Goal: Task Accomplishment & Management: Use online tool/utility

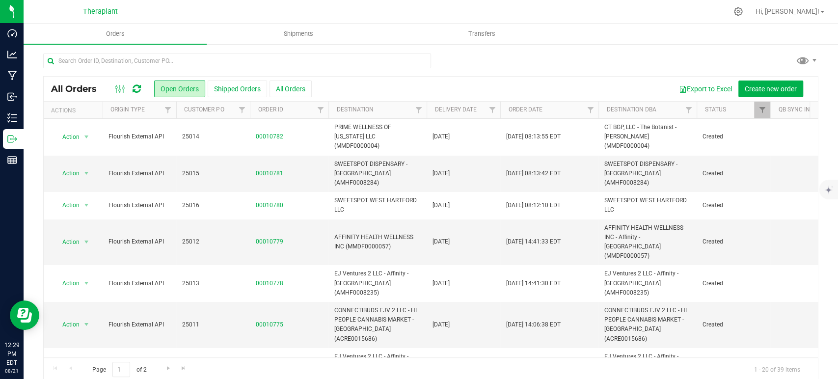
click at [140, 89] on icon at bounding box center [137, 89] width 8 height 10
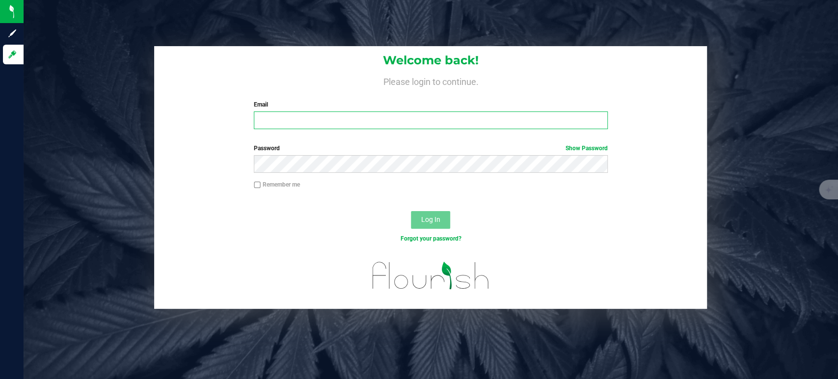
type input "[PERSON_NAME][EMAIL_ADDRESS][DOMAIN_NAME]"
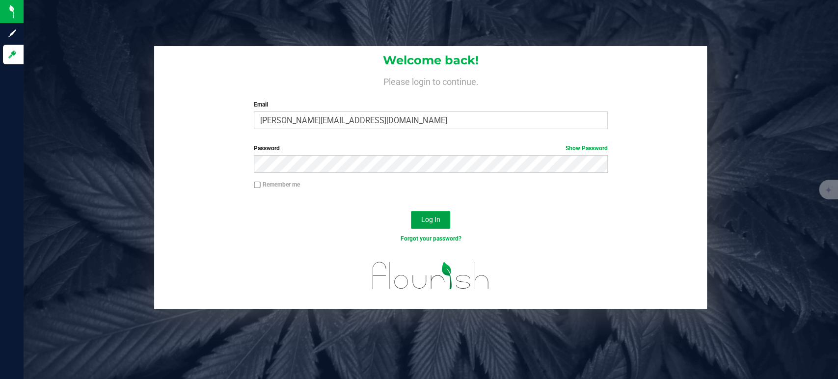
click at [434, 211] on button "Log In" at bounding box center [430, 220] width 39 height 18
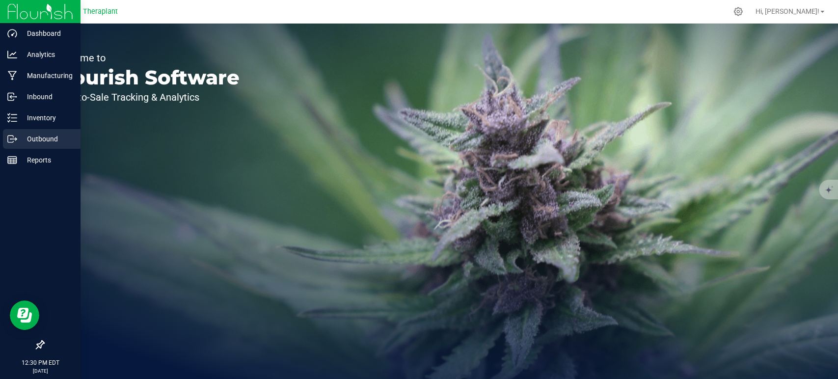
click at [45, 137] on p "Outbound" at bounding box center [46, 139] width 59 height 12
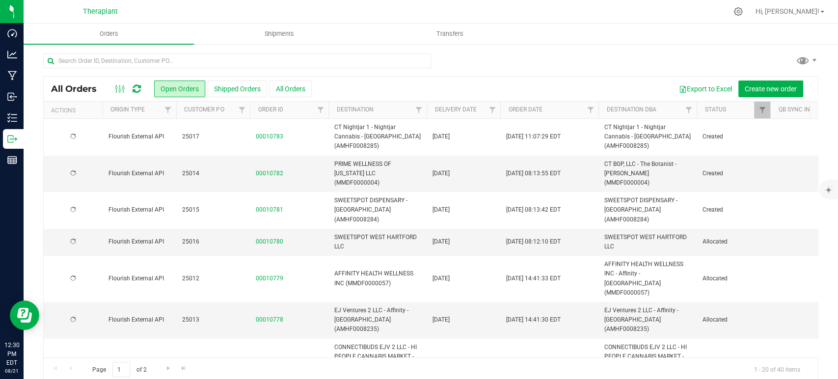
click at [134, 89] on icon at bounding box center [137, 89] width 8 height 10
click at [493, 108] on span "Filter" at bounding box center [492, 110] width 8 height 8
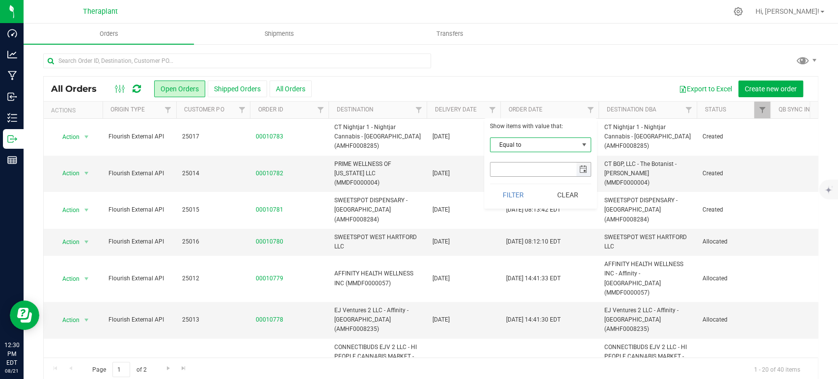
click at [578, 168] on span "select" at bounding box center [584, 170] width 14 height 14
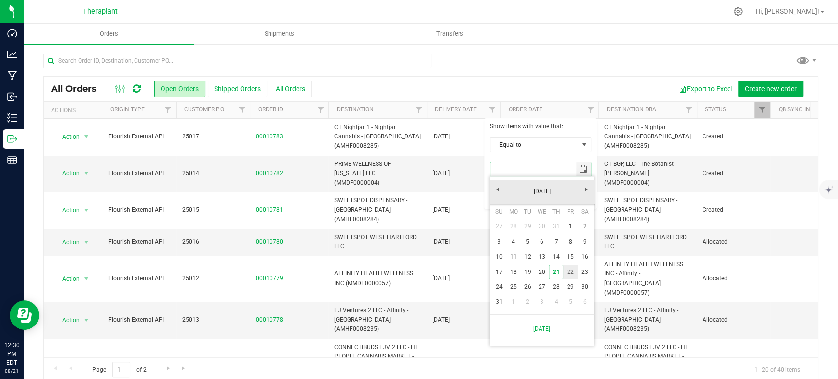
click at [573, 269] on link "22" at bounding box center [570, 272] width 14 height 15
type input "8/22/2025"
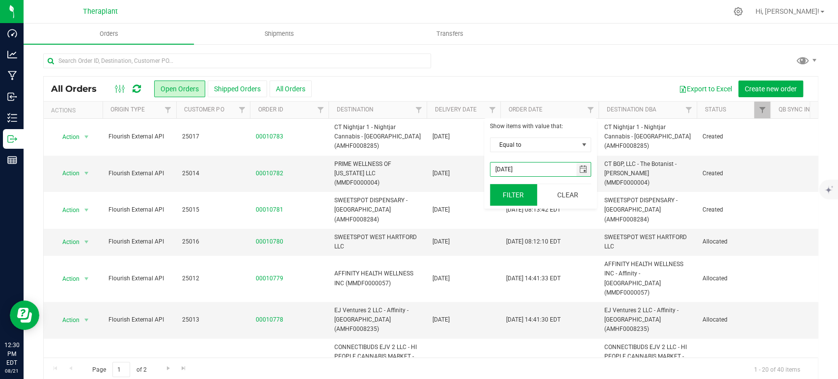
click at [518, 191] on button "Filter" at bounding box center [513, 195] width 47 height 22
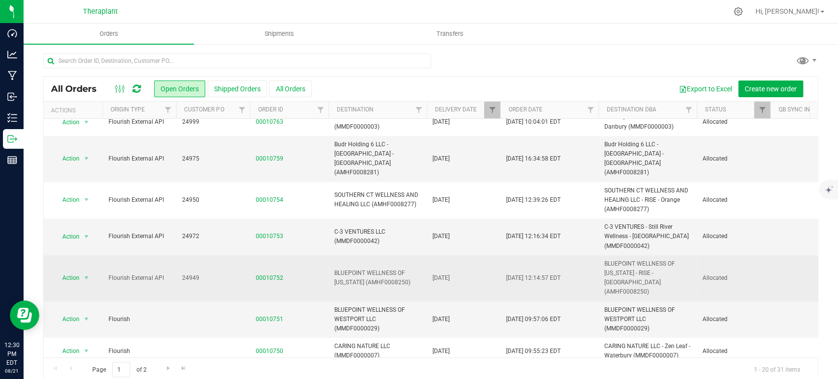
scroll to position [406, 0]
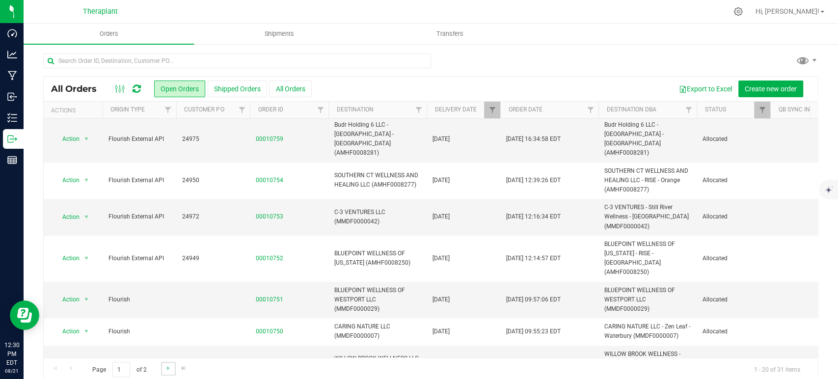
click at [163, 368] on link "Go to the next page" at bounding box center [168, 368] width 14 height 13
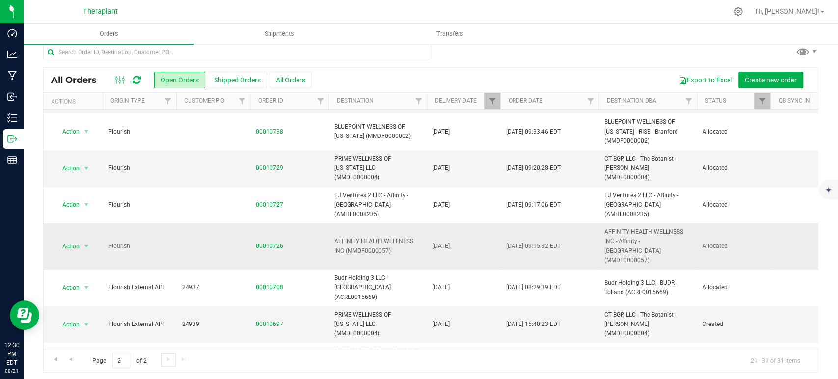
scroll to position [12, 0]
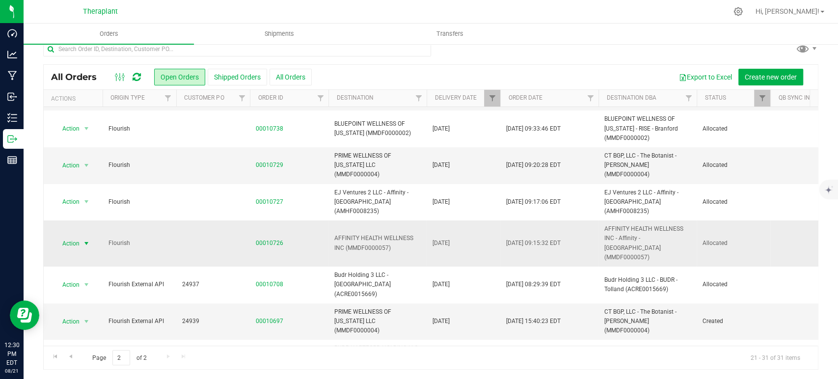
click at [76, 237] on span "Action" at bounding box center [67, 244] width 27 height 14
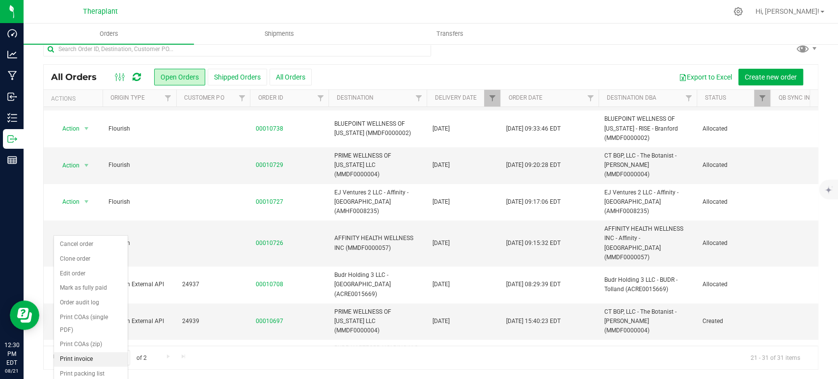
click at [89, 352] on li "Print invoice" at bounding box center [91, 359] width 74 height 15
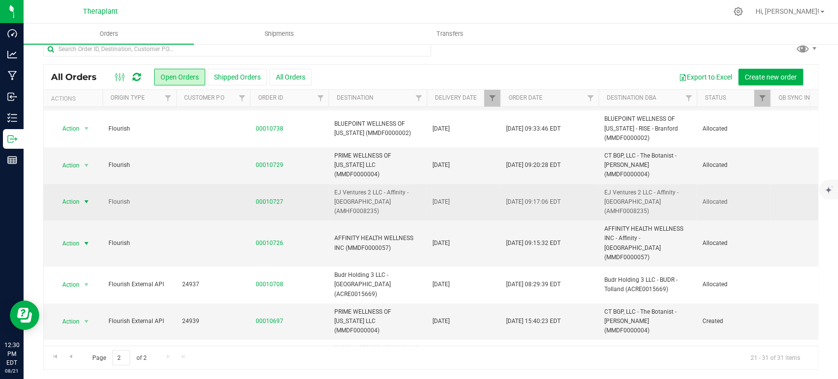
click at [74, 195] on span "Action" at bounding box center [67, 202] width 27 height 14
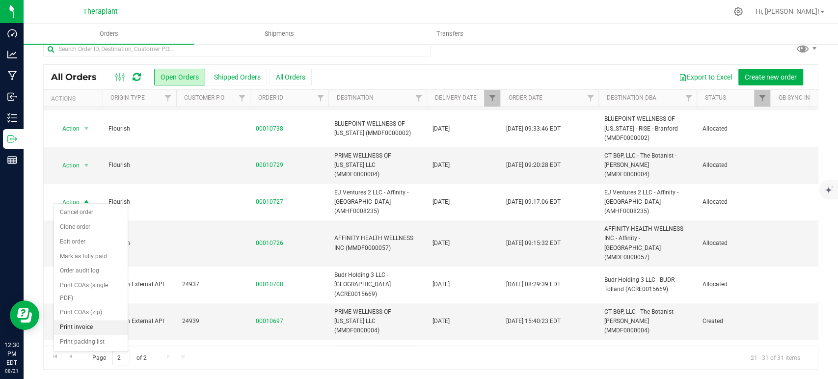
click at [101, 320] on li "Print invoice" at bounding box center [91, 327] width 74 height 15
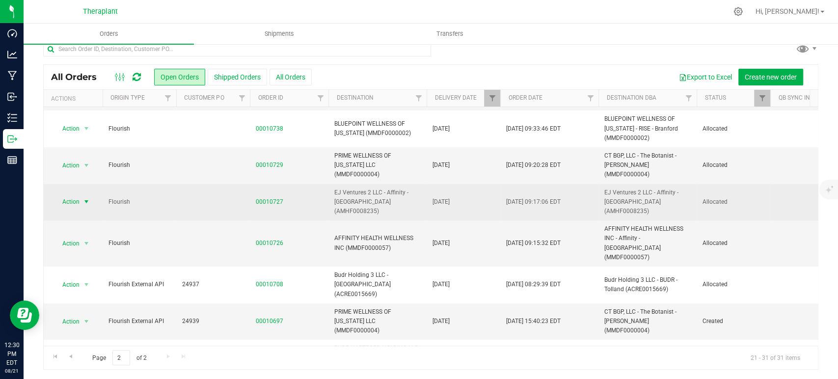
scroll to position [88, 0]
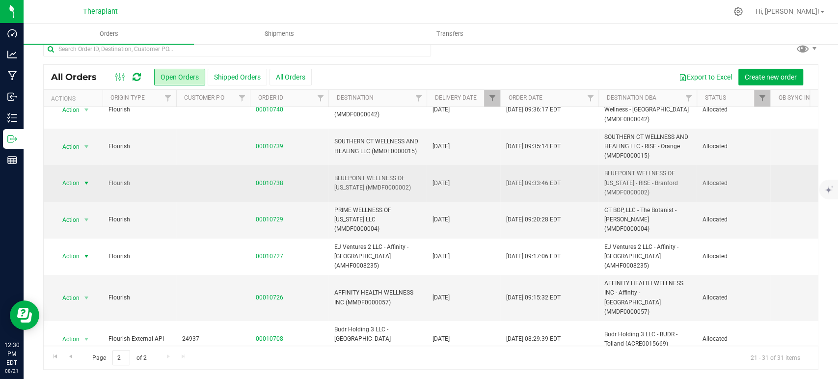
click at [83, 186] on span "select" at bounding box center [87, 183] width 8 height 8
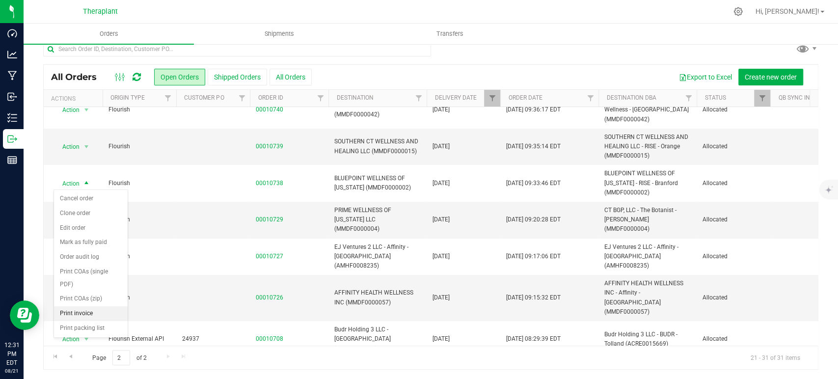
click at [89, 307] on li "Print invoice" at bounding box center [91, 314] width 74 height 15
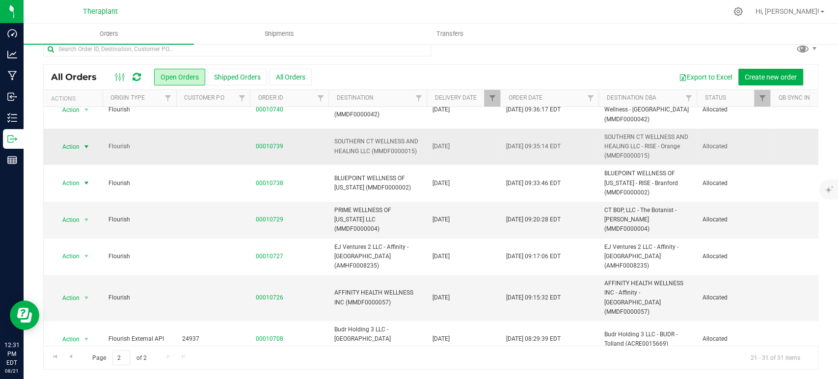
click at [85, 146] on span "select" at bounding box center [87, 147] width 8 height 8
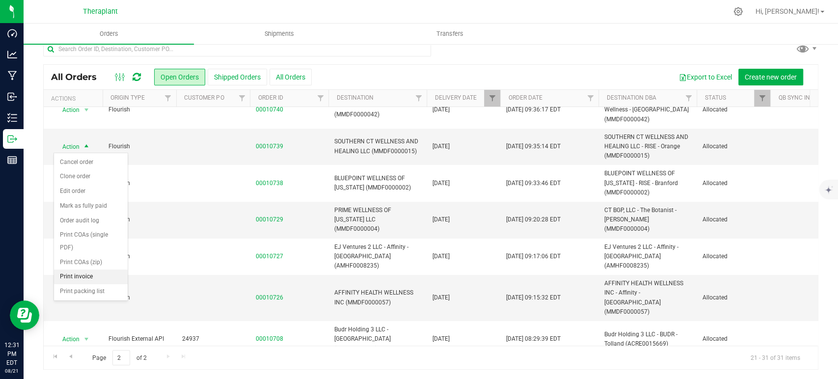
click at [73, 270] on li "Print invoice" at bounding box center [91, 277] width 74 height 15
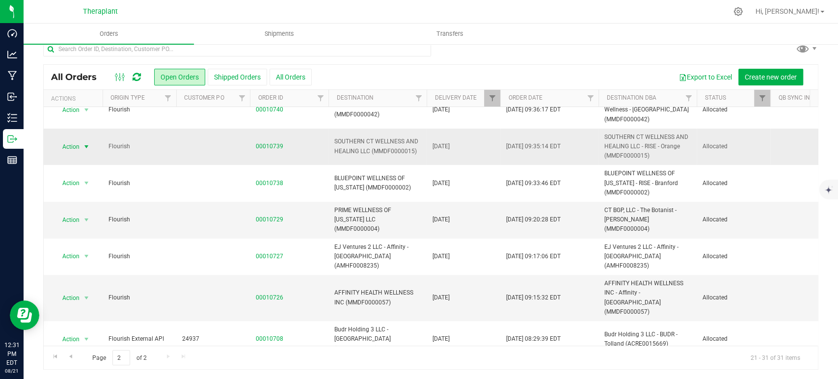
scroll to position [34, 0]
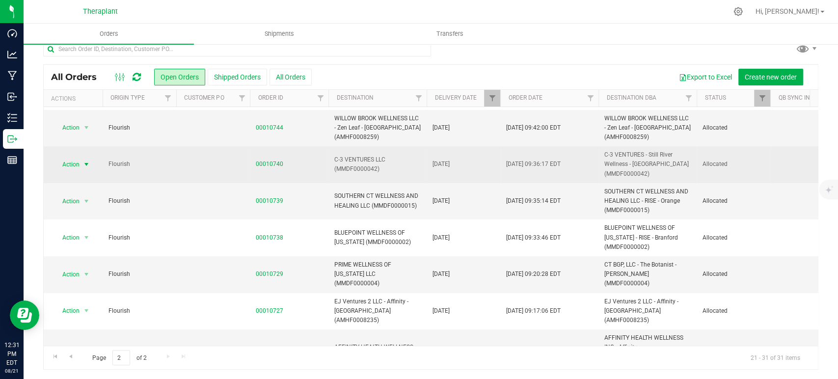
click at [79, 160] on span "Action" at bounding box center [67, 165] width 27 height 14
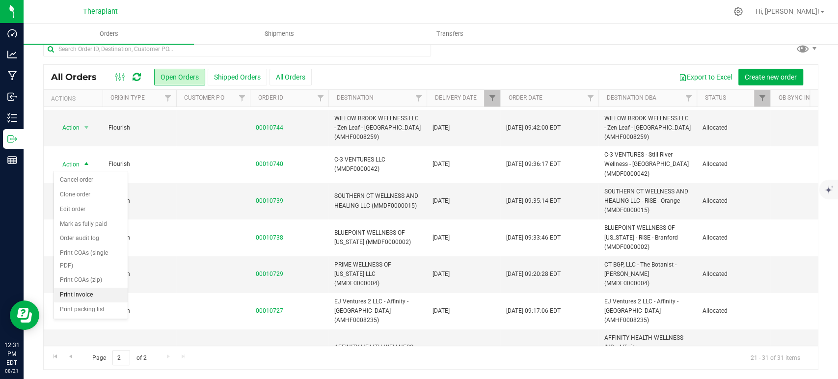
click at [84, 288] on li "Print invoice" at bounding box center [91, 295] width 74 height 15
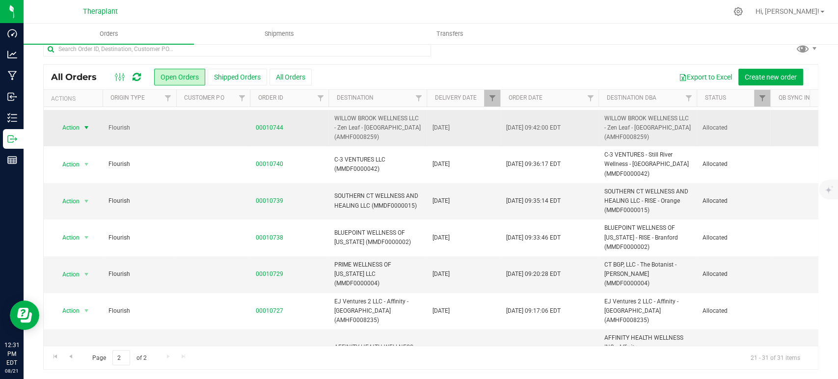
click at [74, 128] on span "Action" at bounding box center [67, 128] width 27 height 14
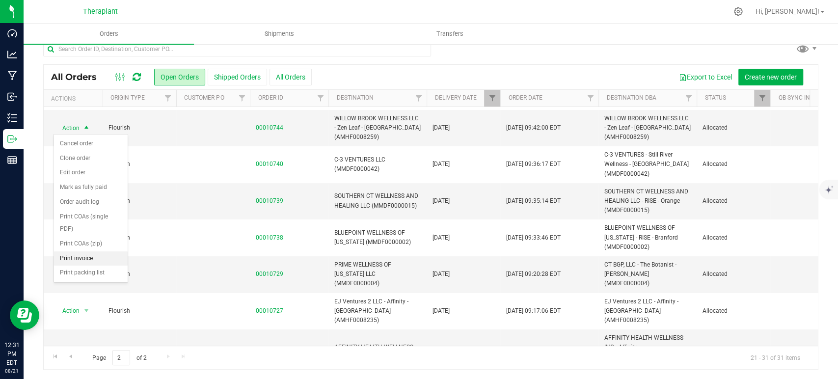
click at [64, 251] on li "Print invoice" at bounding box center [91, 258] width 74 height 15
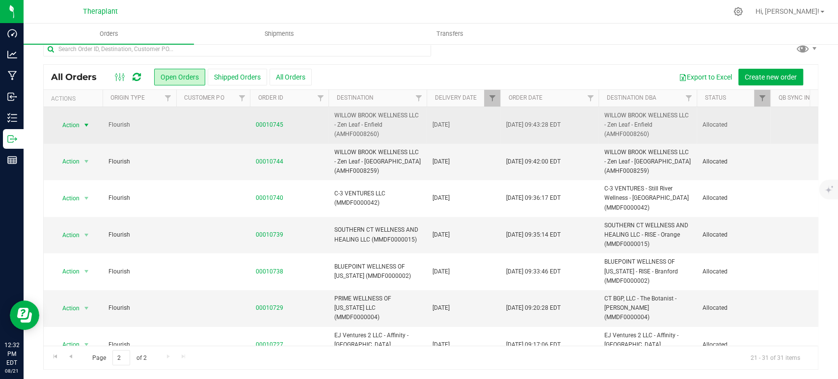
click at [84, 121] on span "select" at bounding box center [87, 125] width 8 height 8
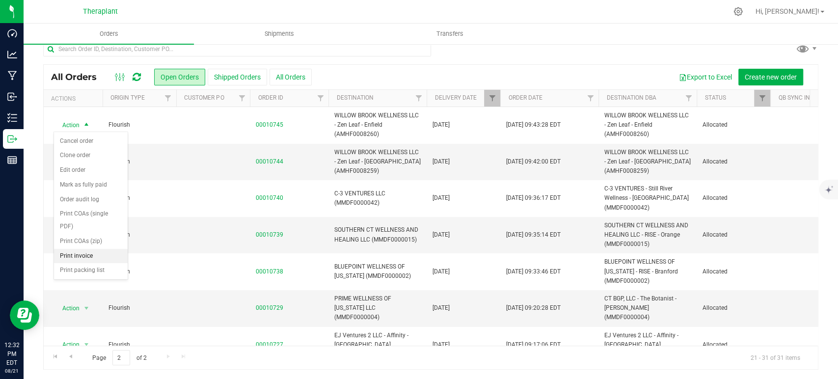
click at [92, 249] on li "Print invoice" at bounding box center [91, 256] width 74 height 15
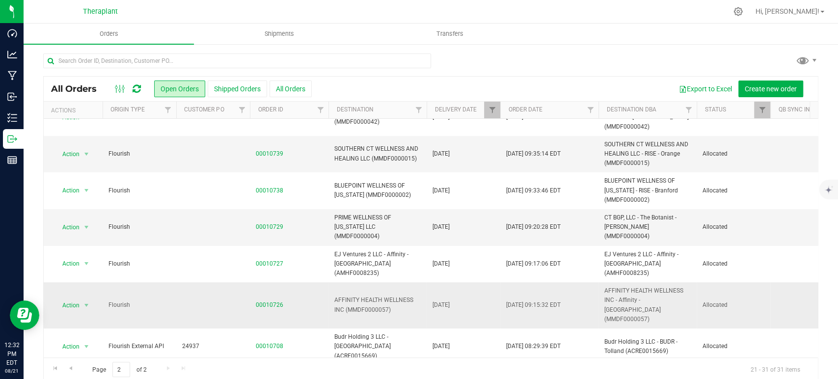
scroll to position [143, 0]
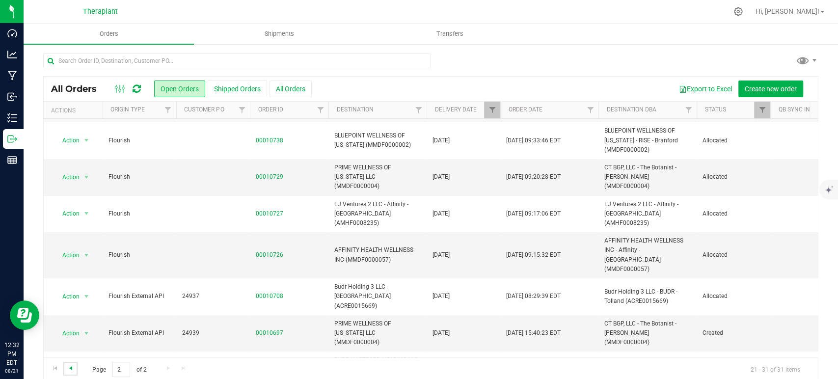
click at [74, 370] on span "Go to the previous page" at bounding box center [71, 368] width 8 height 8
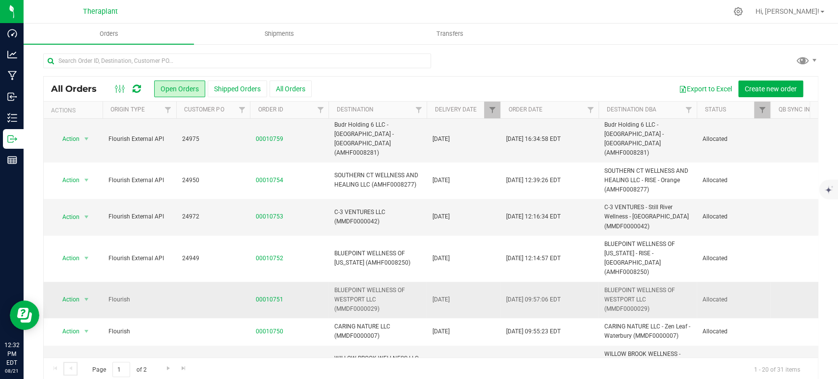
scroll to position [12, 0]
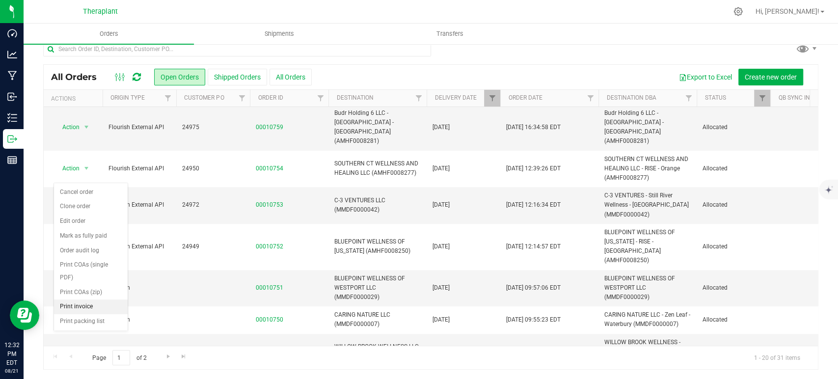
click at [77, 300] on li "Print invoice" at bounding box center [91, 307] width 74 height 15
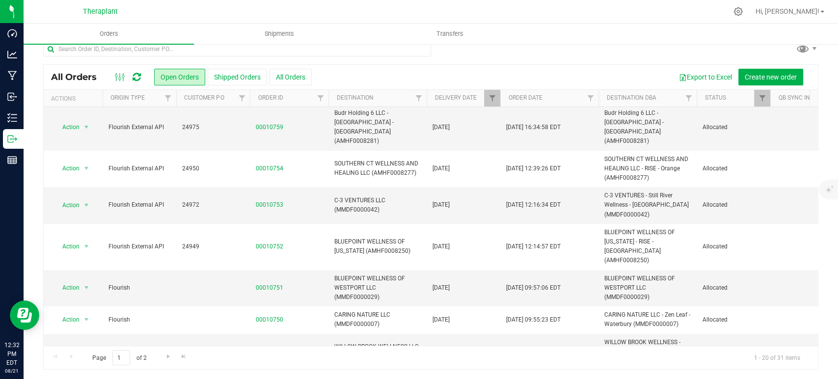
click at [76, 268] on li "Print invoice" at bounding box center [91, 275] width 74 height 15
drag, startPoint x: 64, startPoint y: 249, endPoint x: 77, endPoint y: 264, distance: 19.6
click at [65, 345] on span "Action" at bounding box center [67, 352] width 27 height 14
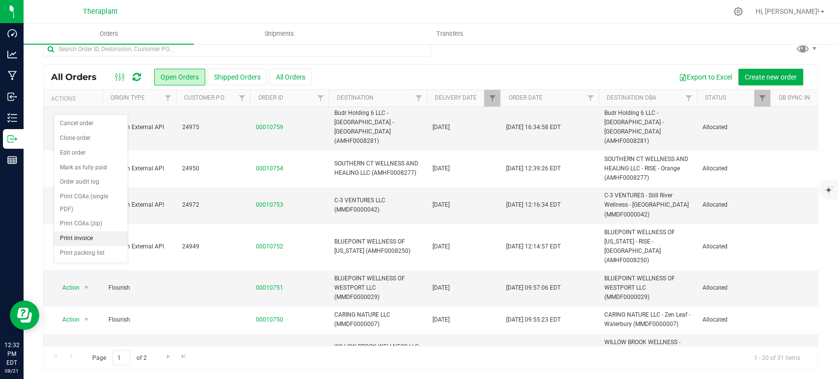
click at [79, 231] on li "Print invoice" at bounding box center [91, 238] width 74 height 15
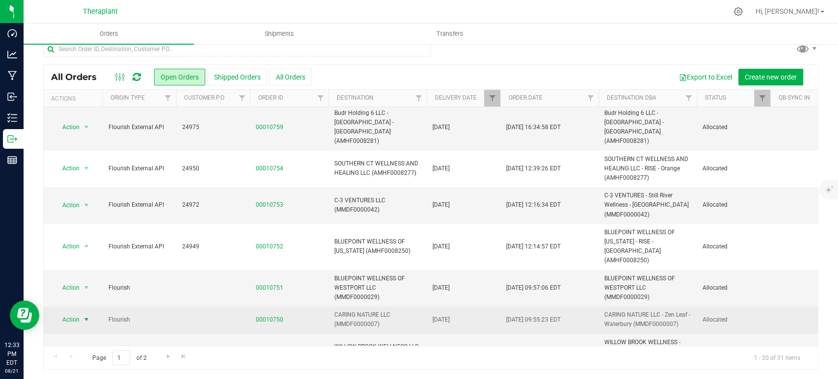
click at [71, 313] on span "Action" at bounding box center [67, 320] width 27 height 14
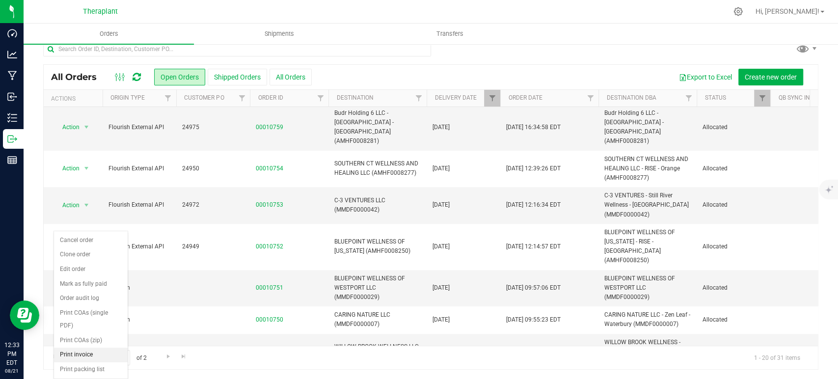
click at [96, 348] on li "Print invoice" at bounding box center [91, 355] width 74 height 15
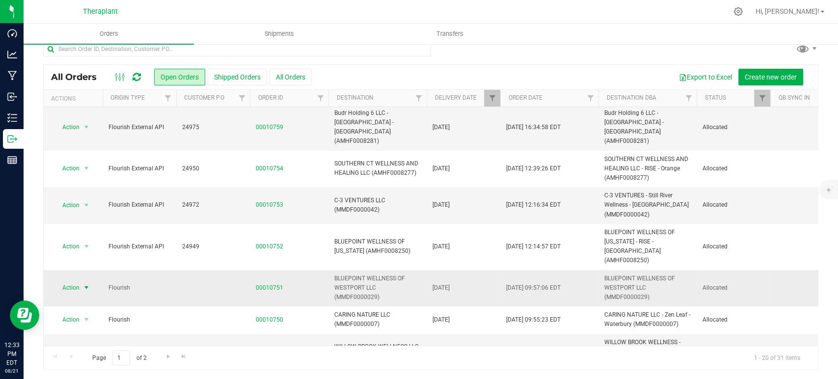
click at [88, 281] on span "select" at bounding box center [87, 288] width 12 height 14
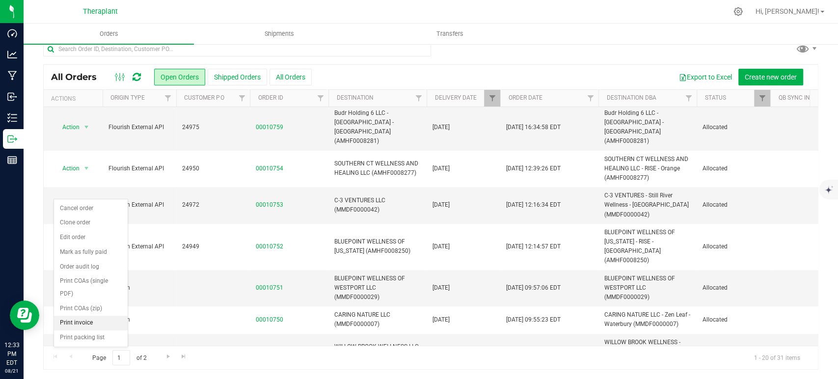
click at [89, 316] on li "Print invoice" at bounding box center [91, 323] width 74 height 15
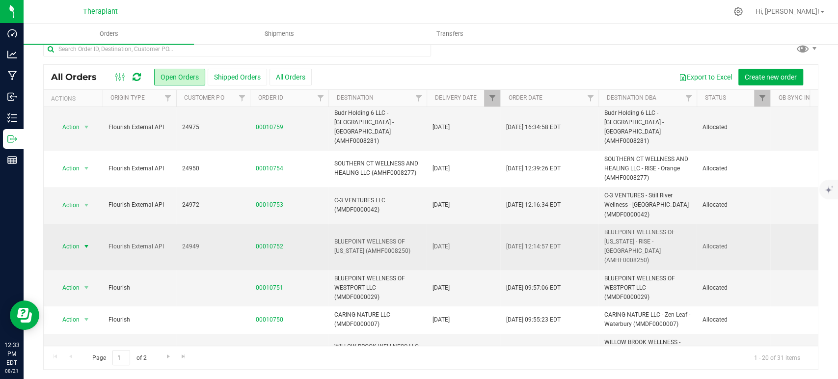
click at [84, 240] on span "select" at bounding box center [87, 247] width 12 height 14
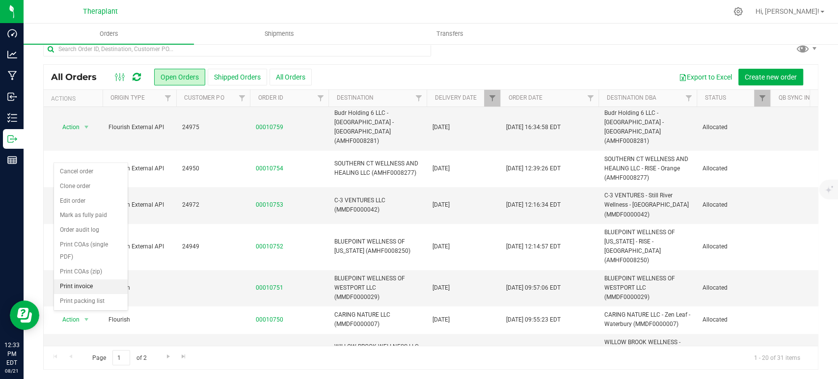
click at [78, 279] on li "Print invoice" at bounding box center [91, 286] width 74 height 15
click at [63, 198] on span "Action" at bounding box center [67, 205] width 27 height 14
click at [97, 243] on li "Print invoice" at bounding box center [91, 250] width 74 height 15
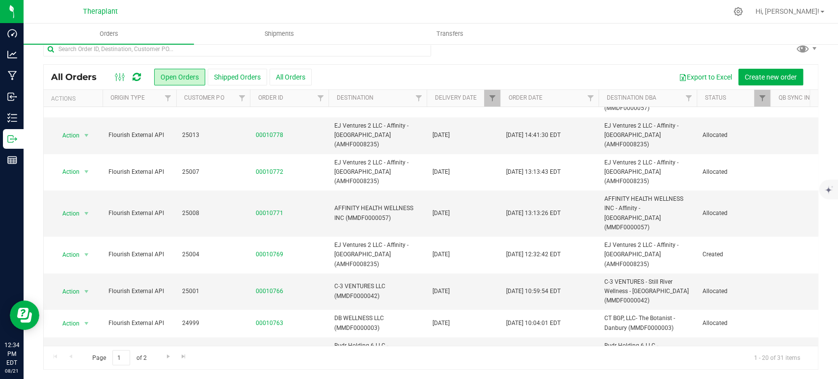
scroll to position [168, 0]
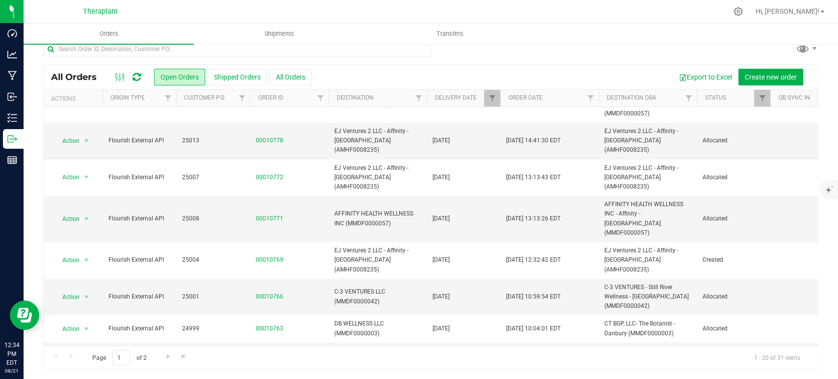
drag, startPoint x: 74, startPoint y: 313, endPoint x: 73, endPoint y: 320, distance: 6.5
click at [75, 296] on li "Print invoice" at bounding box center [91, 303] width 74 height 15
click at [85, 293] on span "select" at bounding box center [87, 297] width 8 height 8
click at [86, 354] on li "Print invoice" at bounding box center [91, 361] width 74 height 15
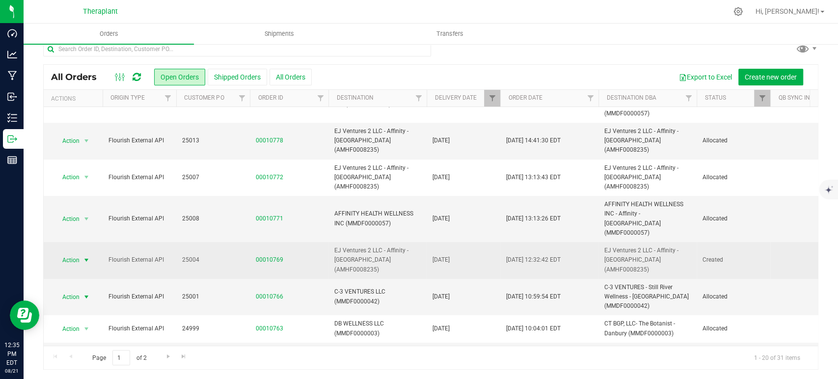
click at [85, 256] on span "select" at bounding box center [87, 260] width 8 height 8
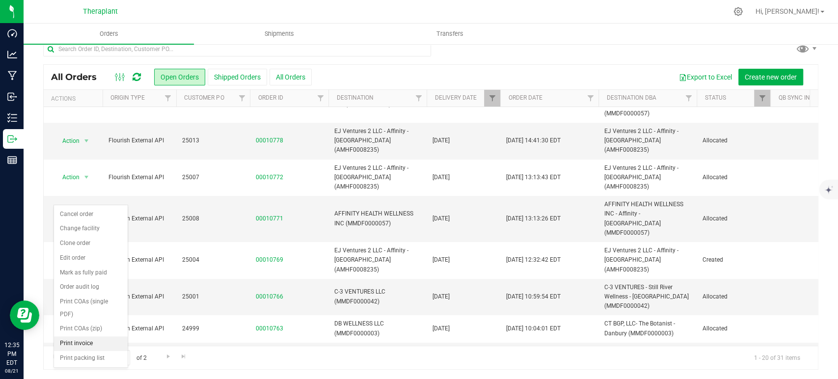
click at [90, 336] on li "Print invoice" at bounding box center [91, 343] width 74 height 15
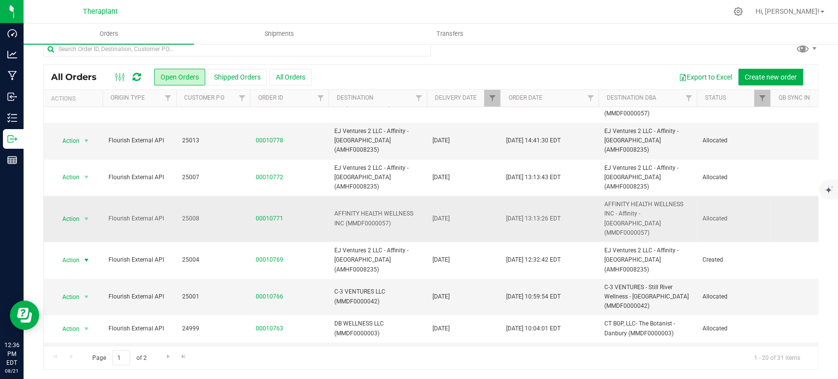
click at [93, 212] on div "Action Action Cancel order Clone order Edit order Mark as fully paid Order audi…" at bounding box center [73, 219] width 47 height 14
click at [71, 212] on span "Action" at bounding box center [67, 219] width 27 height 14
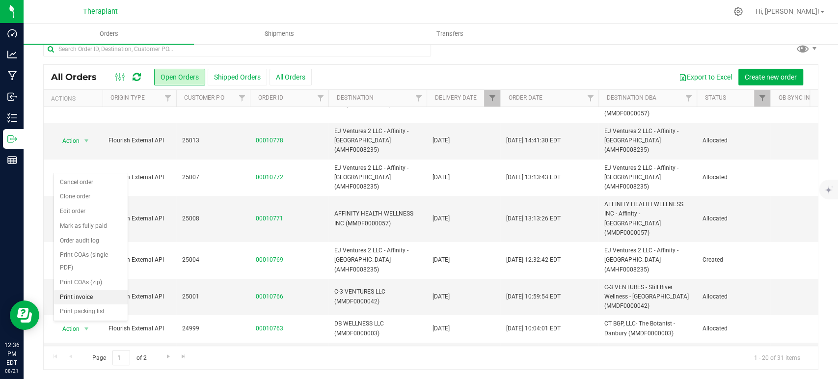
click at [94, 290] on li "Print invoice" at bounding box center [91, 297] width 74 height 15
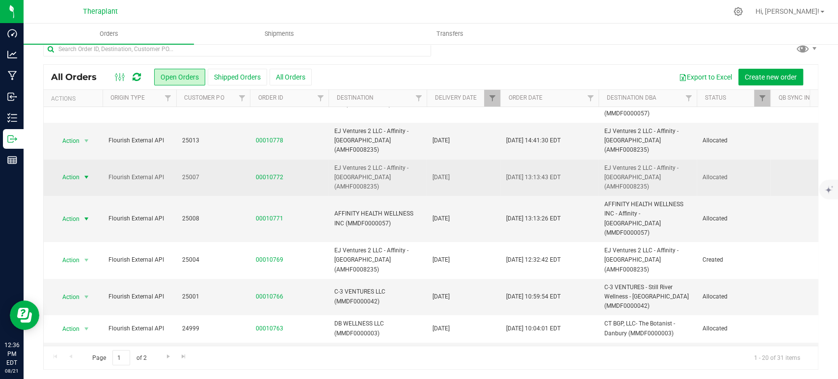
click at [74, 170] on span "Action" at bounding box center [67, 177] width 27 height 14
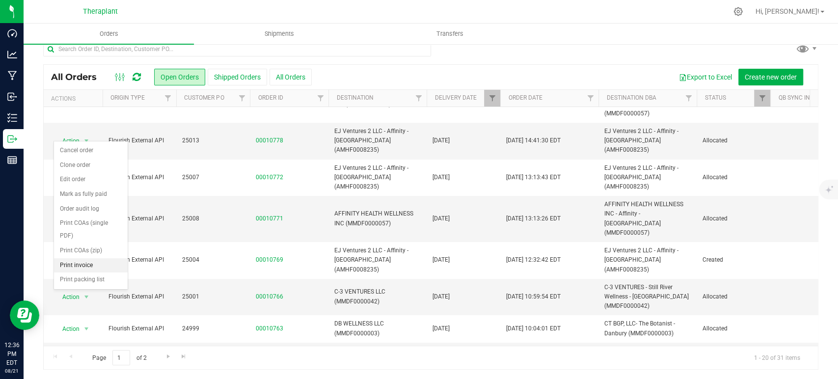
click at [94, 258] on li "Print invoice" at bounding box center [91, 265] width 74 height 15
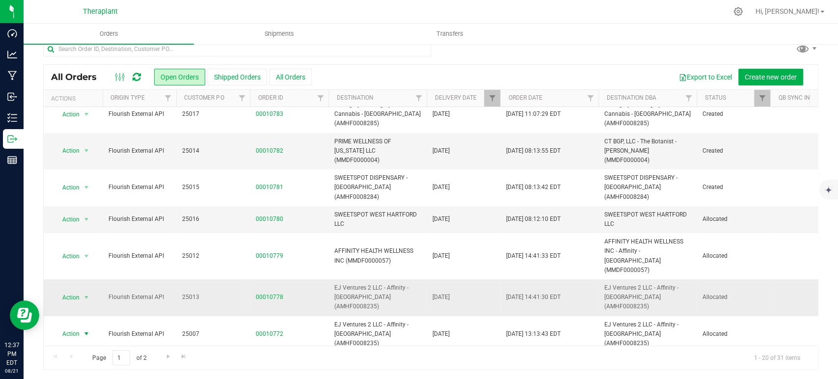
scroll to position [0, 0]
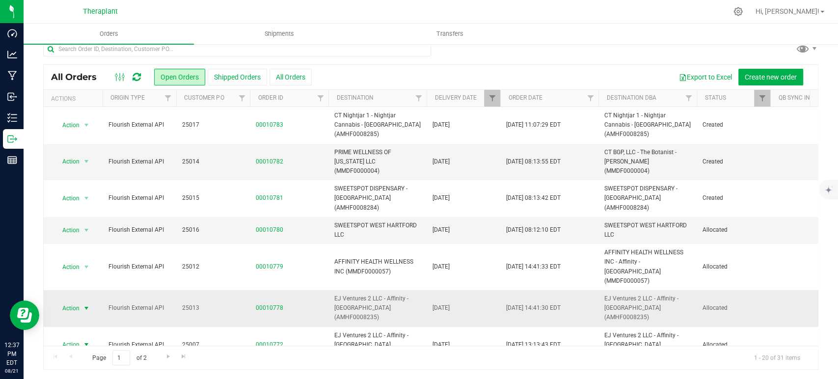
click at [73, 302] on span "Action" at bounding box center [67, 309] width 27 height 14
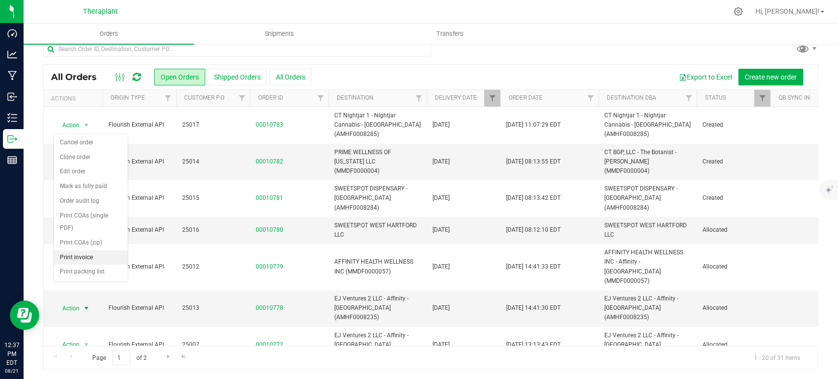
click at [92, 251] on li "Print invoice" at bounding box center [91, 258] width 74 height 15
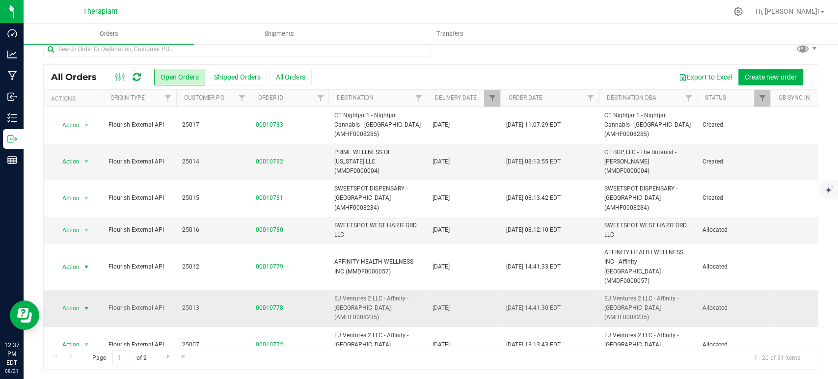
click at [62, 260] on span "Action" at bounding box center [67, 267] width 27 height 14
click at [79, 219] on li "Print invoice" at bounding box center [91, 226] width 74 height 15
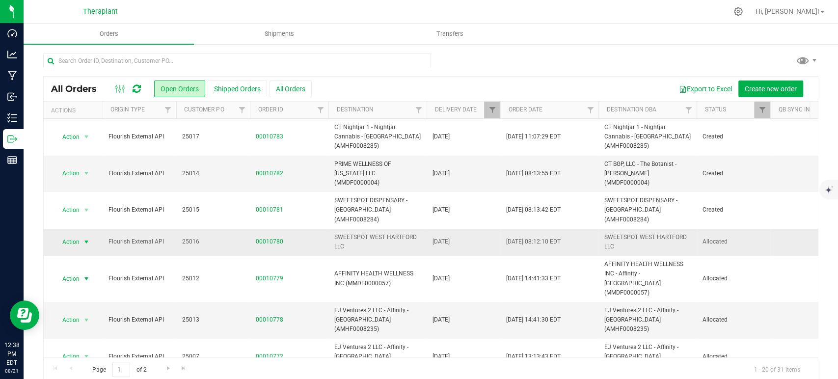
click at [82, 235] on span "select" at bounding box center [87, 242] width 12 height 14
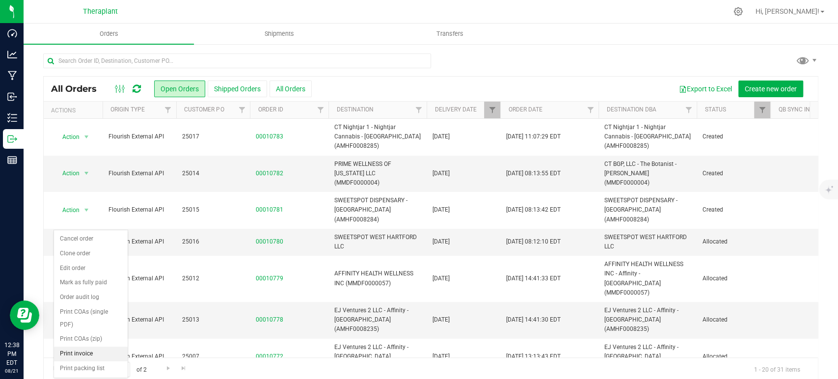
click at [85, 347] on li "Print invoice" at bounding box center [91, 354] width 74 height 15
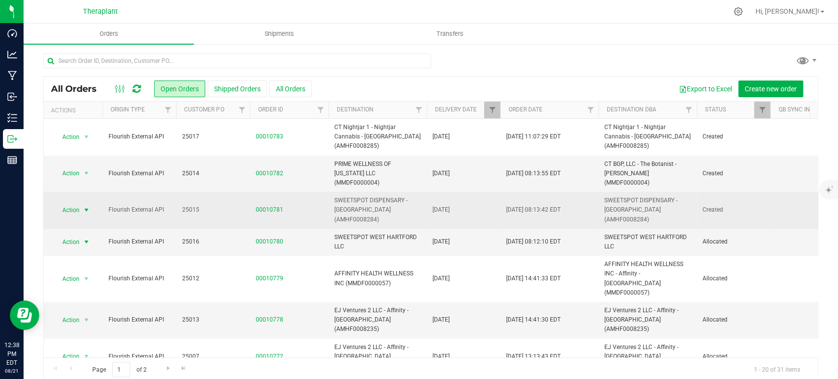
click at [75, 203] on span "Action" at bounding box center [67, 210] width 27 height 14
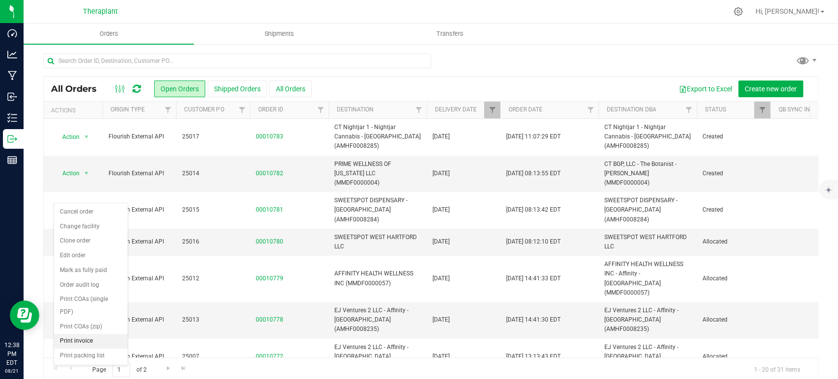
click at [86, 334] on li "Print invoice" at bounding box center [91, 341] width 74 height 15
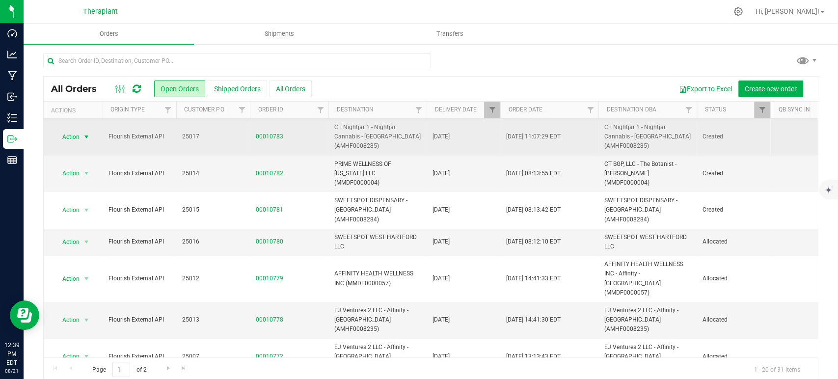
click at [76, 132] on span "Action" at bounding box center [67, 137] width 27 height 14
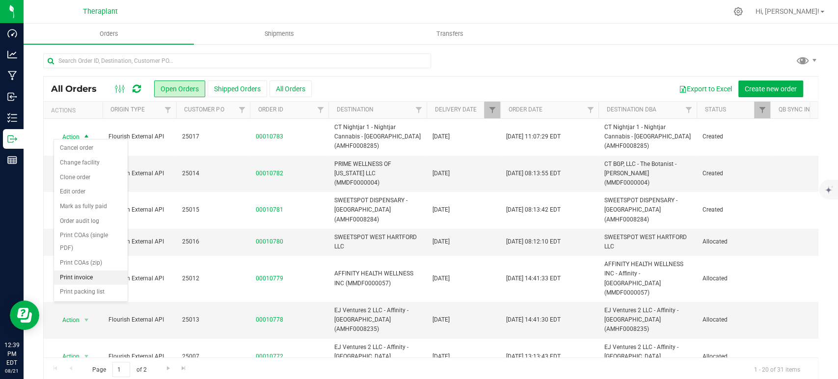
click at [91, 271] on li "Print invoice" at bounding box center [91, 278] width 74 height 15
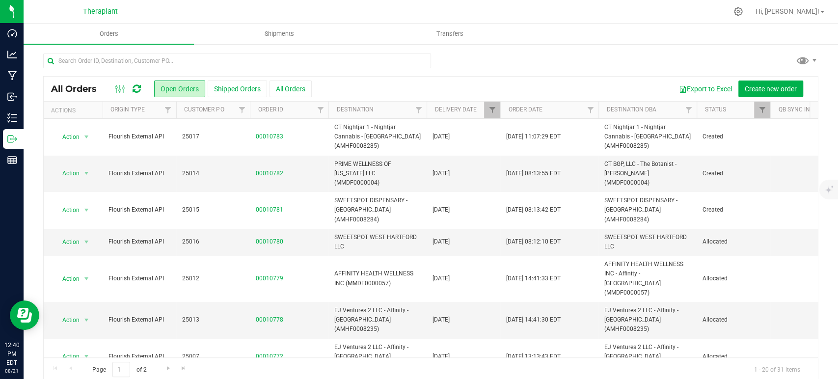
click at [136, 90] on icon at bounding box center [137, 89] width 8 height 10
click at [492, 112] on span "Filter" at bounding box center [492, 110] width 8 height 8
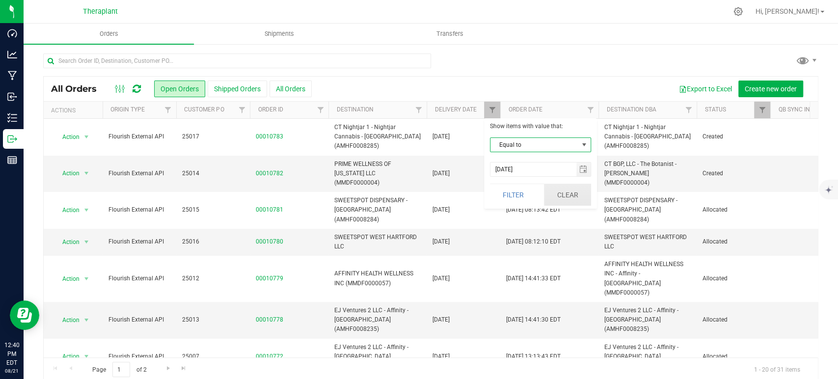
click at [568, 191] on button "Clear" at bounding box center [567, 195] width 47 height 22
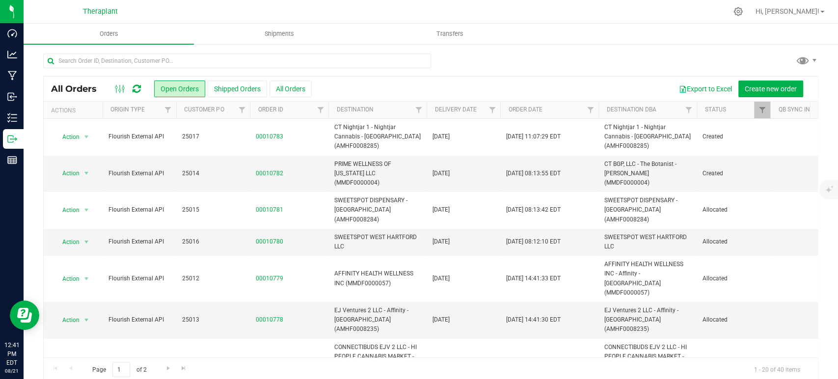
click at [138, 88] on icon at bounding box center [137, 89] width 8 height 10
click at [491, 109] on span "Filter" at bounding box center [492, 110] width 8 height 8
click at [566, 193] on button "Clear" at bounding box center [567, 195] width 47 height 22
click at [139, 89] on icon at bounding box center [137, 89] width 8 height 10
click at [125, 64] on input "text" at bounding box center [237, 61] width 388 height 15
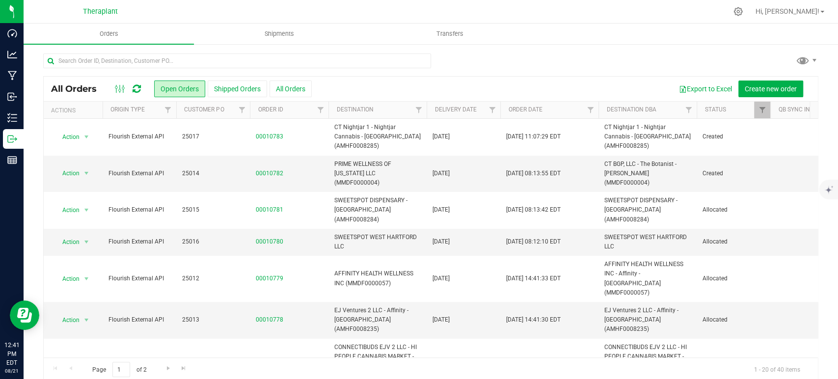
click at [140, 85] on icon at bounding box center [137, 89] width 8 height 10
click at [138, 90] on icon at bounding box center [137, 89] width 8 height 10
click at [489, 115] on link "Filter" at bounding box center [492, 110] width 16 height 17
click at [582, 168] on span "select" at bounding box center [584, 170] width 8 height 8
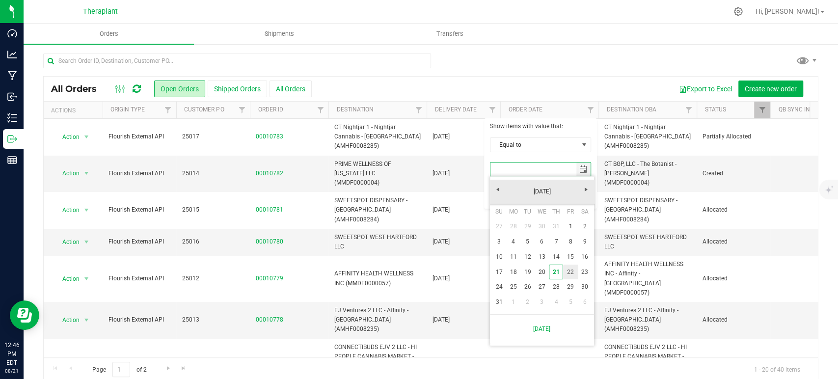
click at [572, 272] on link "22" at bounding box center [570, 272] width 14 height 15
type input "8/22/2025"
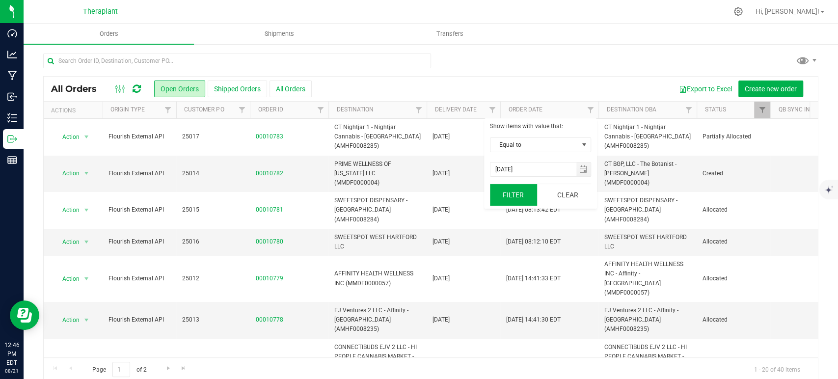
click at [527, 198] on button "Filter" at bounding box center [513, 195] width 47 height 22
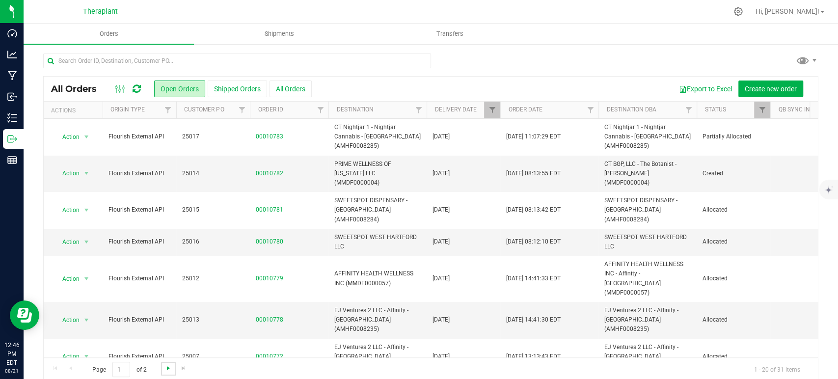
click at [164, 366] on link "Go to the next page" at bounding box center [168, 368] width 14 height 13
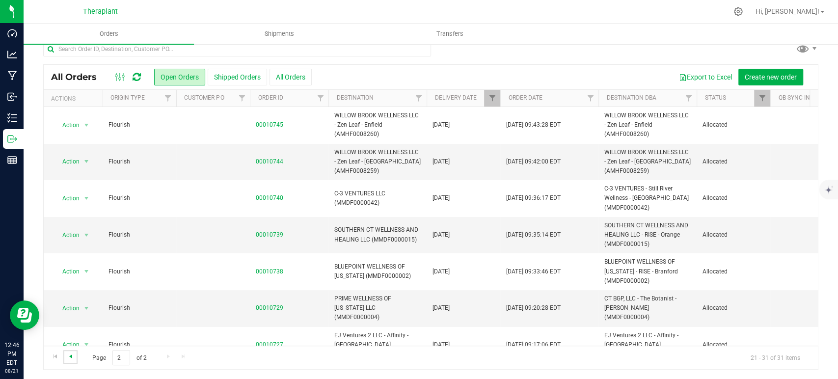
click at [74, 355] on span "Go to the previous page" at bounding box center [71, 357] width 8 height 8
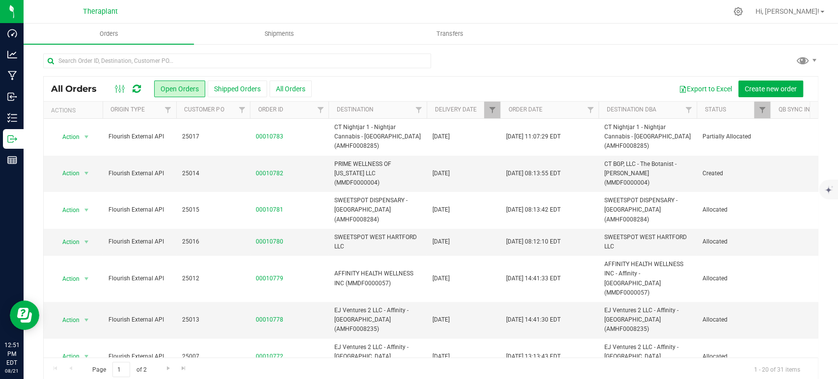
click at [139, 84] on icon at bounding box center [137, 89] width 8 height 10
click at [491, 112] on span "Filter" at bounding box center [492, 110] width 8 height 8
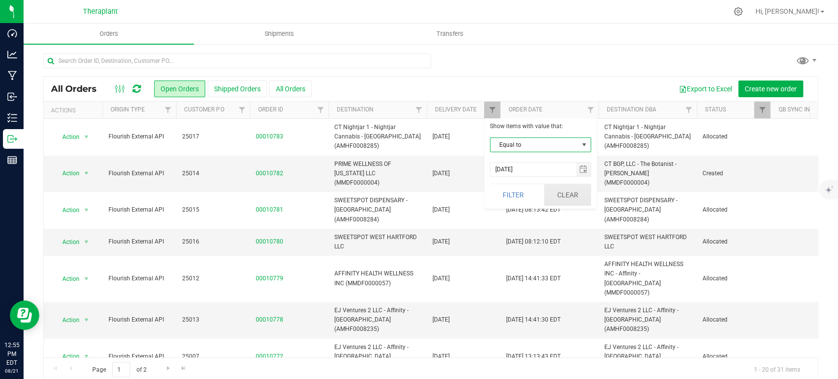
click at [569, 191] on button "Clear" at bounding box center [567, 195] width 47 height 22
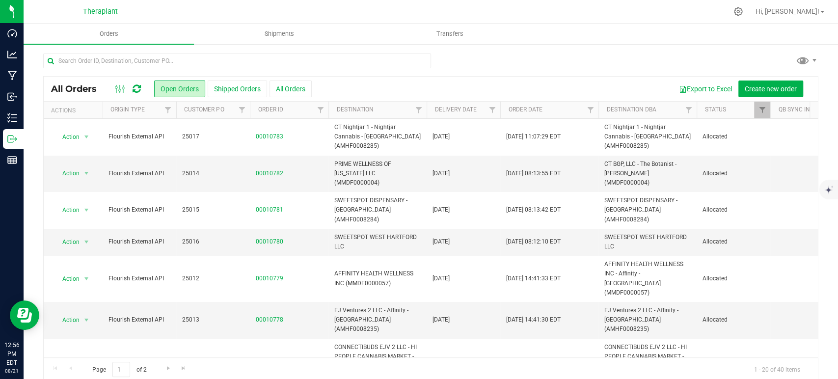
click at [135, 88] on icon at bounding box center [137, 89] width 8 height 10
click at [138, 85] on icon at bounding box center [137, 89] width 8 height 10
click at [216, 64] on input "text" at bounding box center [237, 61] width 388 height 15
type input "10782"
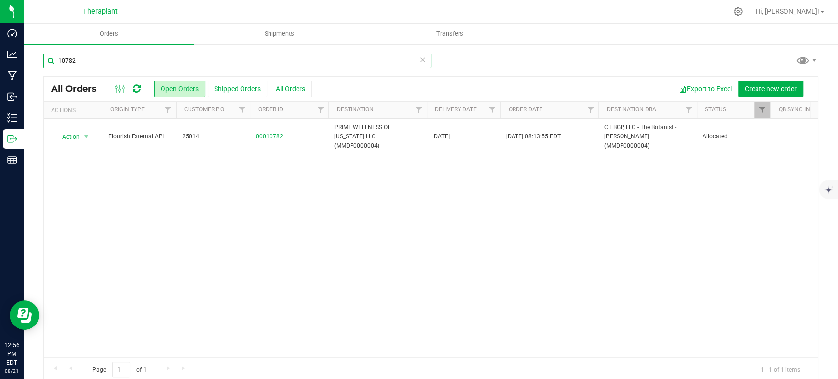
click at [259, 58] on input "10782" at bounding box center [237, 61] width 388 height 15
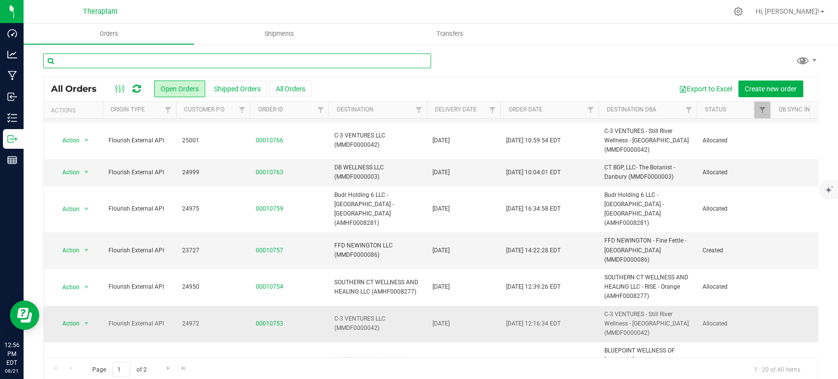
scroll to position [406, 0]
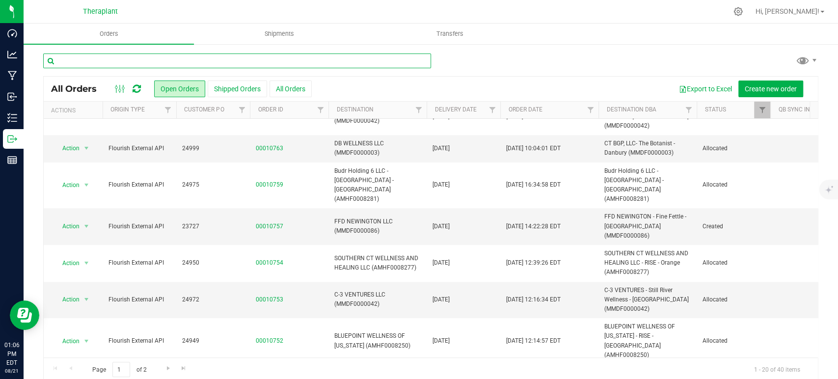
click at [262, 55] on input "text" at bounding box center [237, 61] width 388 height 15
click at [262, 57] on input "text" at bounding box center [237, 61] width 388 height 15
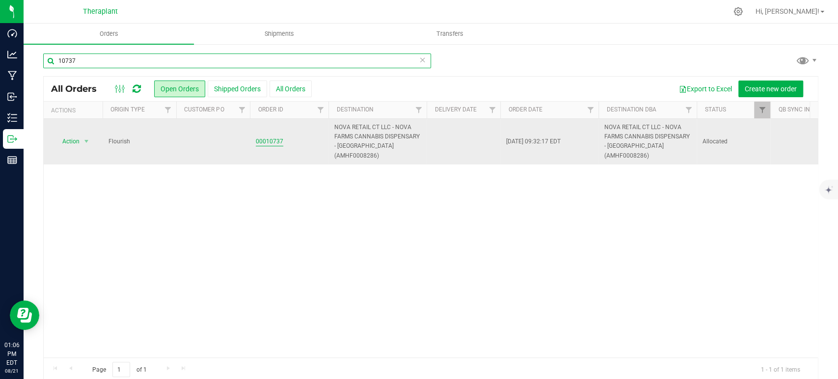
type input "10737"
click at [276, 137] on link "00010737" at bounding box center [270, 141] width 28 height 9
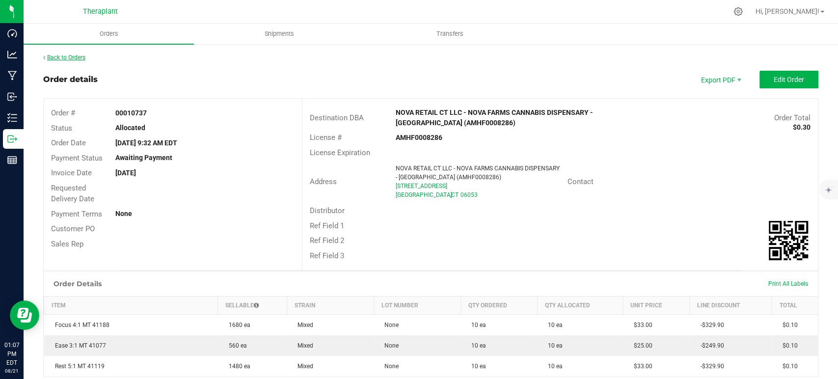
click at [81, 61] on link "Back to Orders" at bounding box center [64, 57] width 42 height 7
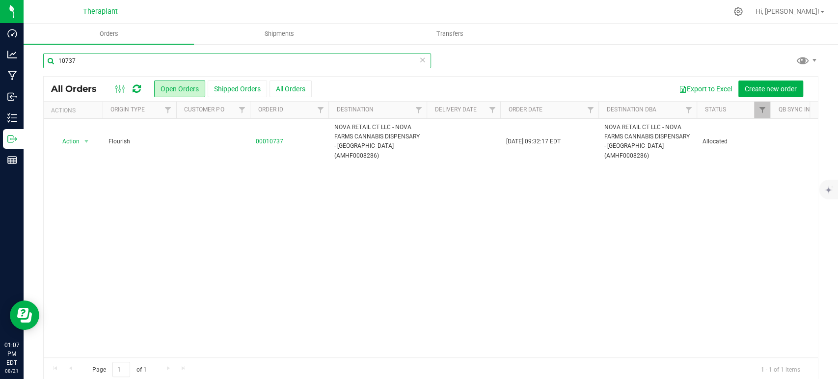
click at [102, 56] on input "10737" at bounding box center [237, 61] width 388 height 15
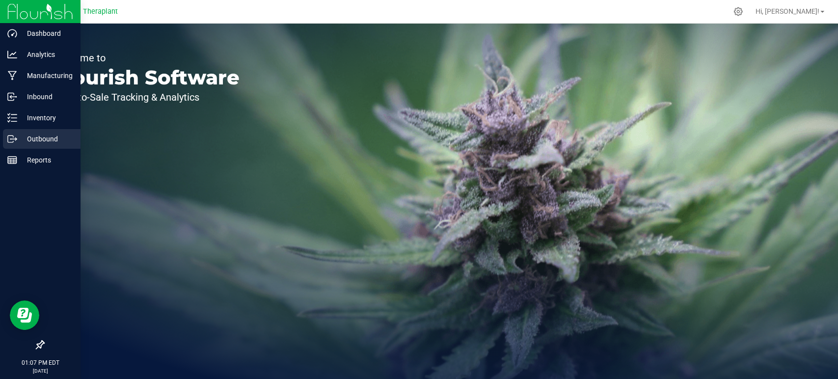
click at [21, 139] on p "Outbound" at bounding box center [46, 139] width 59 height 12
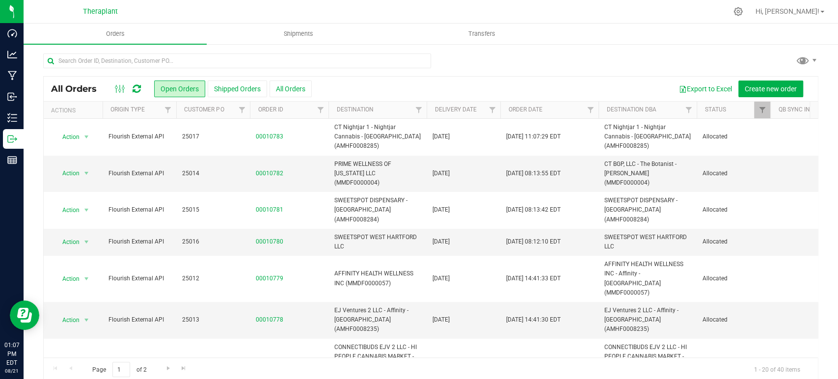
click at [138, 90] on icon at bounding box center [137, 89] width 8 height 10
click at [140, 89] on icon at bounding box center [137, 89] width 8 height 10
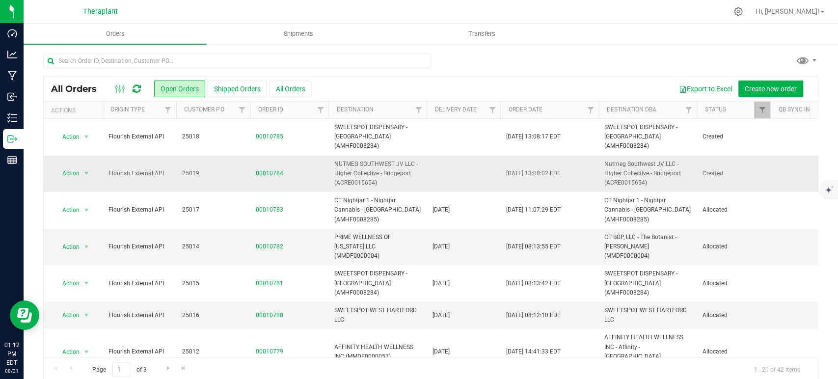
click at [273, 168] on td "00010784" at bounding box center [289, 174] width 79 height 37
click at [273, 169] on link "00010784" at bounding box center [270, 173] width 28 height 9
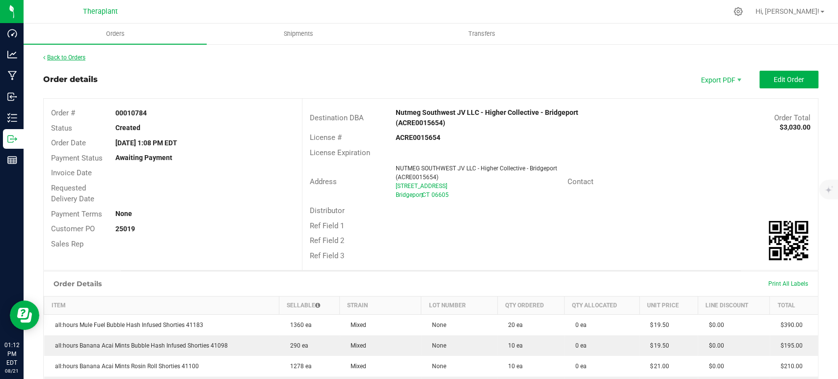
click at [79, 56] on link "Back to Orders" at bounding box center [64, 57] width 42 height 7
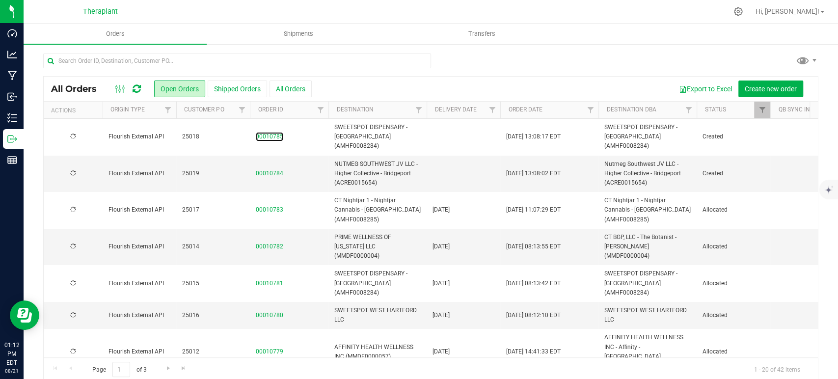
click at [267, 132] on link "00010785" at bounding box center [270, 136] width 28 height 9
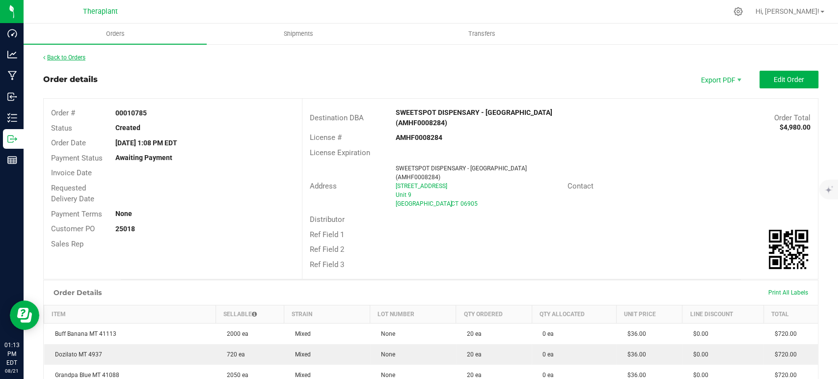
click at [69, 55] on link "Back to Orders" at bounding box center [64, 57] width 42 height 7
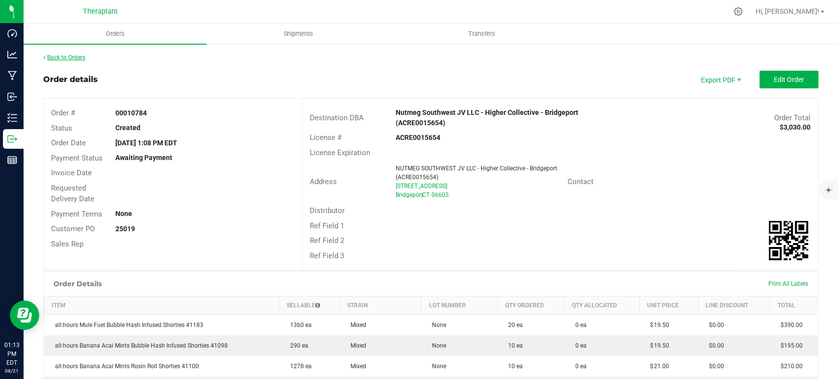
click at [74, 56] on link "Back to Orders" at bounding box center [64, 57] width 42 height 7
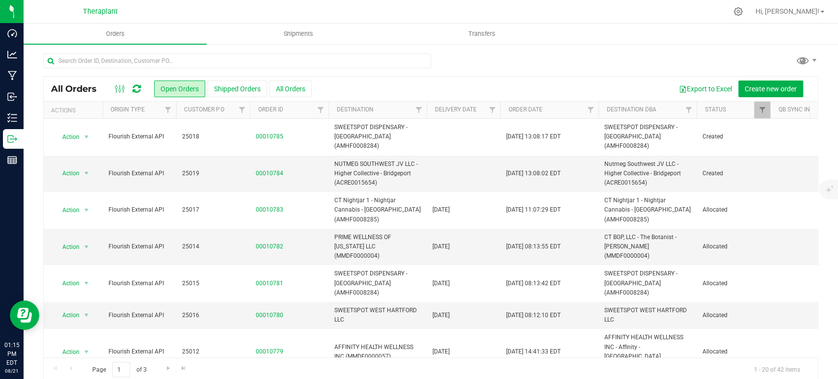
click at [141, 89] on div at bounding box center [128, 89] width 33 height 12
click at [137, 88] on icon at bounding box center [137, 89] width 8 height 10
click at [140, 85] on icon at bounding box center [137, 89] width 8 height 10
click at [140, 84] on icon at bounding box center [137, 89] width 8 height 10
drag, startPoint x: 143, startPoint y: 88, endPoint x: 133, endPoint y: 88, distance: 9.8
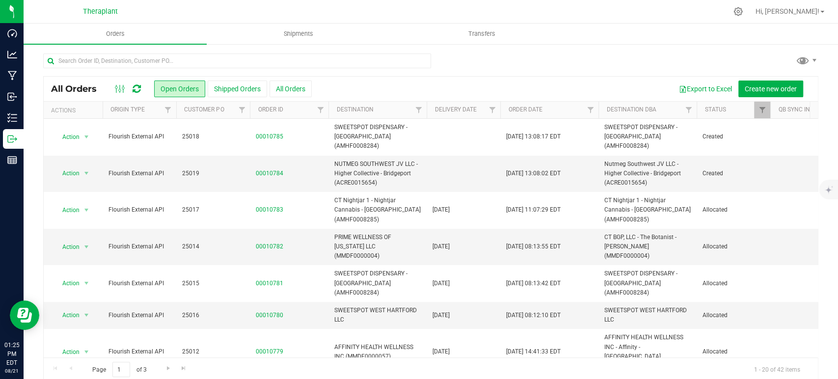
click at [143, 88] on div at bounding box center [128, 89] width 33 height 12
click at [132, 89] on div at bounding box center [128, 89] width 33 height 12
click at [134, 89] on icon at bounding box center [137, 89] width 8 height 10
click at [139, 87] on icon at bounding box center [137, 89] width 8 height 10
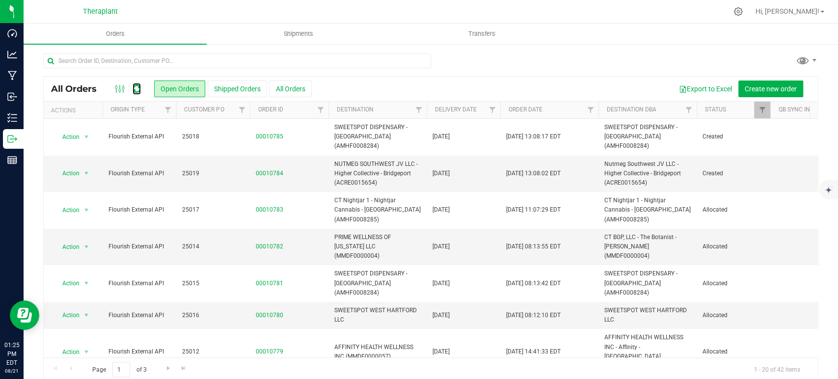
click at [139, 87] on icon at bounding box center [137, 89] width 8 height 10
click at [138, 86] on icon at bounding box center [137, 89] width 8 height 10
click at [139, 85] on icon at bounding box center [137, 89] width 8 height 10
click at [136, 85] on icon at bounding box center [137, 89] width 8 height 10
click at [134, 90] on icon at bounding box center [137, 89] width 8 height 10
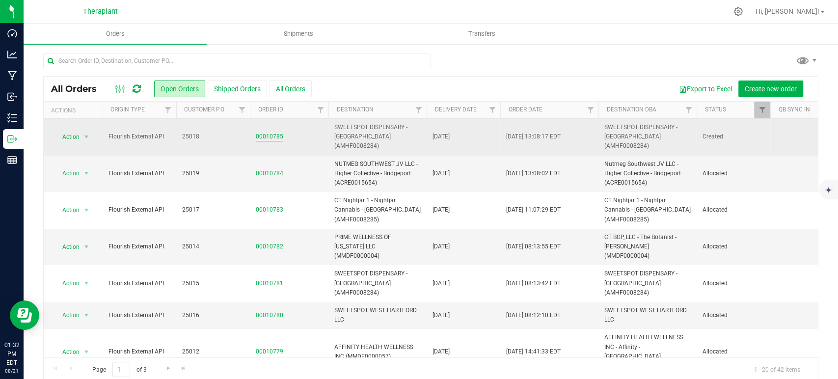
click at [270, 126] on td "00010785" at bounding box center [289, 137] width 79 height 37
click at [270, 132] on link "00010785" at bounding box center [270, 136] width 28 height 9
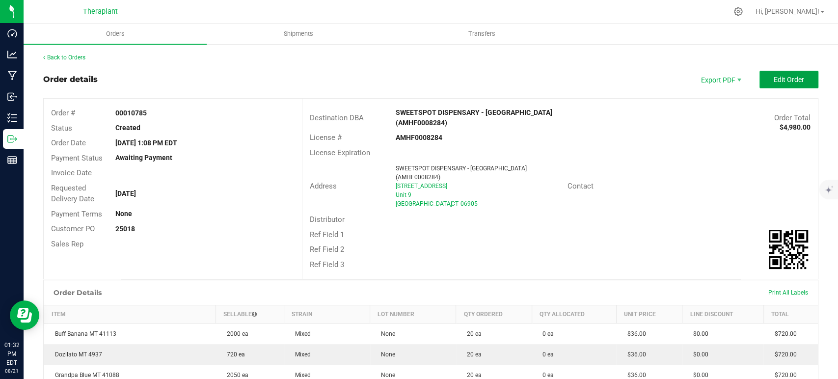
click at [775, 79] on span "Edit Order" at bounding box center [789, 80] width 30 height 8
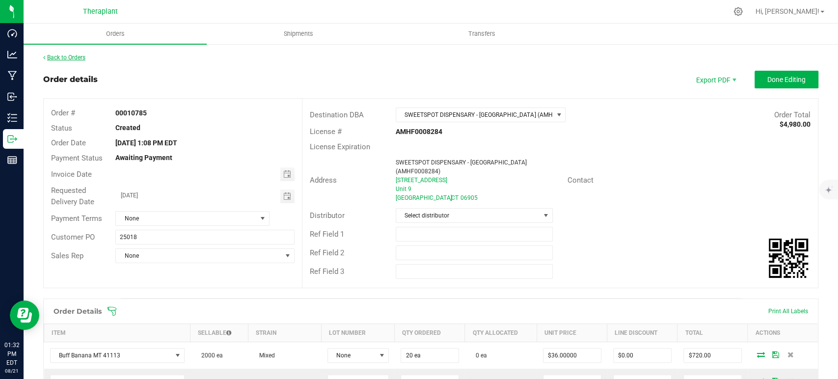
click at [64, 55] on link "Back to Orders" at bounding box center [64, 57] width 42 height 7
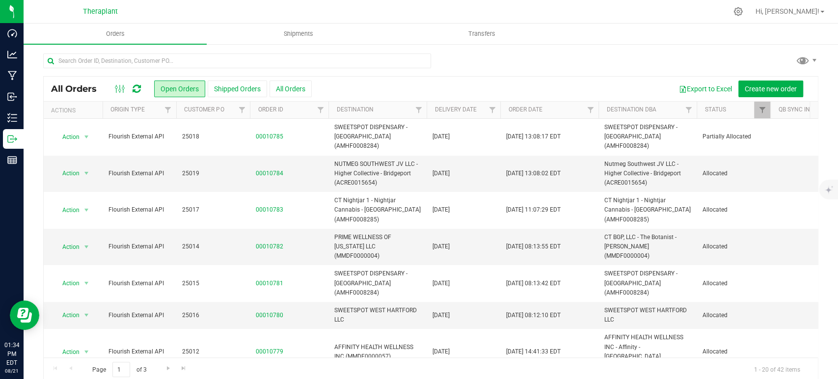
click at [135, 86] on icon at bounding box center [137, 89] width 8 height 10
click at [135, 84] on icon at bounding box center [137, 89] width 8 height 10
click at [138, 87] on icon at bounding box center [137, 89] width 8 height 10
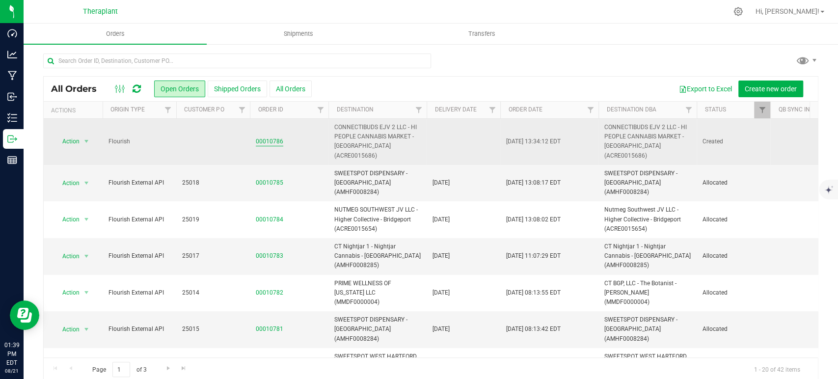
click at [274, 137] on link "00010786" at bounding box center [270, 141] width 28 height 9
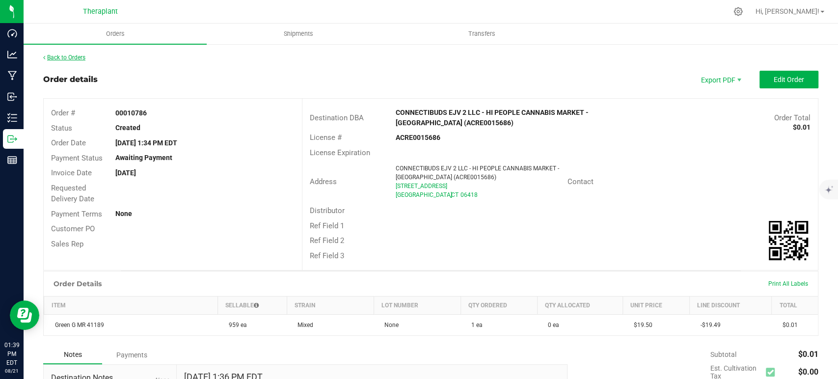
click at [77, 60] on link "Back to Orders" at bounding box center [64, 57] width 42 height 7
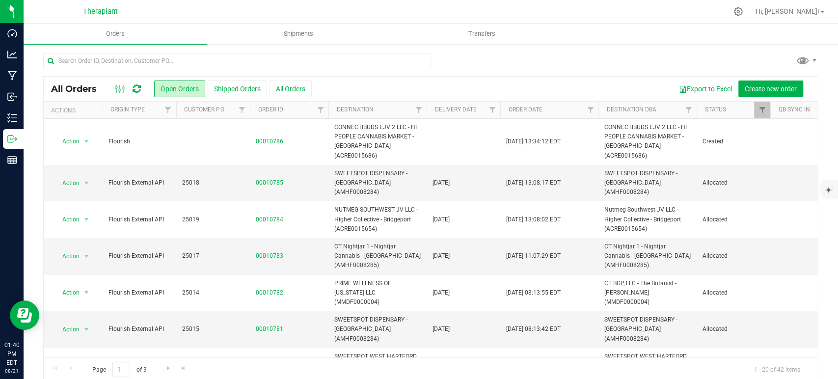
click at [140, 91] on icon at bounding box center [137, 89] width 8 height 10
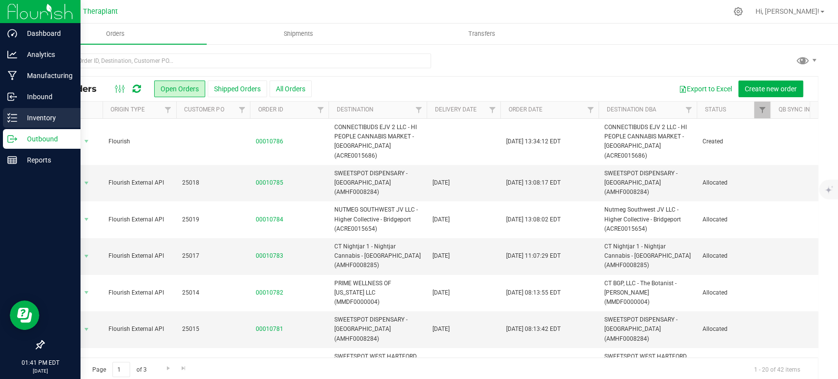
click at [20, 117] on p "Inventory" at bounding box center [46, 118] width 59 height 12
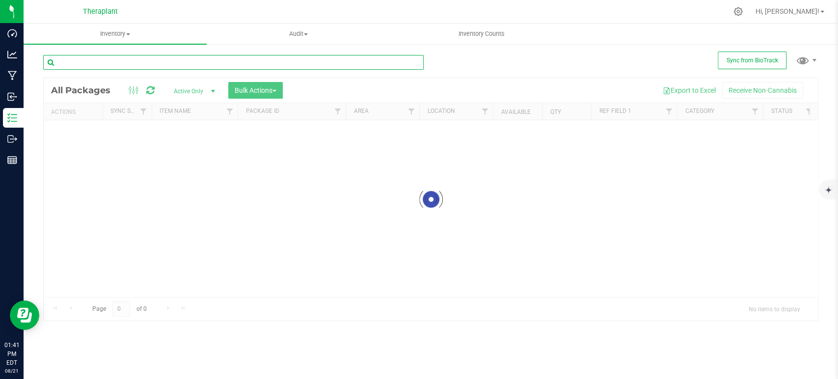
click at [150, 59] on input "text" at bounding box center [233, 62] width 381 height 15
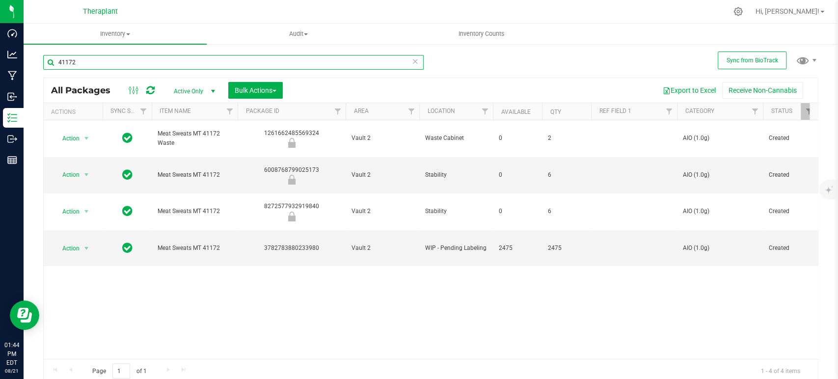
click at [152, 65] on input "41172" at bounding box center [233, 62] width 381 height 15
click at [152, 62] on input "41172" at bounding box center [233, 62] width 381 height 15
type input "4"
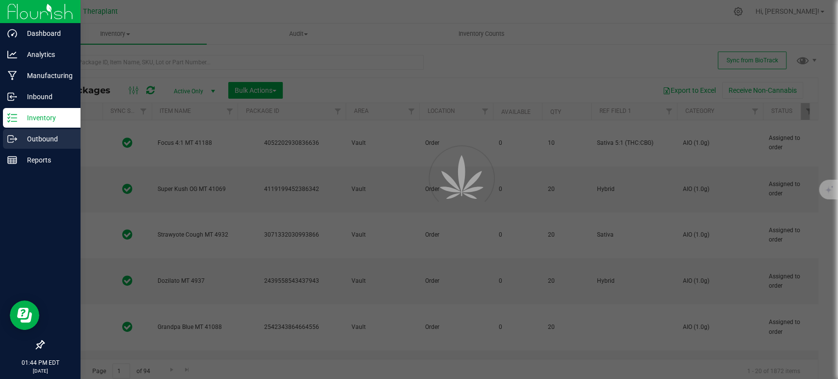
type input "[DATE]"
type input "2026-06-25"
type input "[DATE]"
type input "2026-06-30"
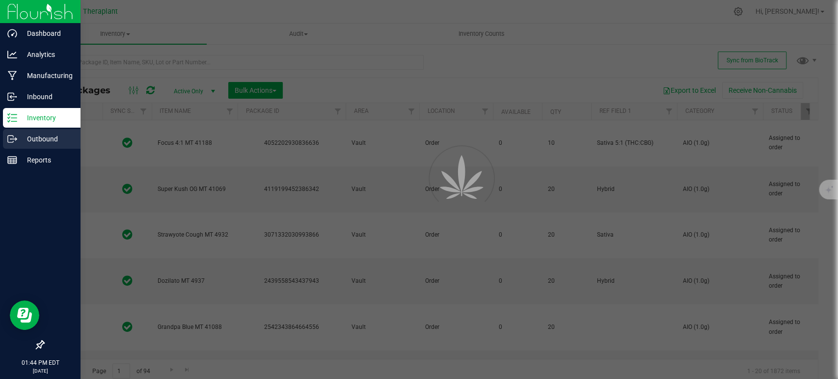
type input "[DATE]"
type input "2026-07-25"
type input "2026-05-20"
type input "2026-08-13"
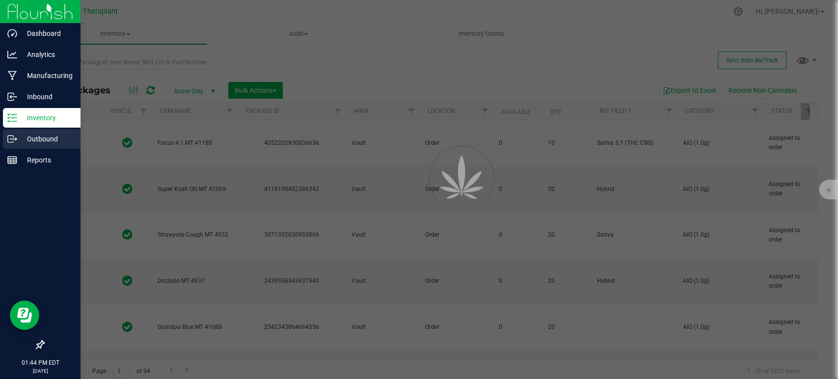
type input "2026-04-30"
type input "2026-07-10"
type input "2026-08-06"
type input "[DATE]"
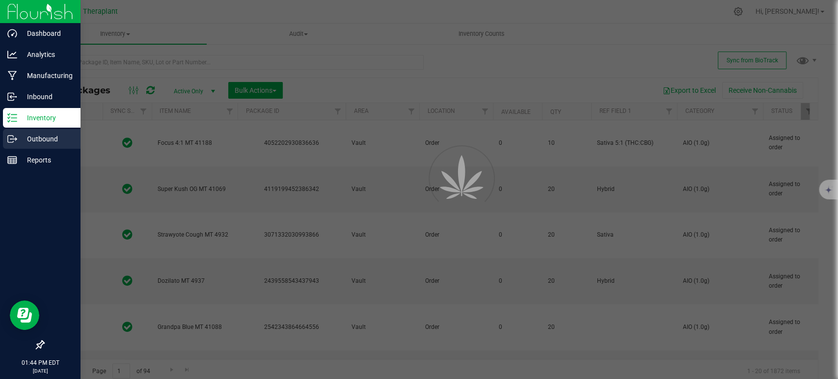
type input "2026-06-05"
type input "2026-08-06"
type input "2026-07-17"
type input "2026-06-10"
type input "2026-07-15"
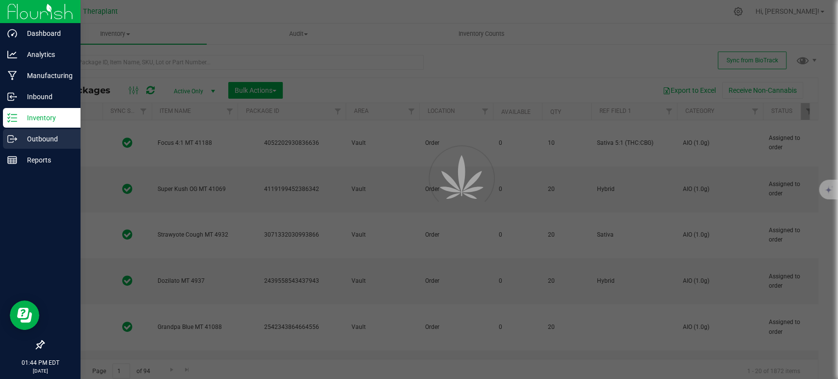
click at [26, 138] on p "Outbound" at bounding box center [46, 139] width 59 height 12
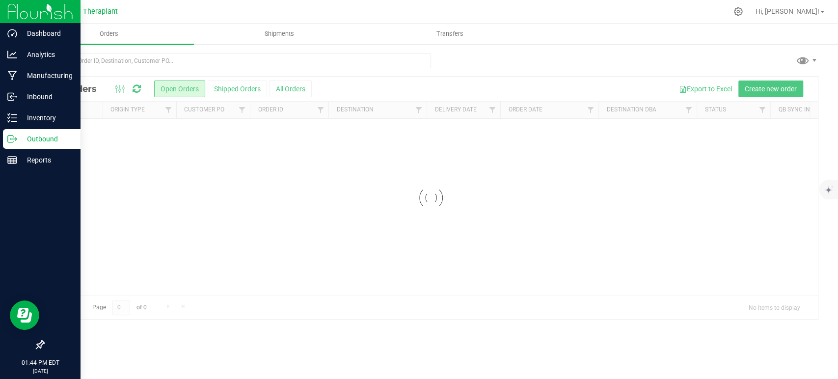
click at [50, 141] on p "Outbound" at bounding box center [46, 139] width 59 height 12
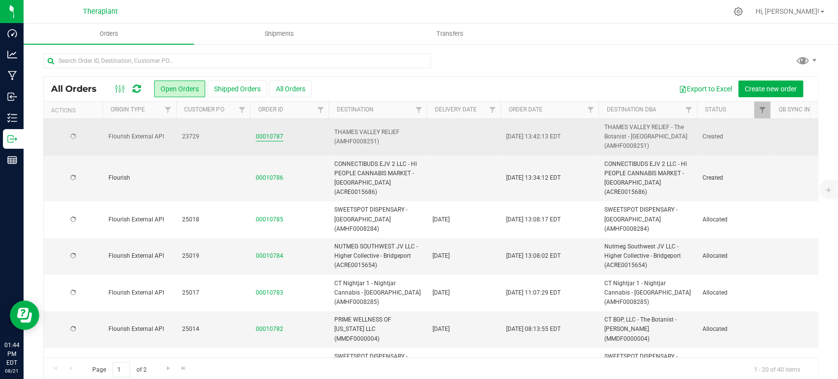
click at [272, 138] on link "00010787" at bounding box center [270, 136] width 28 height 9
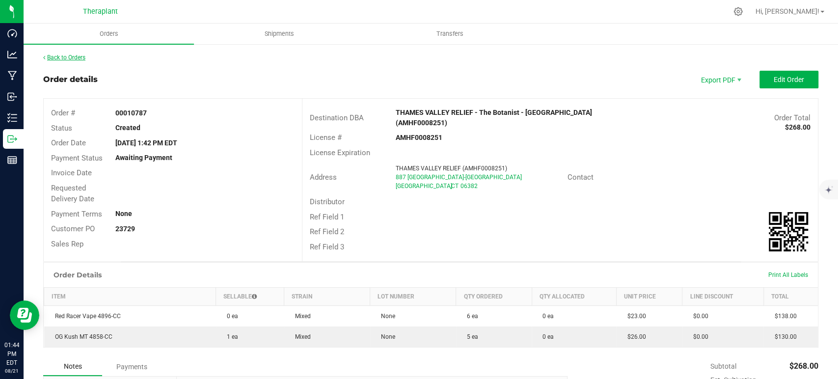
click at [73, 57] on link "Back to Orders" at bounding box center [64, 57] width 42 height 7
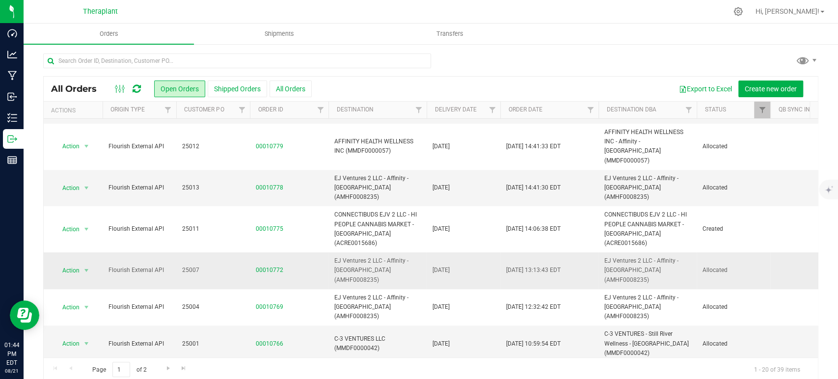
scroll to position [273, 0]
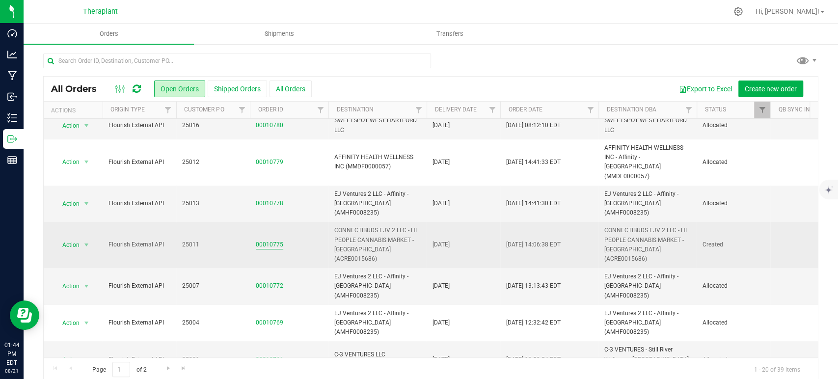
click at [277, 240] on link "00010775" at bounding box center [270, 244] width 28 height 9
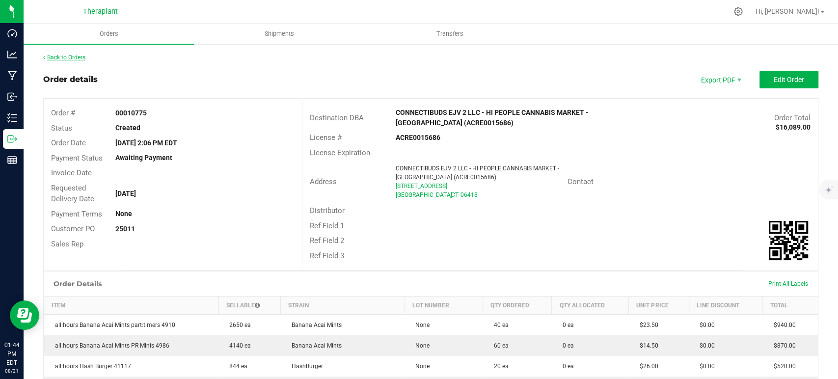
click at [71, 60] on link "Back to Orders" at bounding box center [64, 57] width 42 height 7
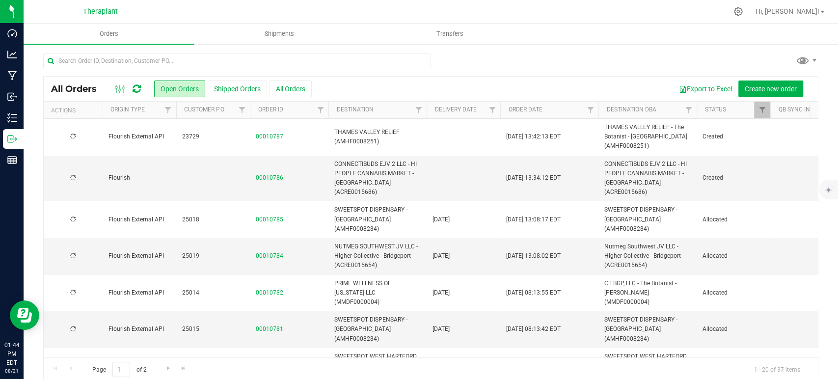
click at [128, 88] on span at bounding box center [121, 89] width 18 height 12
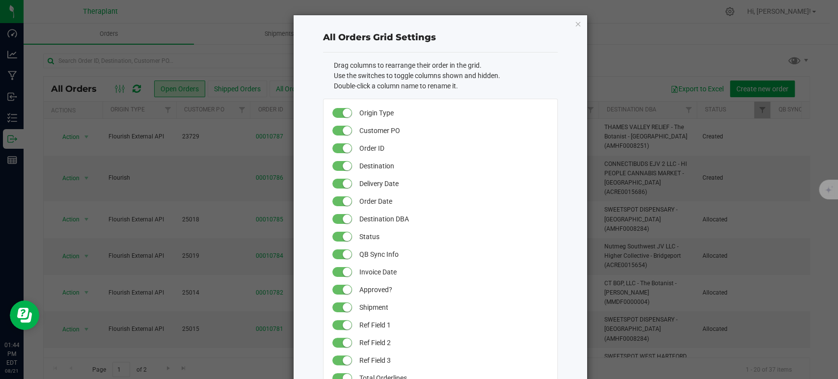
click at [578, 24] on div "All Orders Grid Settings Drag columns to rearrange their order in the grid. Use…" at bounding box center [441, 313] width 294 height 596
click at [575, 24] on icon "button" at bounding box center [578, 24] width 7 height 12
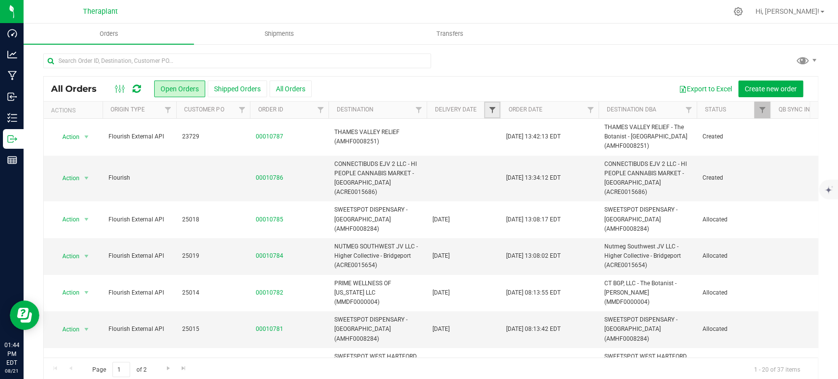
click at [495, 113] on span "Filter" at bounding box center [492, 110] width 8 height 8
click at [587, 168] on span "select" at bounding box center [584, 170] width 14 height 14
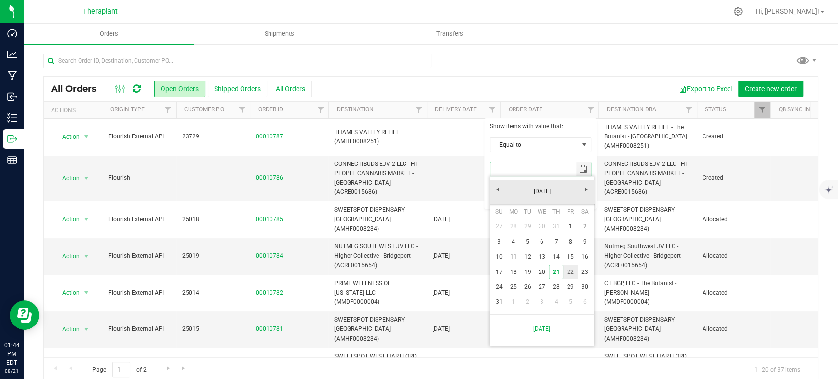
click at [570, 274] on link "22" at bounding box center [570, 272] width 14 height 15
type input "8/22/2025"
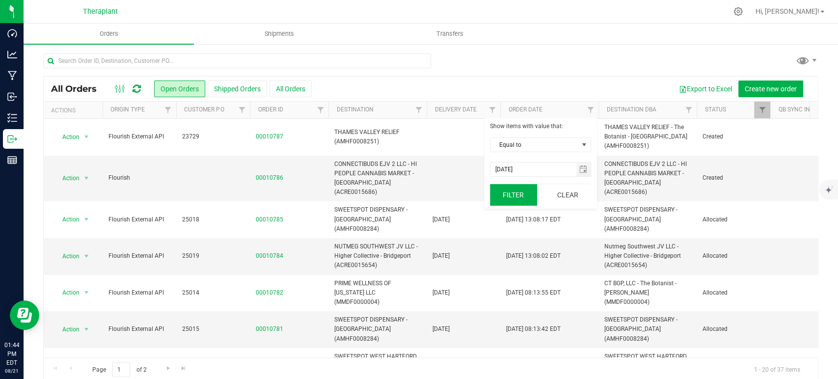
click at [522, 191] on button "Filter" at bounding box center [513, 195] width 47 height 22
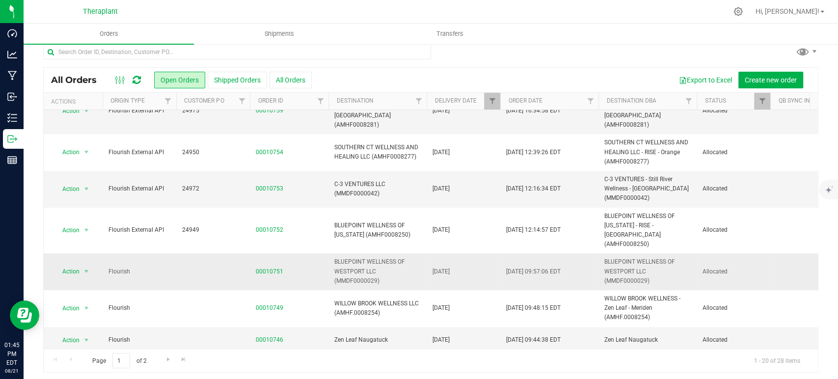
scroll to position [12, 0]
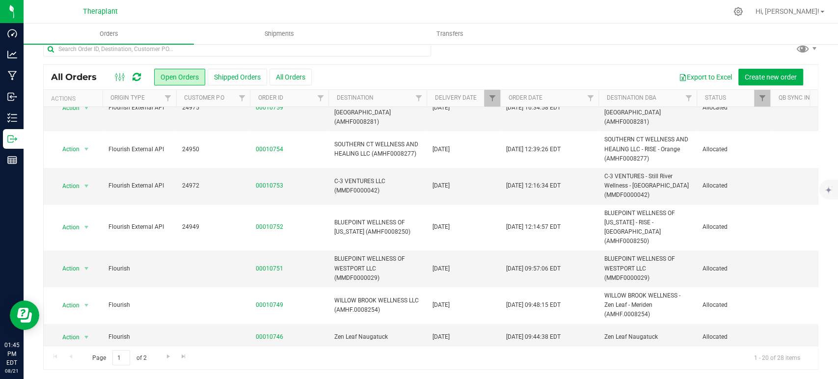
click at [135, 74] on icon at bounding box center [137, 77] width 8 height 10
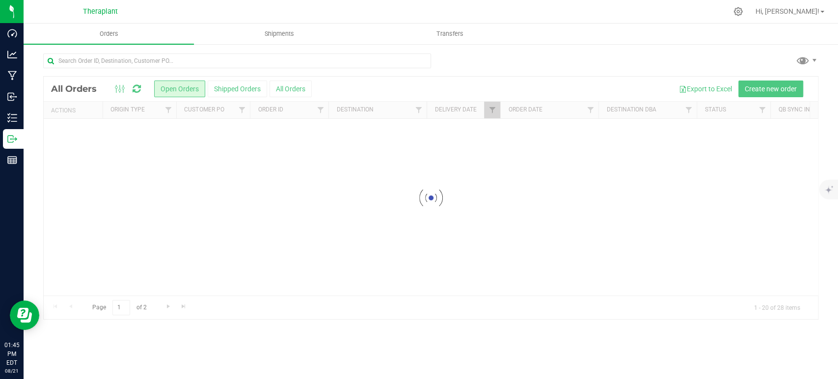
scroll to position [0, 0]
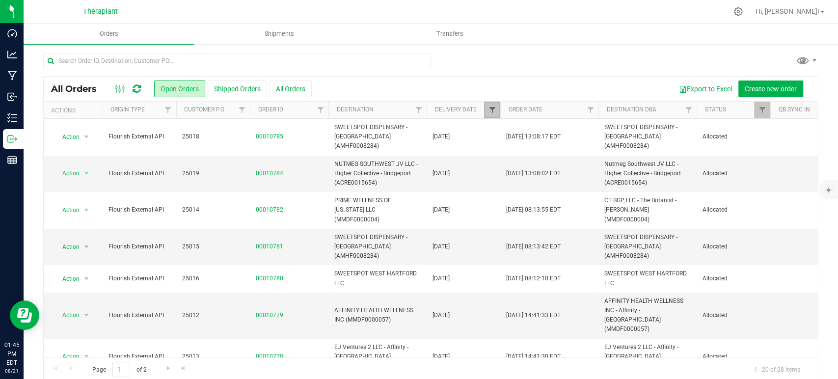
click at [489, 109] on span "Filter" at bounding box center [492, 110] width 8 height 8
click at [560, 187] on button "Clear" at bounding box center [567, 195] width 47 height 22
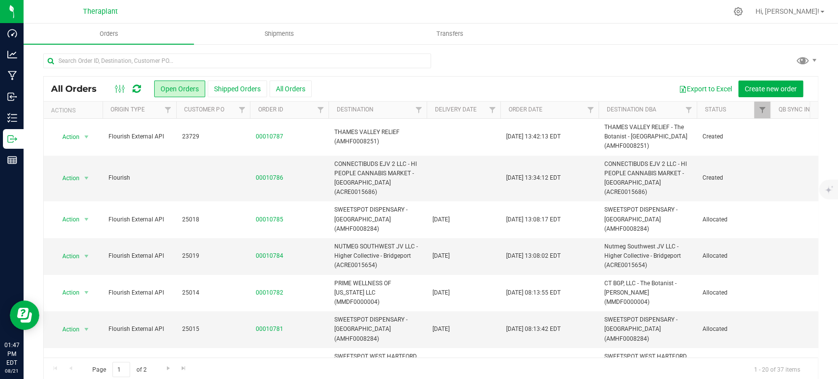
click at [136, 88] on icon at bounding box center [137, 89] width 12 height 13
click at [134, 85] on icon at bounding box center [137, 89] width 8 height 10
click at [137, 89] on icon at bounding box center [137, 89] width 8 height 10
click at [140, 90] on icon at bounding box center [137, 89] width 8 height 10
click at [137, 83] on link at bounding box center [137, 89] width 8 height 12
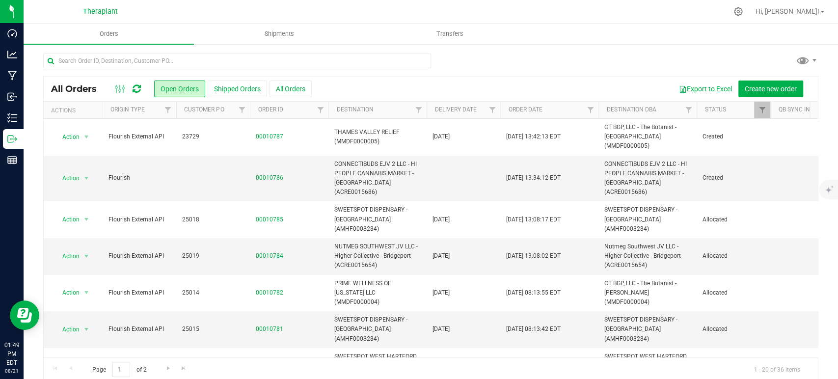
click at [135, 85] on icon at bounding box center [137, 89] width 8 height 10
click at [138, 85] on icon at bounding box center [137, 89] width 8 height 10
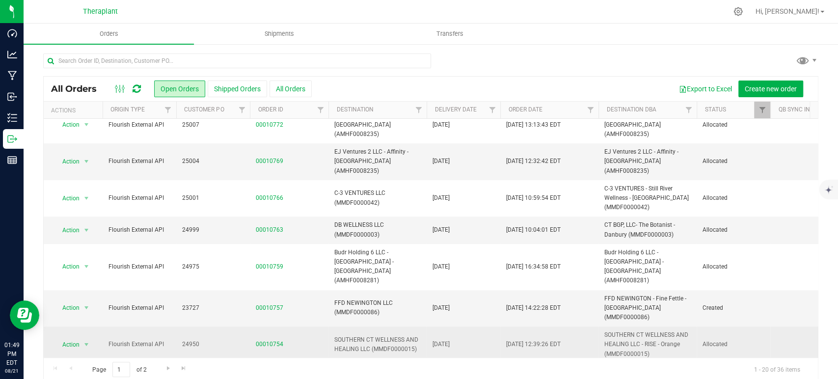
scroll to position [406, 0]
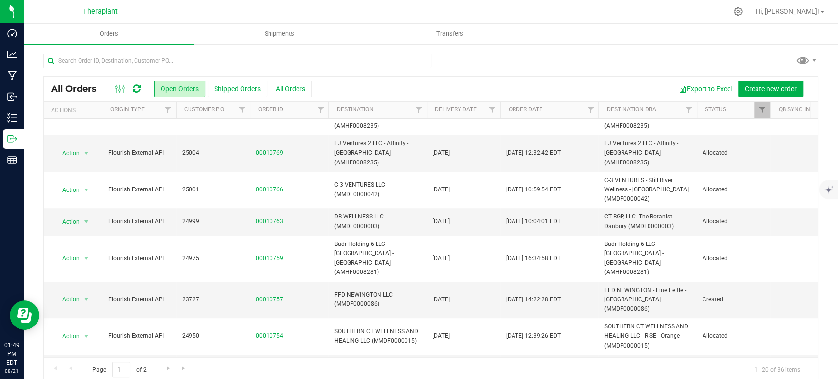
click at [137, 89] on icon at bounding box center [137, 89] width 8 height 10
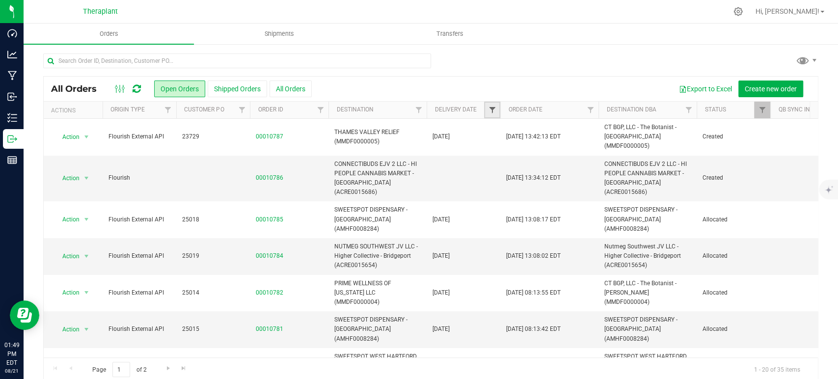
click at [492, 112] on span "Filter" at bounding box center [492, 110] width 8 height 8
click at [586, 170] on span "select" at bounding box center [584, 170] width 8 height 8
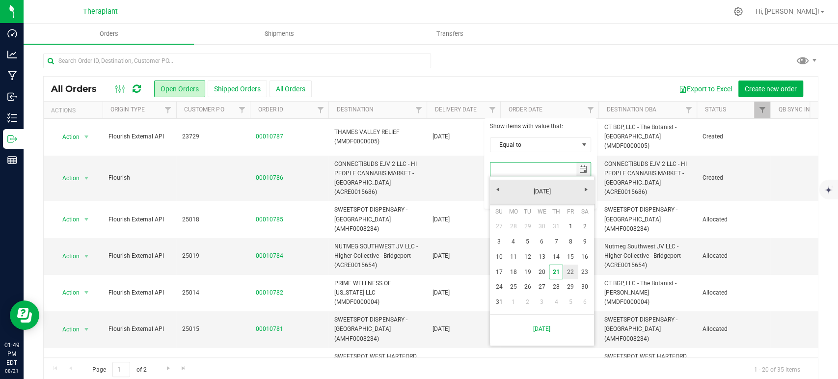
click at [573, 274] on link "22" at bounding box center [570, 272] width 14 height 15
type input "8/22/2025"
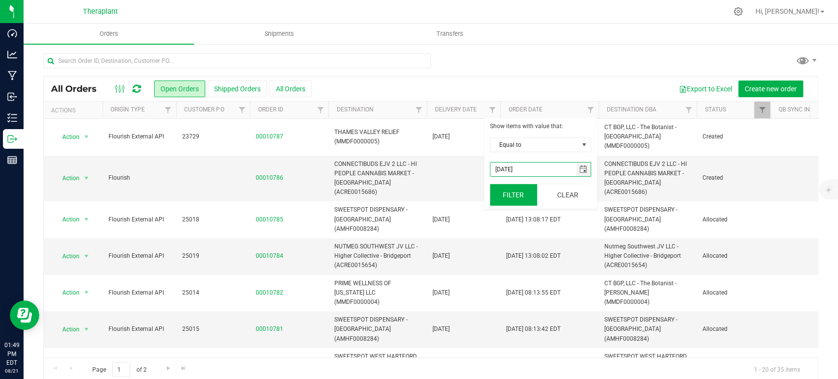
click at [510, 195] on button "Filter" at bounding box center [513, 195] width 47 height 22
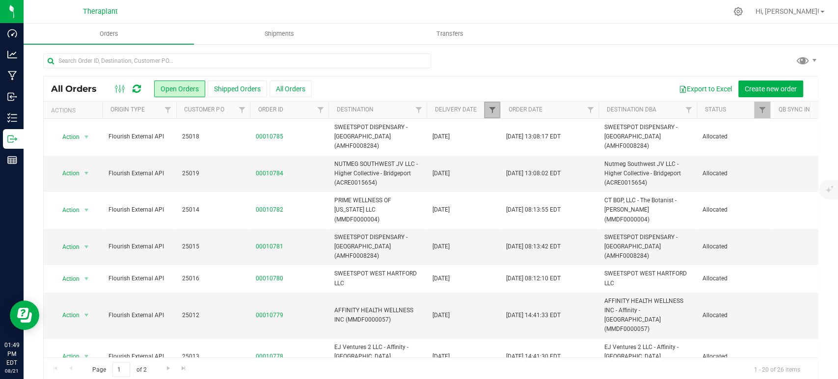
click at [490, 108] on span "Filter" at bounding box center [492, 110] width 8 height 8
click at [573, 194] on button "Clear" at bounding box center [567, 195] width 47 height 22
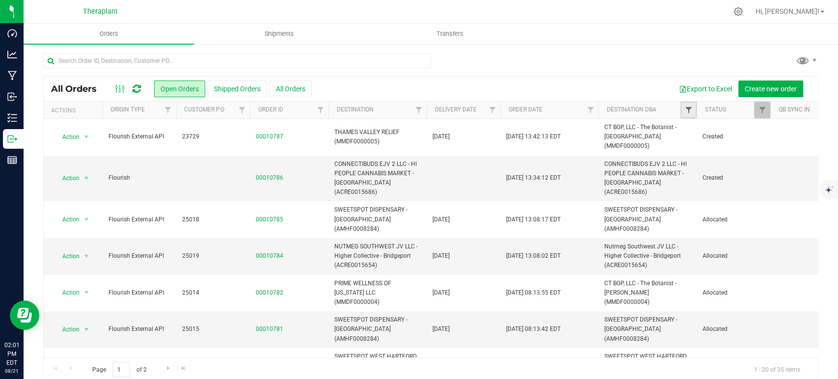
click at [689, 110] on span "Filter" at bounding box center [689, 110] width 8 height 8
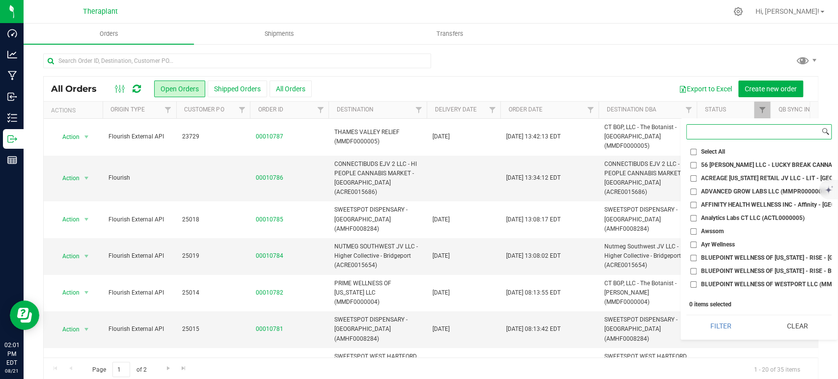
click at [715, 136] on input at bounding box center [753, 132] width 133 height 14
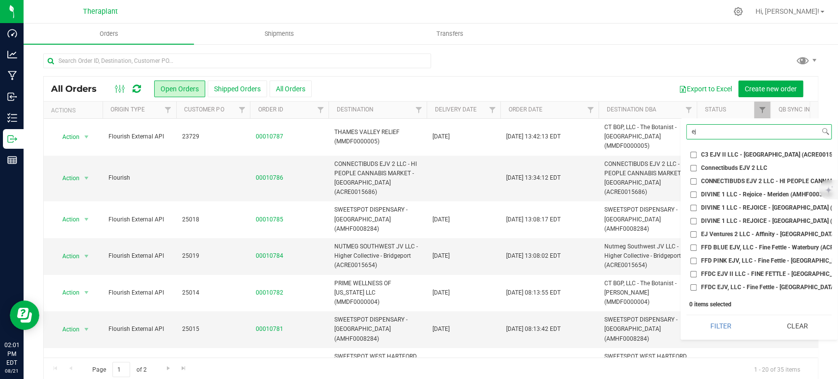
type input "ej"
click at [726, 233] on span "EJ Ventures 2 LLC - Affinity - Bridgeport (AMHF0008235)" at bounding box center [792, 234] width 182 height 6
click at [697, 233] on input "EJ Ventures 2 LLC - Affinity - Bridgeport (AMHF0008235)" at bounding box center [694, 234] width 6 height 6
checkbox input "true"
click at [728, 320] on button "Filter" at bounding box center [721, 326] width 69 height 22
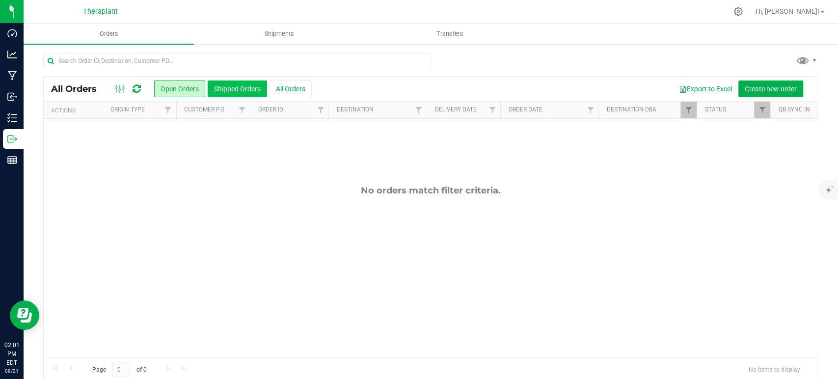
click at [212, 90] on button "Shipped Orders" at bounding box center [237, 89] width 59 height 17
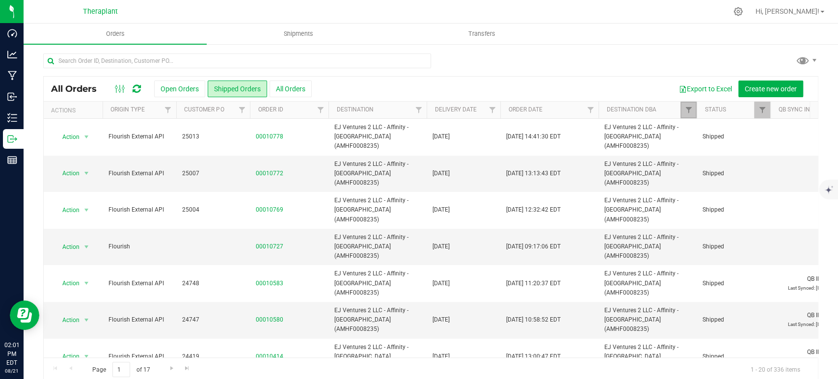
click at [684, 105] on link "Filter" at bounding box center [689, 110] width 16 height 17
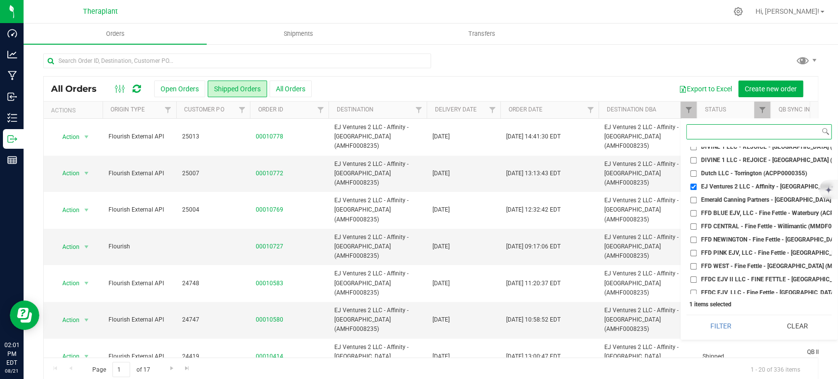
scroll to position [600, 0]
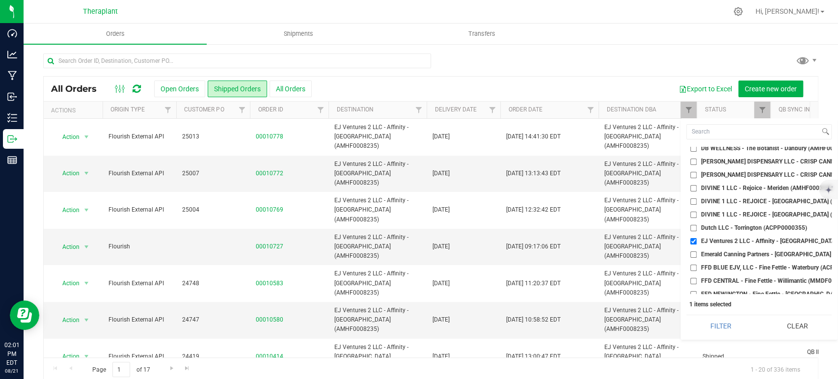
click at [702, 239] on span "EJ Ventures 2 LLC - Affinity - Bridgeport (AMHF0008235)" at bounding box center [792, 241] width 182 height 6
click at [697, 239] on input "EJ Ventures 2 LLC - Affinity - Bridgeport (AMHF0008235)" at bounding box center [694, 241] width 6 height 6
checkbox input "false"
click at [717, 134] on input at bounding box center [753, 132] width 133 height 14
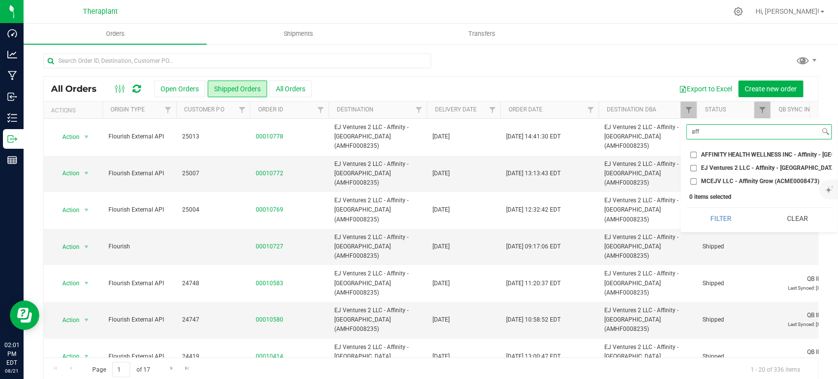
scroll to position [0, 0]
type input "aff"
click at [703, 152] on span "AFFINITY HEALTH WELLNESS INC - Affinity - New Haven (MMDF0000057)" at bounding box center [813, 155] width 225 height 6
click at [697, 152] on input "AFFINITY HEALTH WELLNESS INC - Affinity - New Haven (MMDF0000057)" at bounding box center [694, 155] width 6 height 6
checkbox input "true"
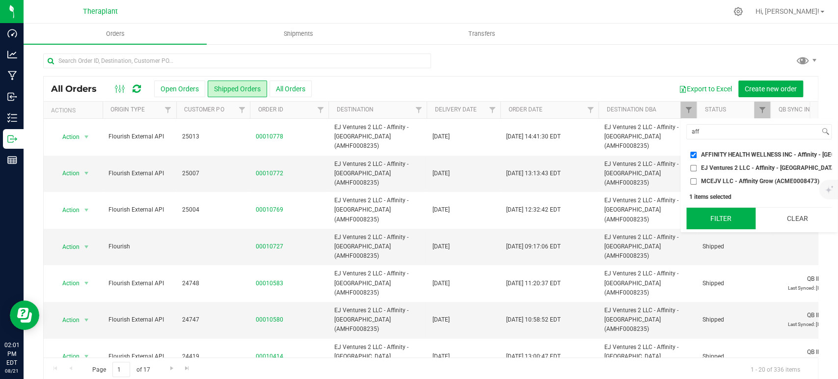
click at [731, 229] on button "Filter" at bounding box center [721, 219] width 69 height 22
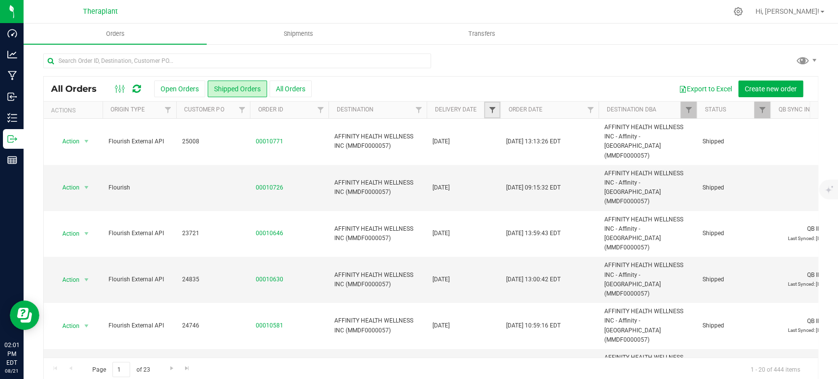
click at [495, 109] on span "Filter" at bounding box center [492, 110] width 8 height 8
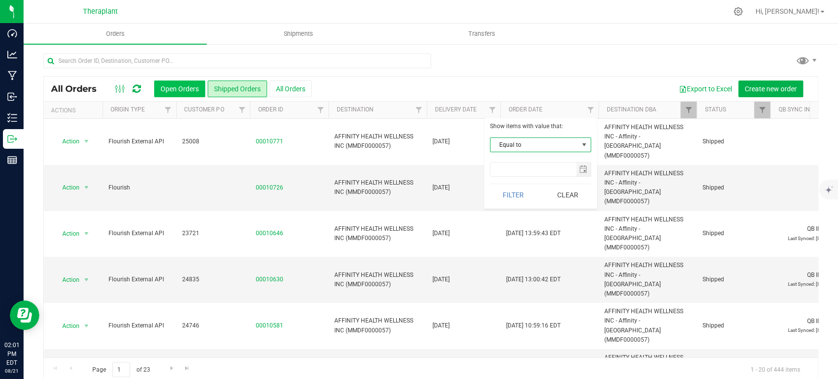
click at [193, 94] on button "Open Orders" at bounding box center [179, 89] width 51 height 17
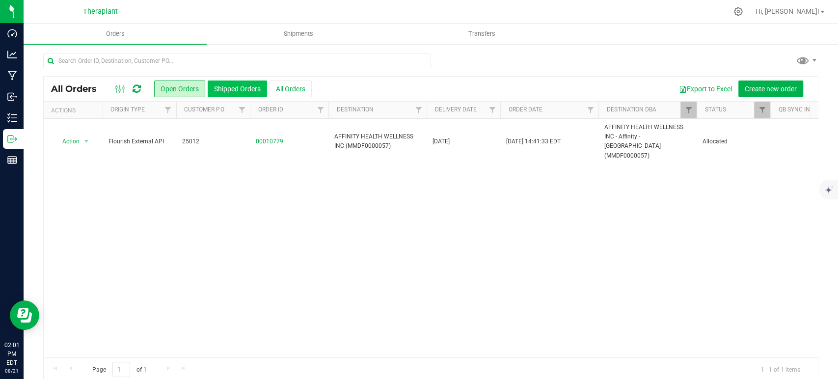
click at [233, 93] on button "Shipped Orders" at bounding box center [237, 89] width 59 height 17
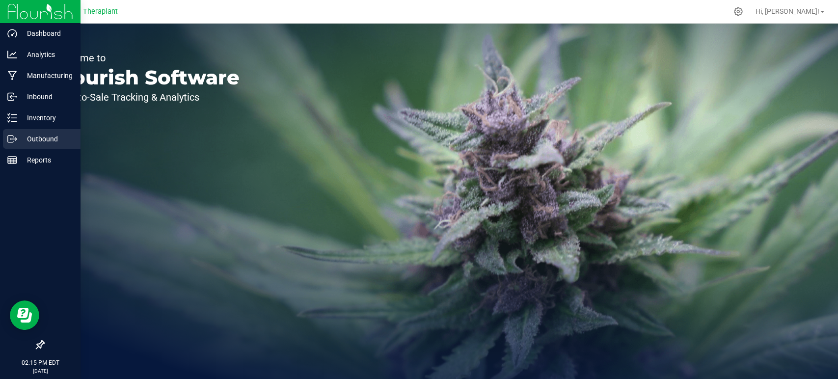
click at [12, 140] on icon at bounding box center [12, 139] width 10 height 10
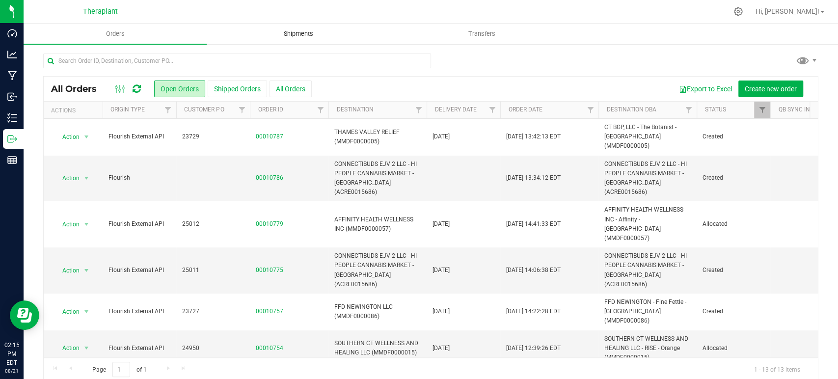
click at [298, 31] on span "Shipments" at bounding box center [299, 33] width 56 height 9
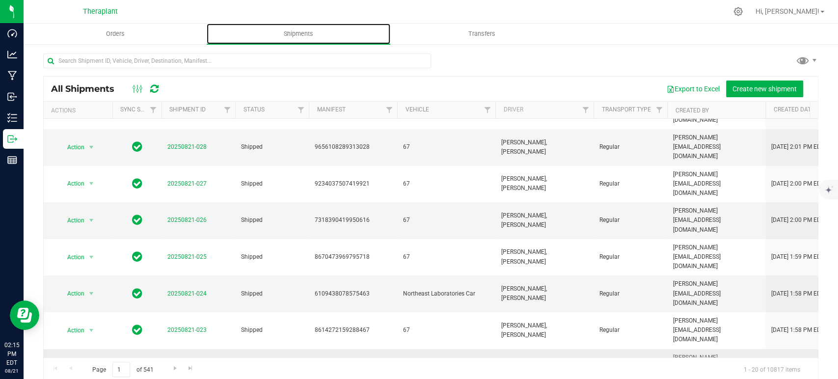
scroll to position [397, 0]
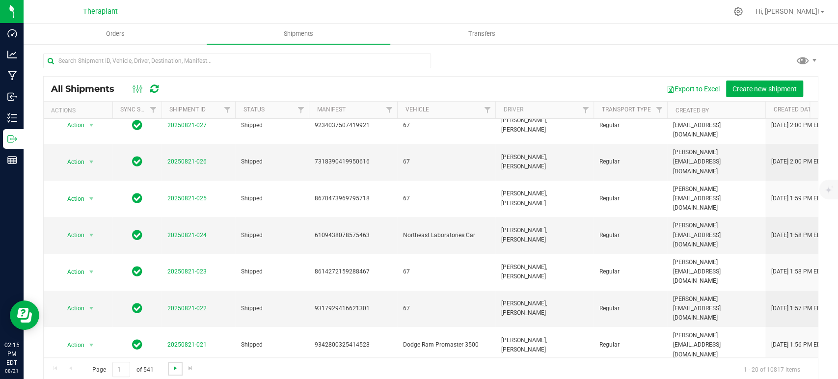
click at [173, 368] on span "Go to the next page" at bounding box center [175, 368] width 8 height 8
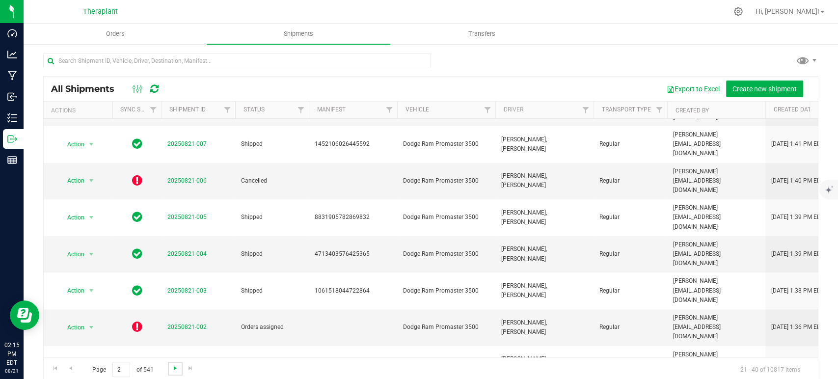
scroll to position [0, 0]
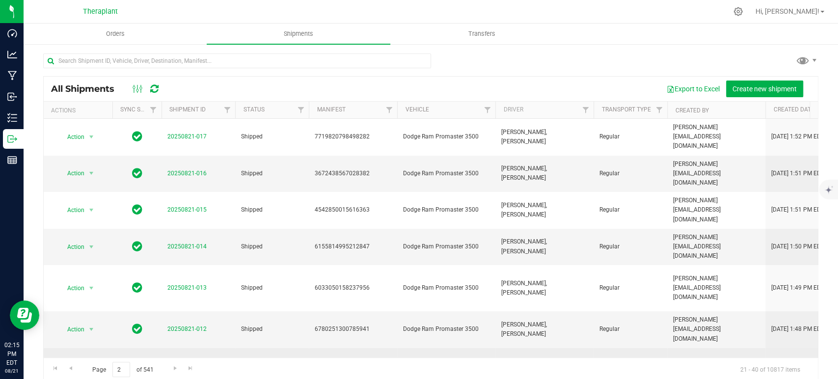
click at [185, 367] on link "20250821-011" at bounding box center [187, 370] width 39 height 7
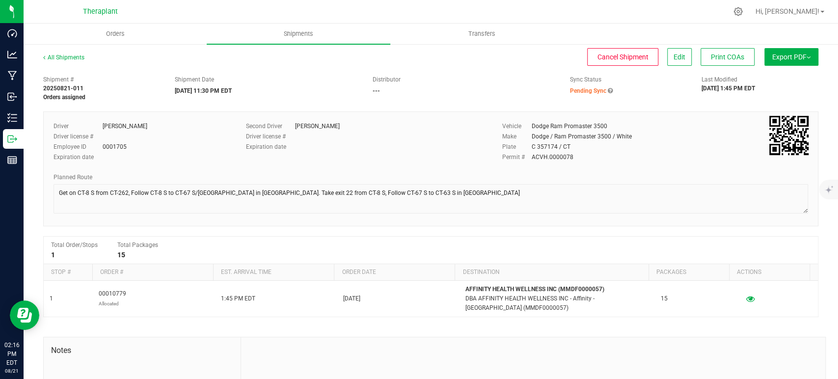
click at [288, 66] on div "All Shipments Cancel Shipment Edit Print COAs Export PDF Manifest by Package ID…" at bounding box center [431, 62] width 776 height 18
click at [583, 85] on div "Sync Status Pending Sync" at bounding box center [629, 85] width 132 height 20
click at [583, 90] on span "Pending Sync" at bounding box center [588, 90] width 36 height 7
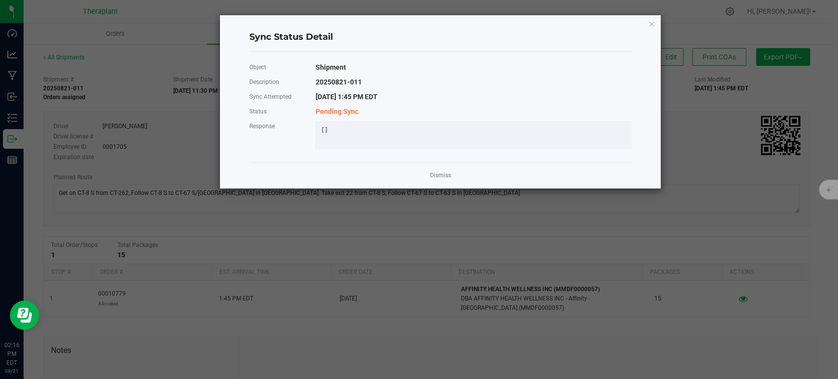
click at [440, 180] on link "Dismiss" at bounding box center [440, 175] width 21 height 8
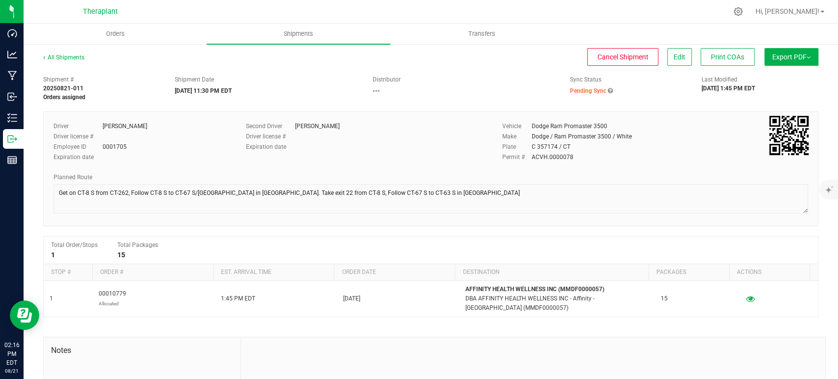
click at [582, 90] on span "Pending Sync" at bounding box center [588, 90] width 36 height 7
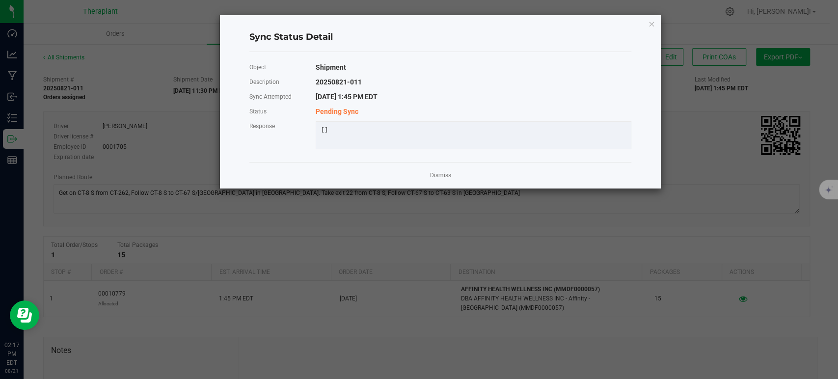
click at [339, 113] on span "Pending Sync" at bounding box center [337, 112] width 43 height 8
click at [432, 180] on link "Dismiss" at bounding box center [440, 175] width 21 height 8
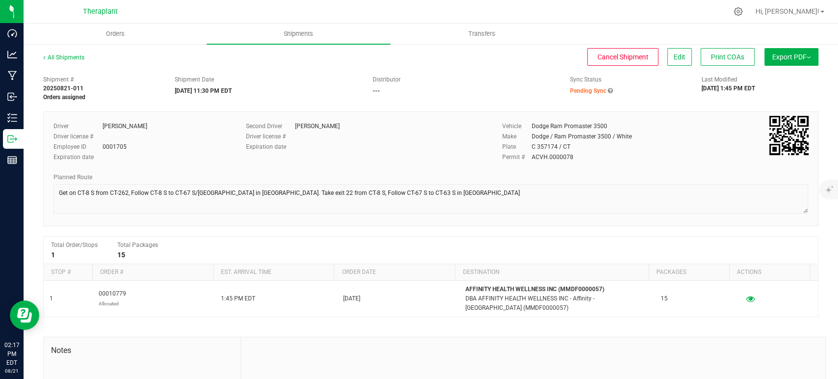
click at [418, 85] on div "Distributor ---" at bounding box center [463, 85] width 197 height 20
click at [469, 101] on div "Shipment # 20250821-011 Orders assigned Shipment Date [DATE] 11:30 PM EDT Distr…" at bounding box center [431, 86] width 790 height 31
click at [301, 38] on span "Shipments" at bounding box center [299, 33] width 56 height 9
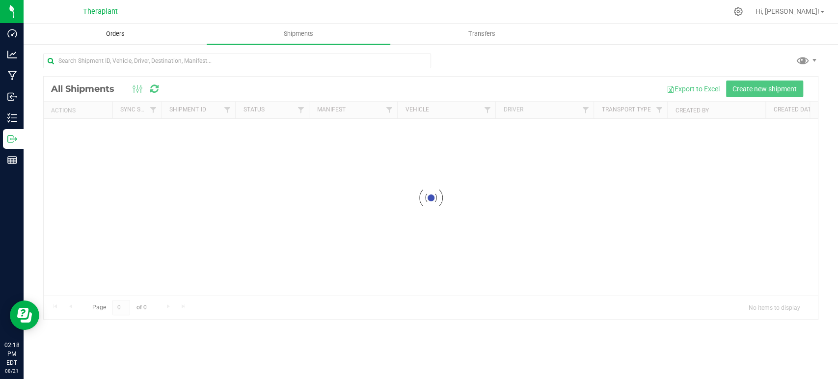
click at [106, 36] on span "Orders" at bounding box center [115, 33] width 45 height 9
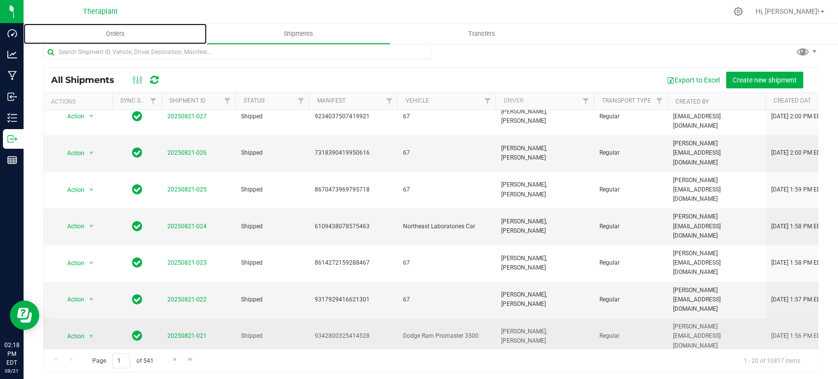
scroll to position [12, 0]
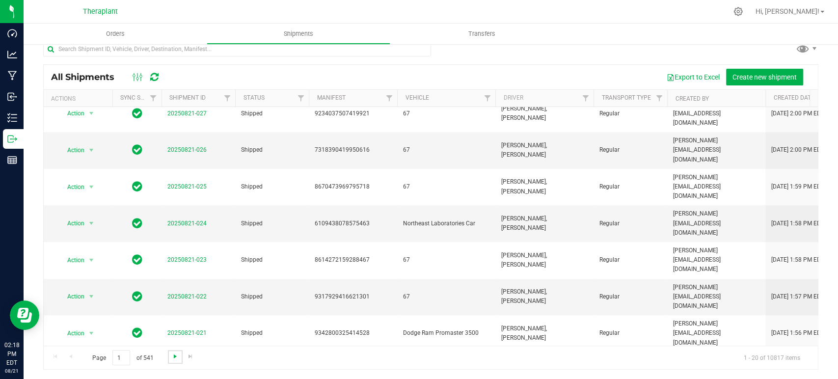
click at [174, 357] on span "Go to the next page" at bounding box center [175, 357] width 8 height 8
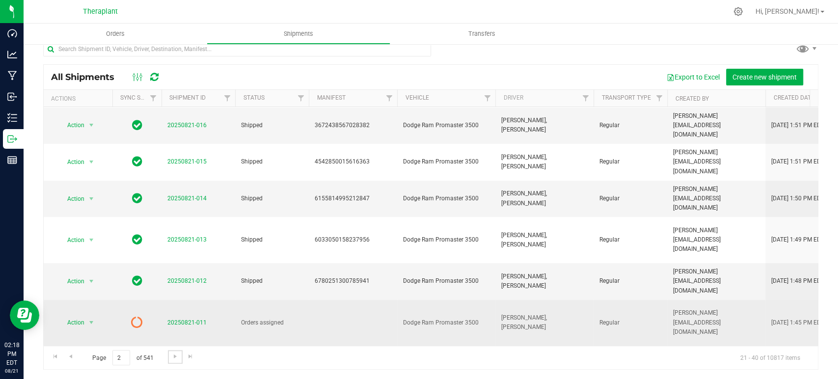
scroll to position [55, 0]
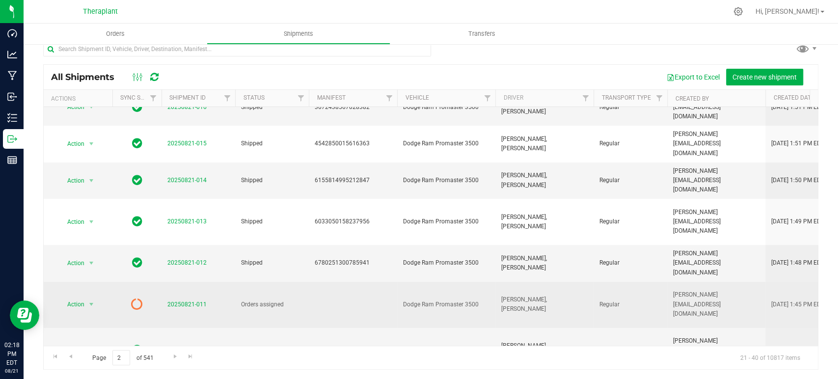
click at [138, 298] on icon at bounding box center [137, 304] width 12 height 12
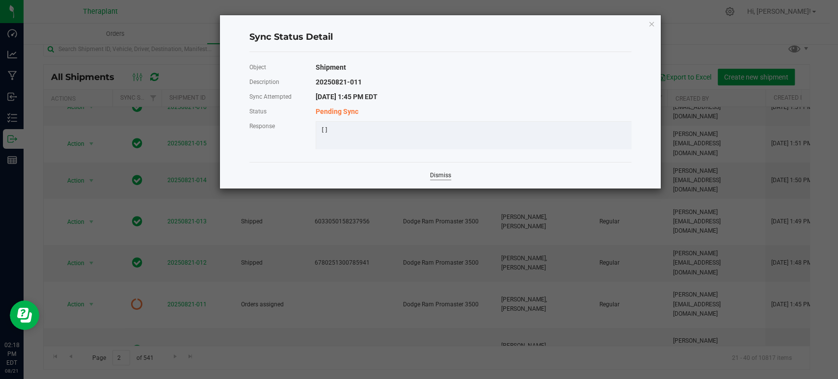
click at [431, 180] on link "Dismiss" at bounding box center [440, 175] width 21 height 8
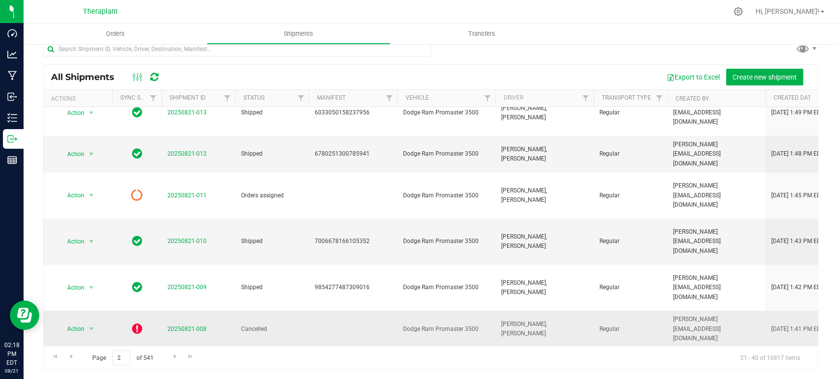
scroll to position [109, 0]
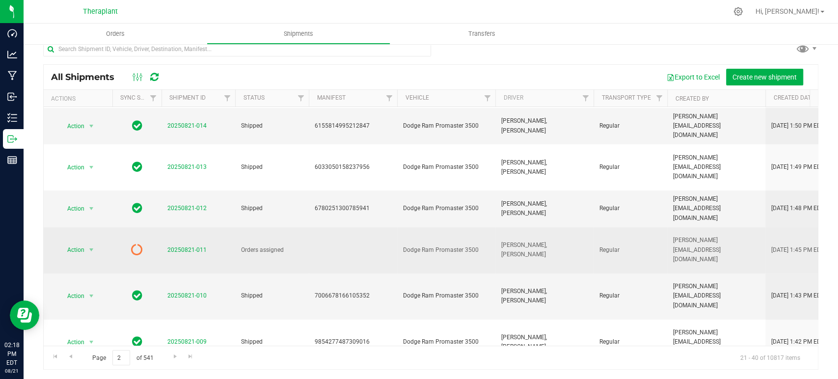
click at [138, 244] on icon at bounding box center [137, 250] width 12 height 12
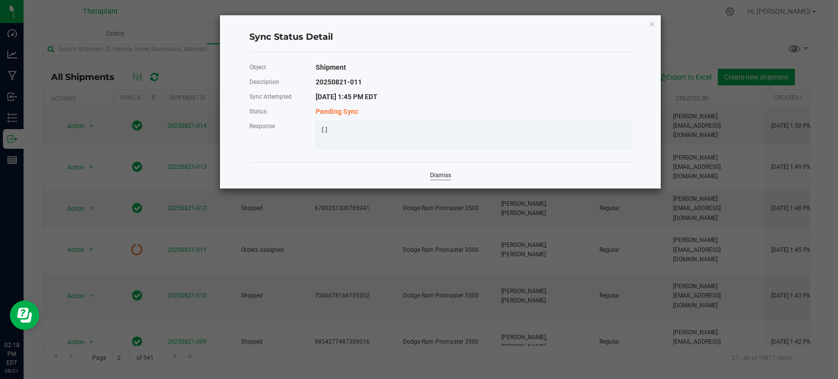
click at [435, 180] on link "Dismiss" at bounding box center [440, 175] width 21 height 8
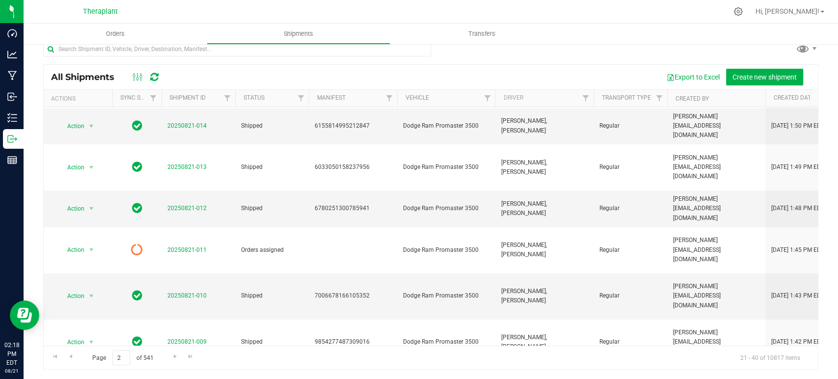
scroll to position [0, 0]
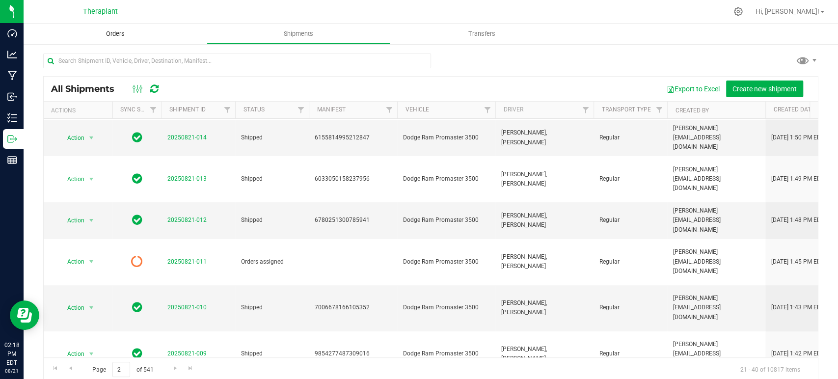
click at [104, 32] on span "Orders" at bounding box center [115, 33] width 45 height 9
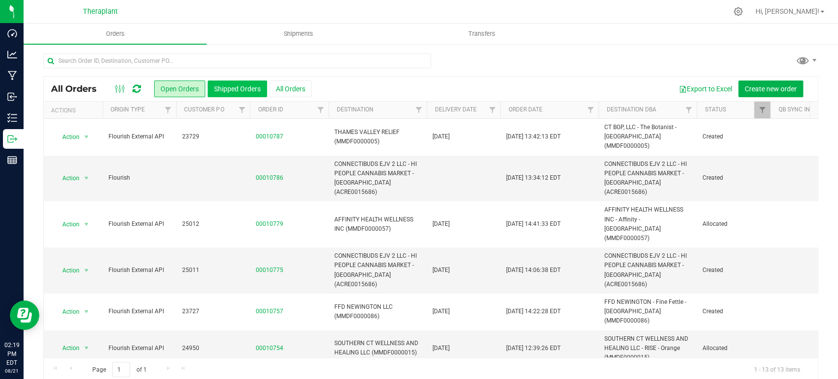
click at [244, 85] on button "Shipped Orders" at bounding box center [237, 89] width 59 height 17
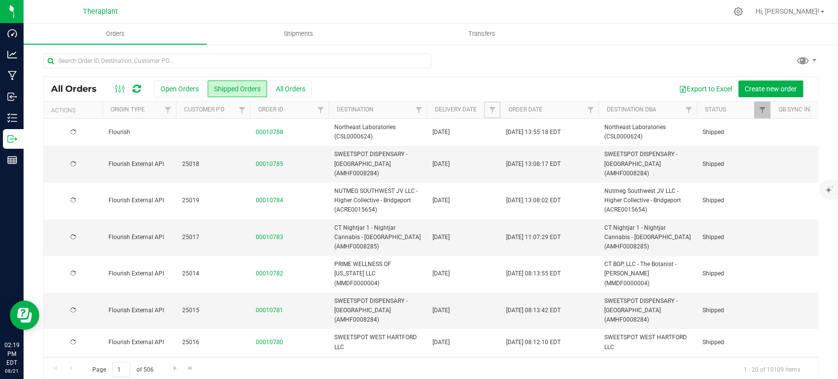
click at [491, 112] on span "Filter" at bounding box center [492, 110] width 8 height 8
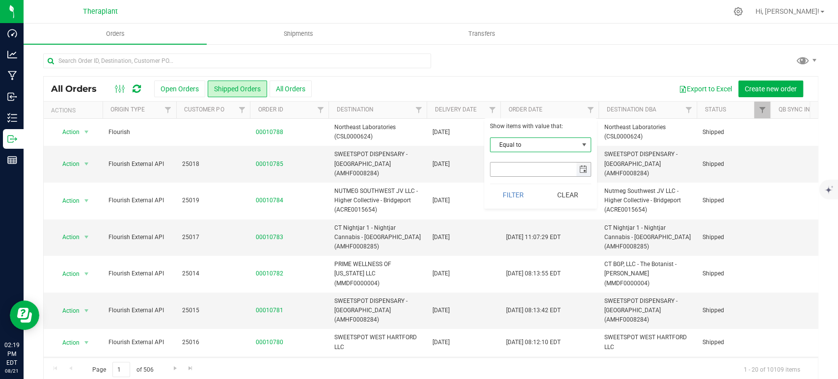
click at [582, 174] on span "select" at bounding box center [584, 170] width 14 height 14
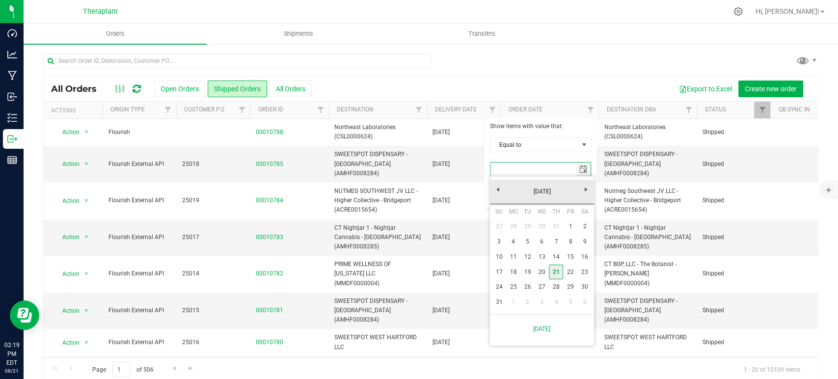
click at [559, 272] on link "21" at bounding box center [556, 272] width 14 height 15
type input "8/21/2025"
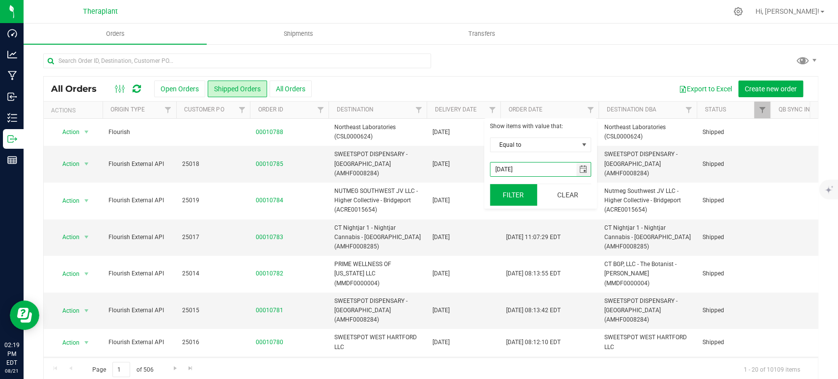
click at [519, 188] on button "Filter" at bounding box center [513, 195] width 47 height 22
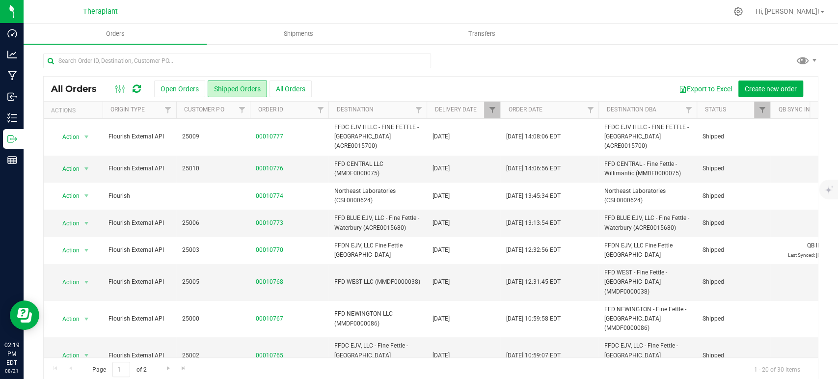
click at [385, 73] on div at bounding box center [237, 65] width 388 height 23
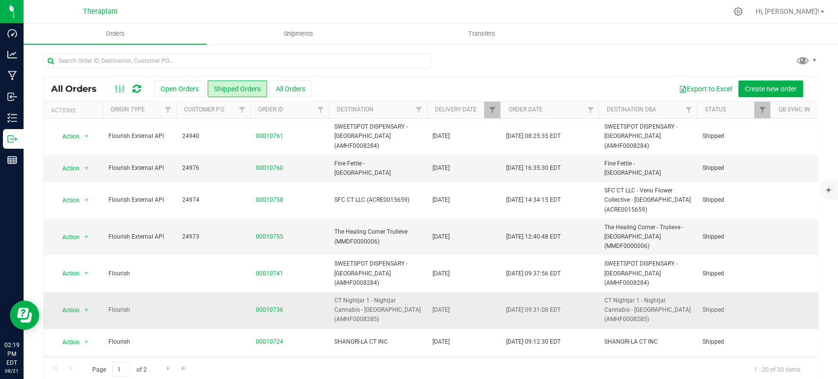
scroll to position [350, 0]
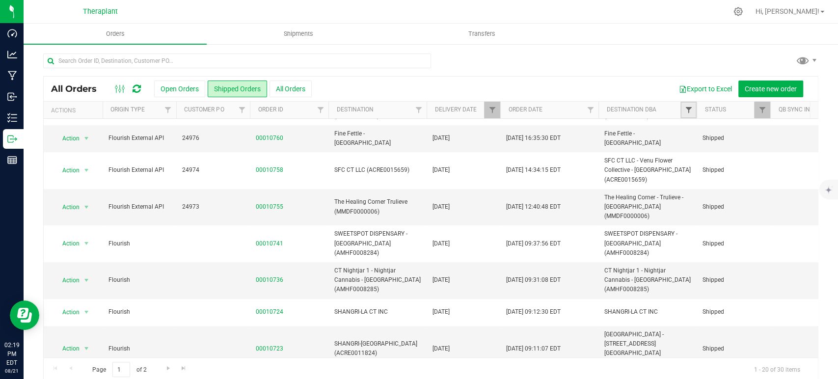
click at [687, 112] on span "Filter" at bounding box center [689, 110] width 8 height 8
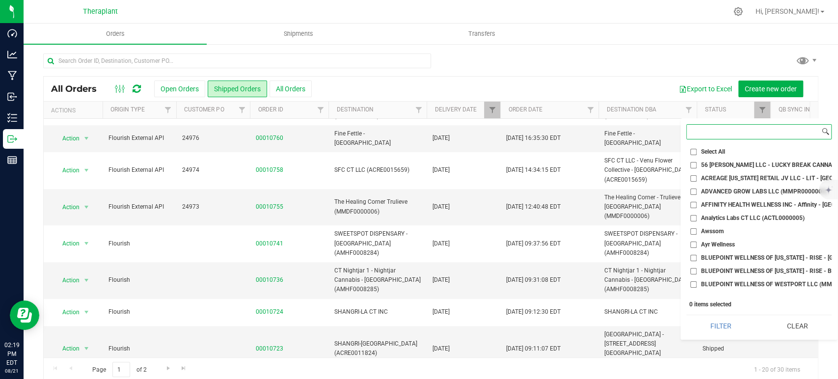
click at [706, 130] on input at bounding box center [753, 132] width 133 height 14
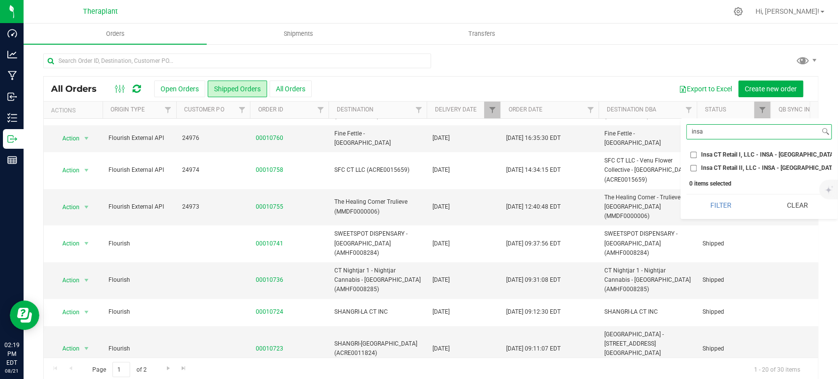
type input "insa"
click at [734, 168] on span "Insa CT Retail II, LLC - INSA - New Haven (ACRE0015678)" at bounding box center [791, 168] width 181 height 6
click at [697, 168] on input "Insa CT Retail II, LLC - INSA - New Haven (ACRE0015678)" at bounding box center [694, 168] width 6 height 6
click at [715, 206] on button "Filter" at bounding box center [721, 206] width 69 height 22
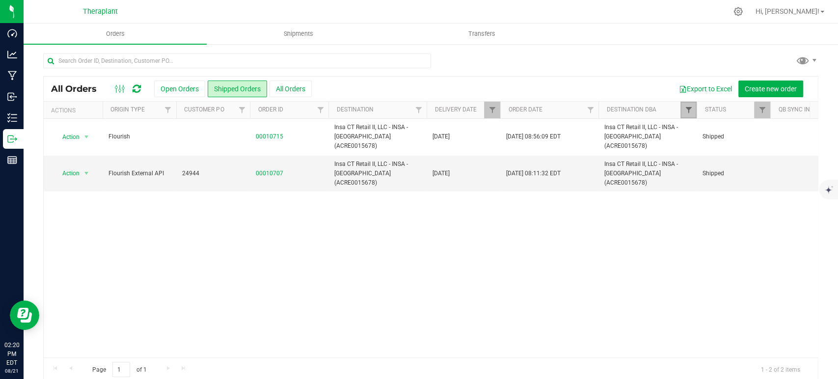
click at [693, 109] on link "Filter" at bounding box center [689, 110] width 16 height 17
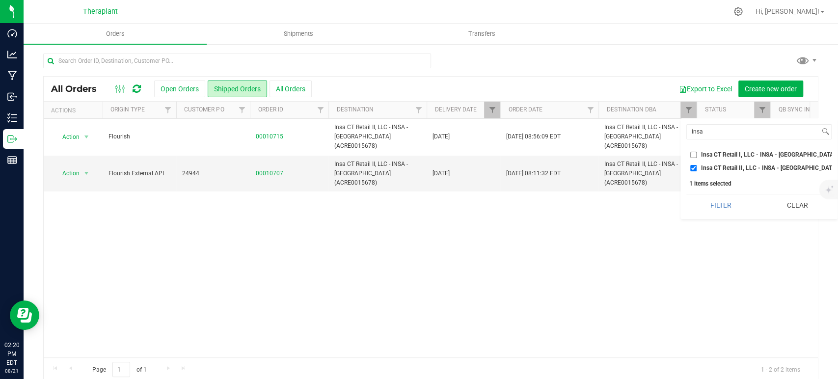
click at [696, 165] on input "Insa CT Retail II, LLC - INSA - New Haven (ACRE0015678)" at bounding box center [694, 168] width 6 height 6
checkbox input "false"
click at [695, 134] on input "insa" at bounding box center [753, 132] width 133 height 14
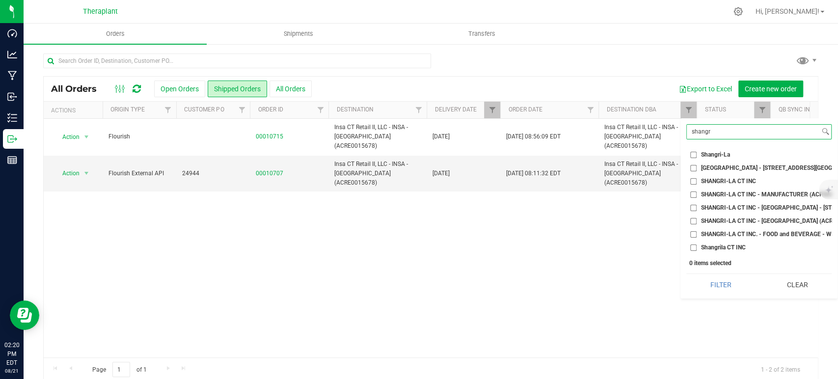
type input "shangr"
click at [716, 166] on span "SHANGRI-LA -Norwalk - 75 Connecticut Avenue (ACRE0011824)" at bounding box center [802, 168] width 202 height 6
click at [697, 166] on input "SHANGRI-LA -Norwalk - 75 Connecticut Avenue (ACRE0011824)" at bounding box center [694, 168] width 6 height 6
click at [719, 293] on button "Filter" at bounding box center [721, 285] width 69 height 22
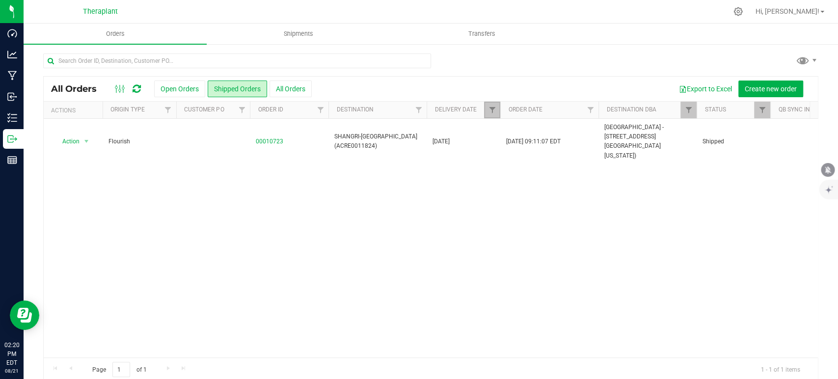
click at [495, 105] on link "Filter" at bounding box center [492, 110] width 16 height 17
click at [686, 105] on link "Filter" at bounding box center [689, 110] width 16 height 17
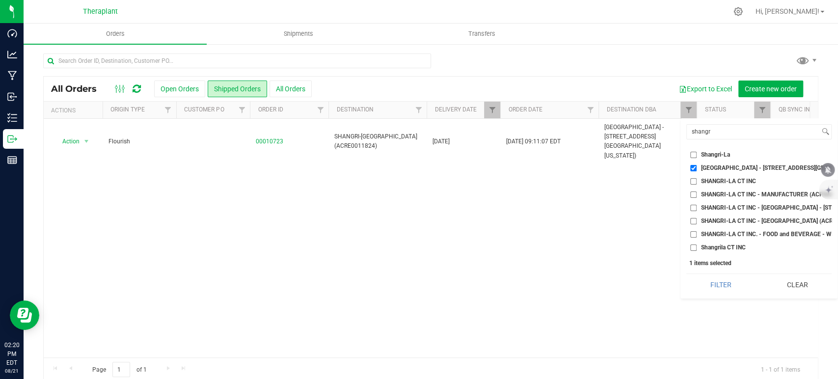
click at [694, 169] on input "SHANGRI-LA -Norwalk - 75 Connecticut Avenue (ACRE0011824)" at bounding box center [694, 168] width 6 height 6
checkbox input "false"
click at [712, 129] on input "shangr" at bounding box center [753, 132] width 133 height 14
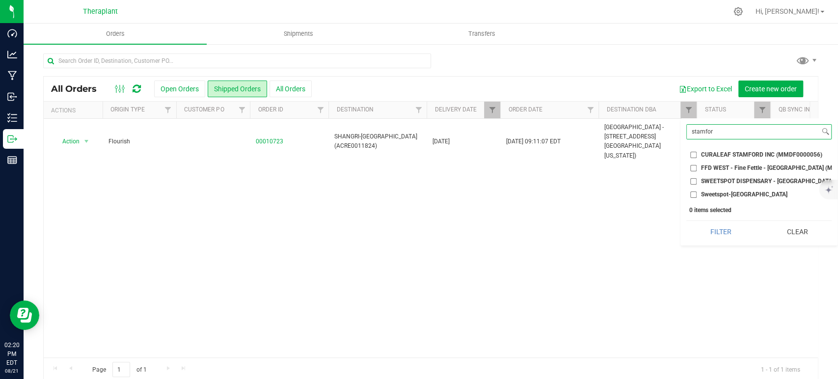
type input "stamfor"
click at [727, 170] on span "FFD WEST - Fine Fettle - Stamford (MMDF0000038)" at bounding box center [786, 168] width 170 height 6
click at [697, 170] on input "FFD WEST - Fine Fettle - Stamford (MMDF0000038)" at bounding box center [694, 168] width 6 height 6
click at [729, 240] on button "Filter" at bounding box center [721, 232] width 69 height 22
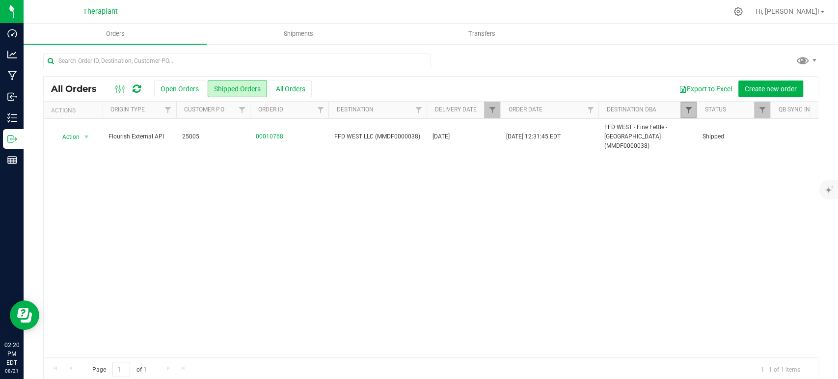
click at [686, 111] on span "Filter" at bounding box center [689, 110] width 8 height 8
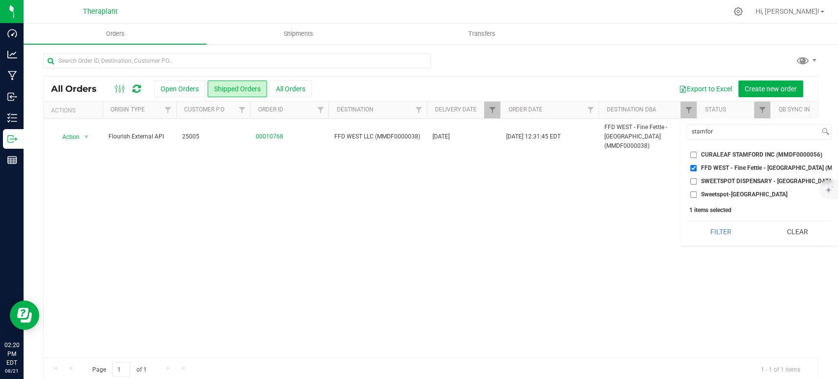
click at [691, 166] on input "FFD WEST - Fine Fettle - Stamford (MMDF0000038)" at bounding box center [694, 168] width 6 height 6
checkbox input "false"
click at [697, 180] on label "SWEETSPOT DISPENSARY - [GEOGRAPHIC_DATA] (AMHF0008284)" at bounding box center [760, 181] width 138 height 6
click at [697, 180] on input "SWEETSPOT DISPENSARY - [GEOGRAPHIC_DATA] (AMHF0008284)" at bounding box center [694, 181] width 6 height 6
checkbox input "true"
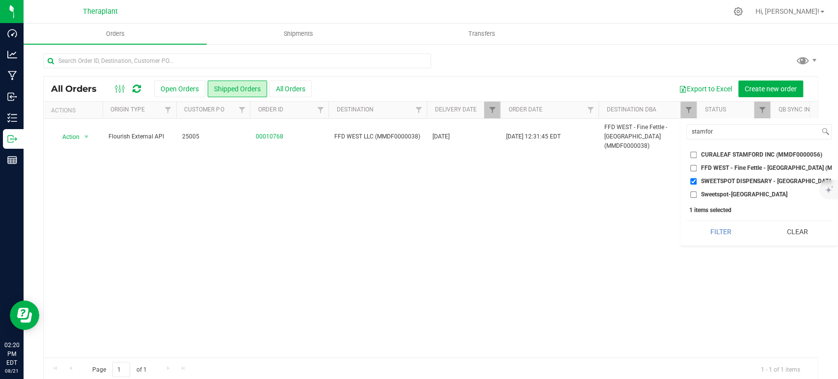
click at [696, 197] on input "Sweetspot-Stamford" at bounding box center [694, 195] width 6 height 6
checkbox input "true"
click at [729, 239] on button "Filter" at bounding box center [721, 232] width 69 height 22
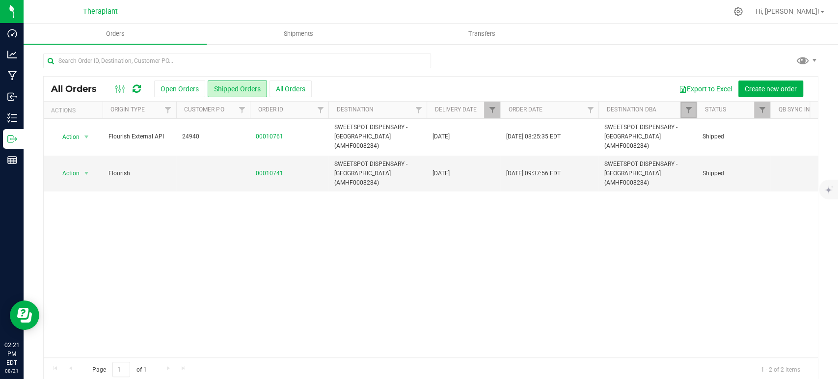
click at [687, 105] on link "Filter" at bounding box center [689, 110] width 16 height 17
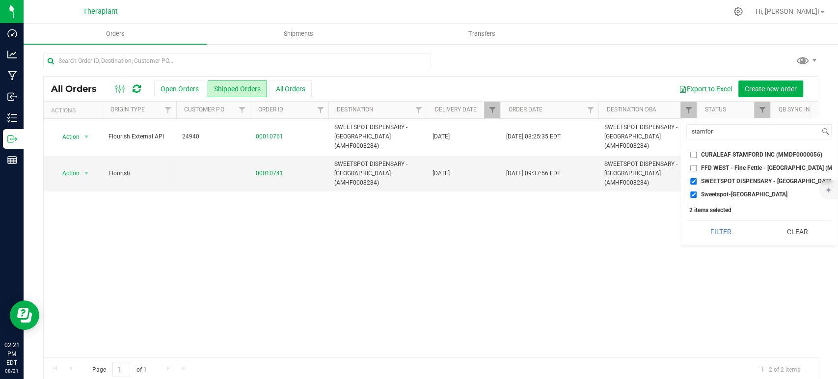
click at [692, 183] on input "SWEETSPOT DISPENSARY - [GEOGRAPHIC_DATA] (AMHF0008284)" at bounding box center [694, 181] width 6 height 6
checkbox input "false"
click at [692, 195] on input "Sweetspot-Stamford" at bounding box center [694, 195] width 6 height 6
checkbox input "false"
click at [723, 138] on input "stamfor" at bounding box center [753, 132] width 133 height 14
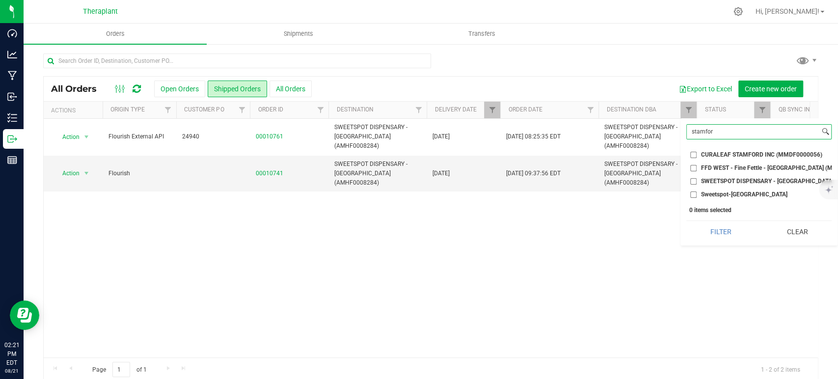
click at [723, 138] on input "stamfor" at bounding box center [753, 132] width 133 height 14
type input "norwalk"
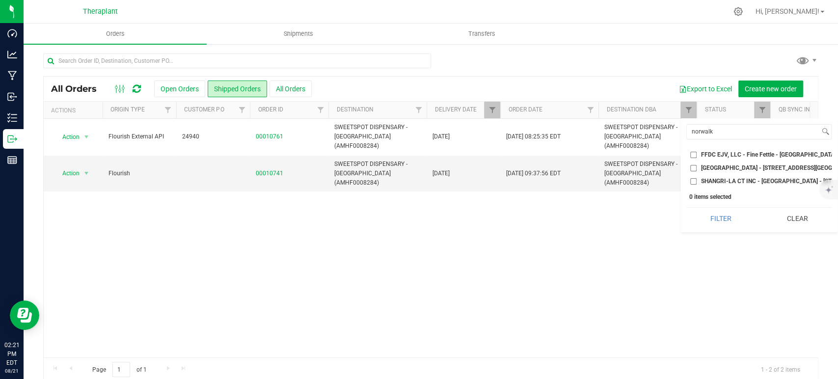
click at [716, 152] on span "FFDC EJV, LLC - Fine Fettle - Norwalk (ACRE.0015676)" at bounding box center [791, 155] width 181 height 6
click at [697, 152] on input "FFDC EJV, LLC - Fine Fettle - Norwalk (ACRE.0015676)" at bounding box center [694, 155] width 6 height 6
click at [719, 225] on button "Filter" at bounding box center [721, 219] width 69 height 22
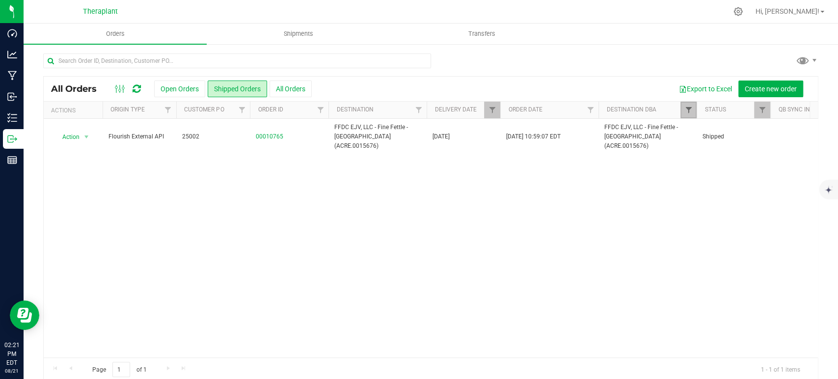
click at [686, 110] on span "Filter" at bounding box center [689, 110] width 8 height 8
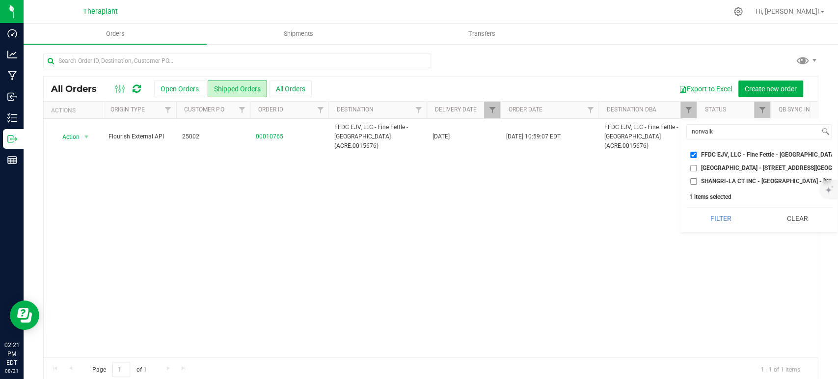
click at [696, 155] on input "FFDC EJV, LLC - Fine Fettle - Norwalk (ACRE.0015676)" at bounding box center [694, 155] width 6 height 6
checkbox input "false"
click at [704, 140] on div "norwalk Select All 56 Benton LLC - LUCKY BREAK CANNABIS - Bridgeport (ACFB00000…" at bounding box center [759, 175] width 157 height 114
click at [707, 184] on span "SHANGRI-LA CT INC - Norwalk - 430 Main Avenue (ACRE0004665)" at bounding box center [811, 181] width 220 height 6
click at [697, 184] on input "SHANGRI-LA CT INC - Norwalk - 430 Main Avenue (ACRE0004665)" at bounding box center [694, 181] width 6 height 6
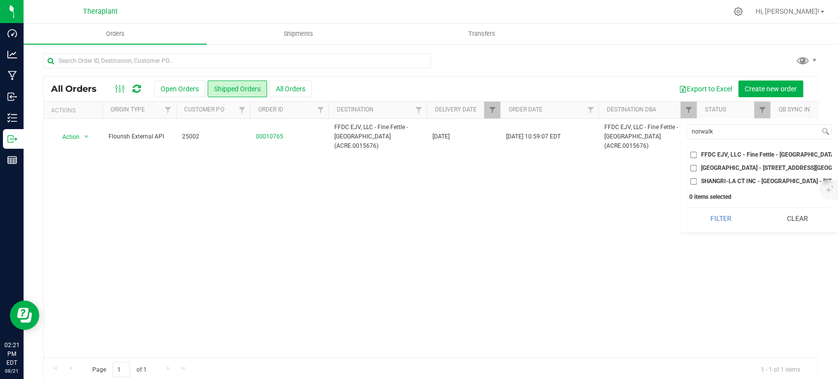
checkbox input "true"
drag, startPoint x: 719, startPoint y: 216, endPoint x: 721, endPoint y: 222, distance: 6.1
click at [719, 217] on button "Filter" at bounding box center [721, 219] width 69 height 22
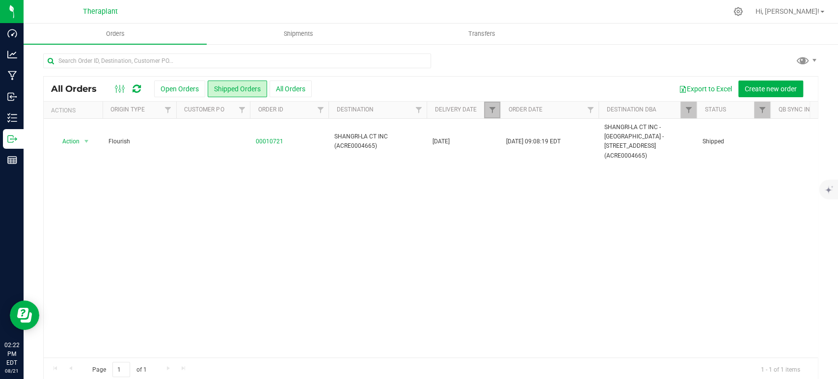
click at [494, 115] on link "Filter" at bounding box center [492, 110] width 16 height 17
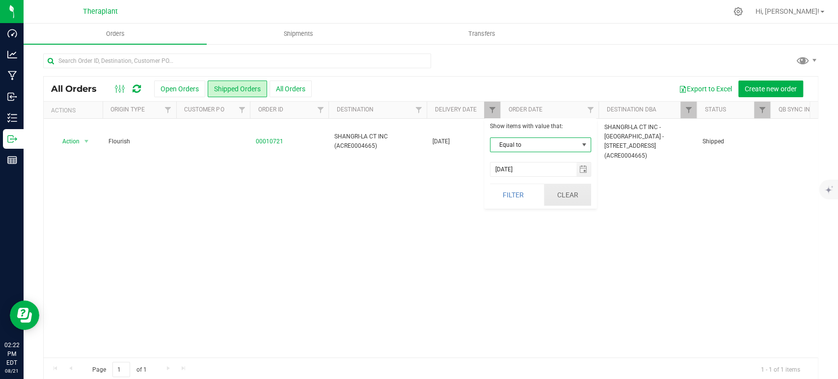
click at [553, 190] on button "Clear" at bounding box center [567, 195] width 47 height 22
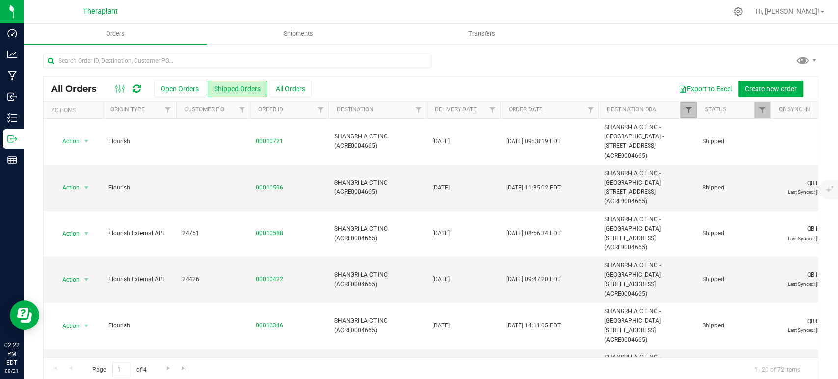
click at [692, 107] on span "Filter" at bounding box center [689, 110] width 8 height 8
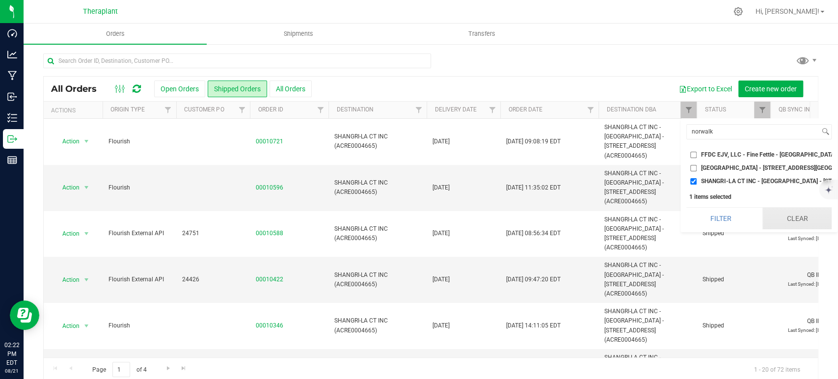
click at [794, 220] on button "Clear" at bounding box center [797, 219] width 69 height 22
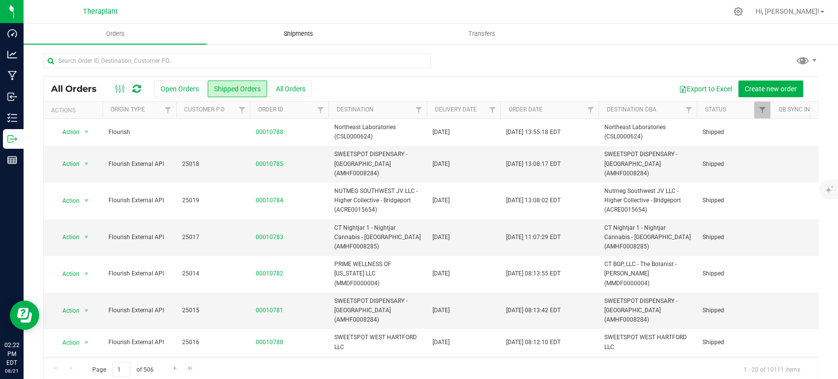
click at [309, 33] on span "Shipments" at bounding box center [299, 33] width 56 height 9
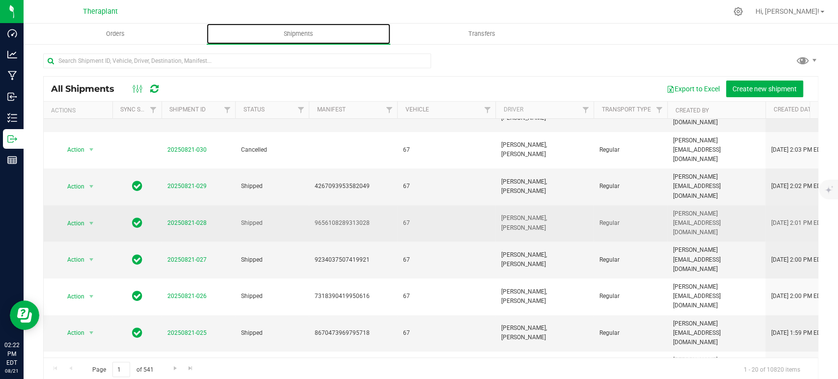
scroll to position [406, 0]
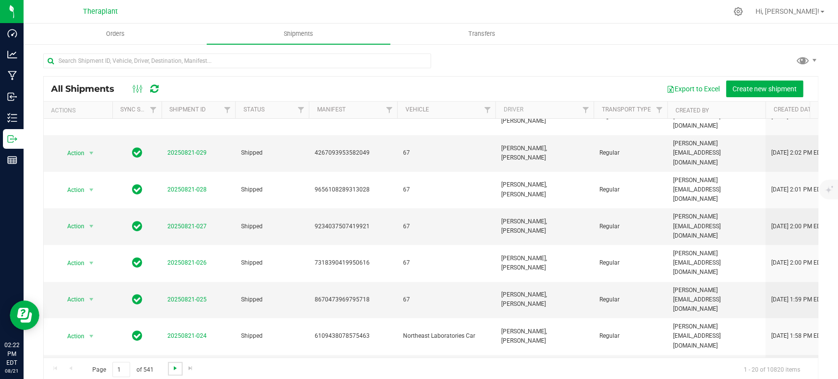
click at [171, 367] on span "Go to the next page" at bounding box center [175, 368] width 8 height 8
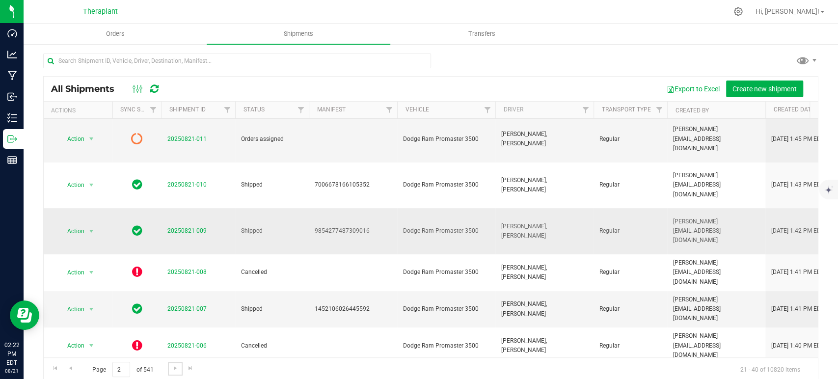
scroll to position [269, 0]
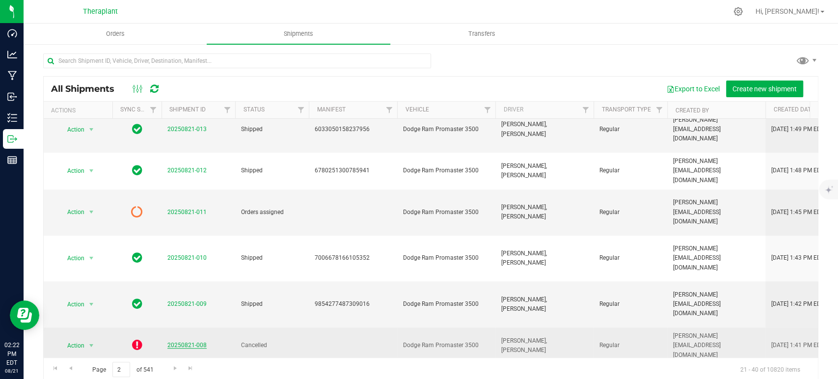
click at [185, 342] on link "20250821-008" at bounding box center [187, 345] width 39 height 7
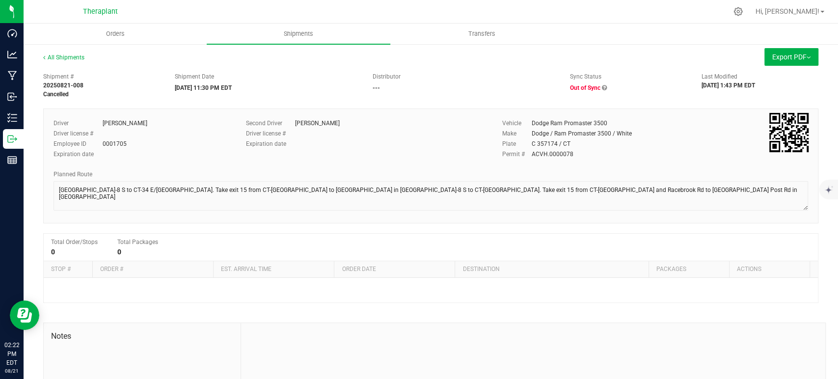
click at [582, 89] on span "Out of Sync" at bounding box center [585, 87] width 30 height 7
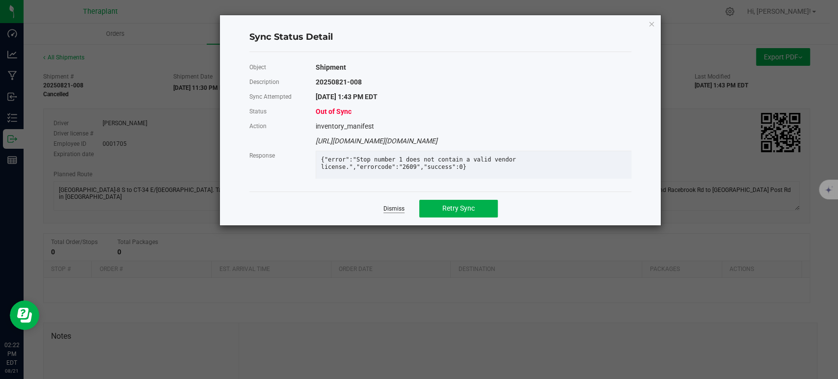
click at [389, 213] on link "Dismiss" at bounding box center [394, 209] width 21 height 8
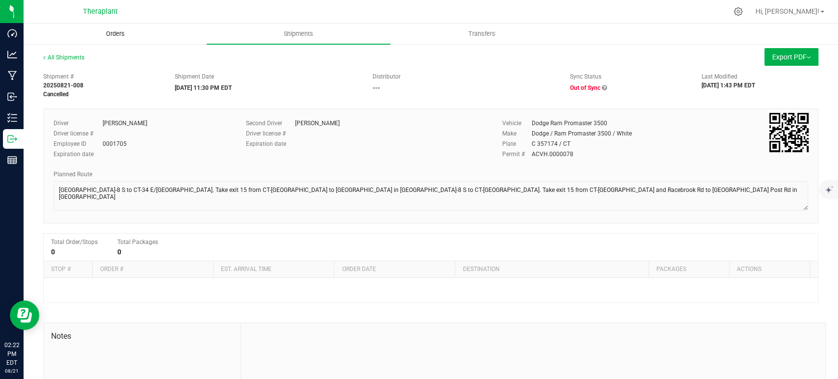
click at [114, 38] on span "Orders" at bounding box center [115, 33] width 45 height 9
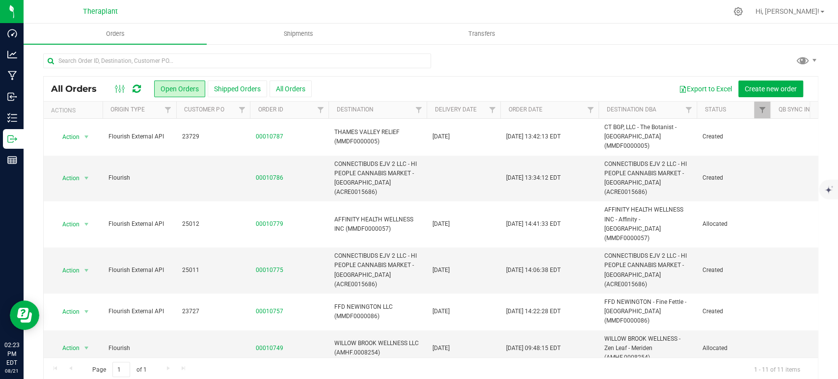
click at [138, 86] on icon at bounding box center [137, 89] width 8 height 10
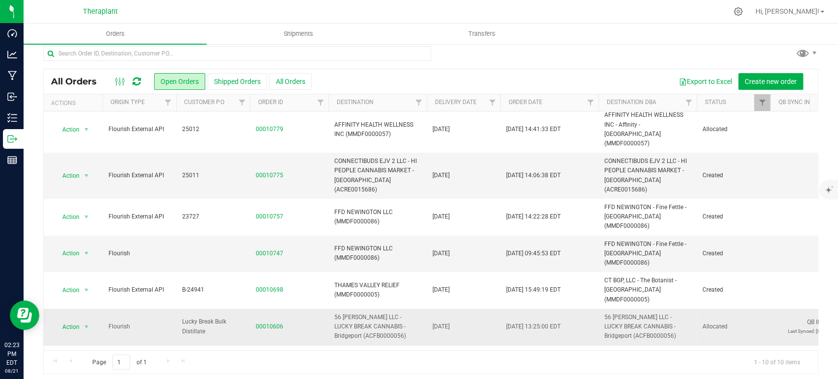
scroll to position [12, 0]
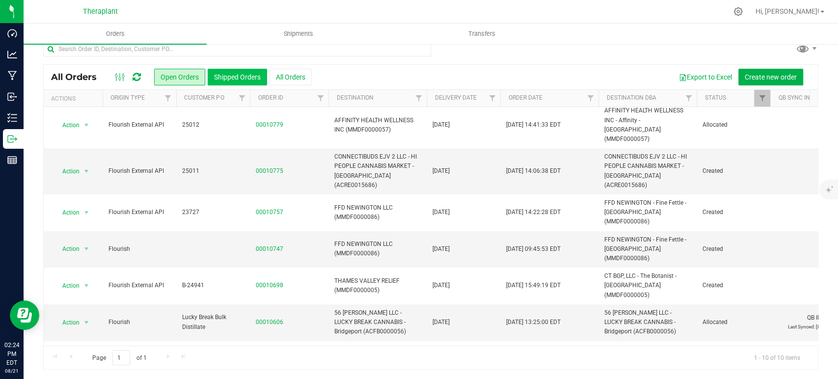
click at [240, 80] on button "Shipped Orders" at bounding box center [237, 77] width 59 height 17
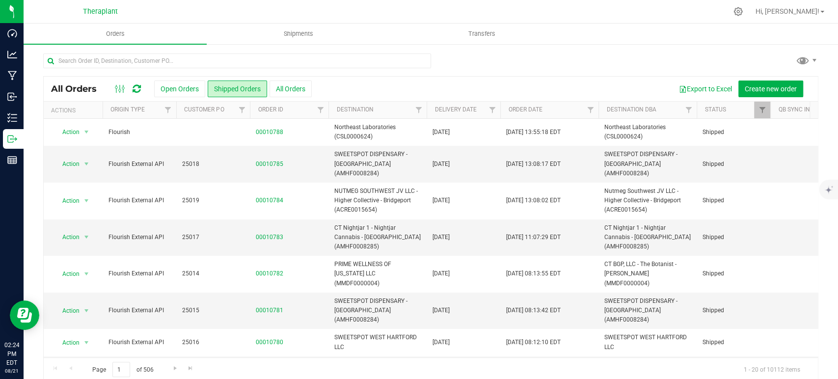
click at [140, 84] on icon at bounding box center [137, 89] width 8 height 10
click at [185, 85] on button "Open Orders" at bounding box center [179, 89] width 51 height 17
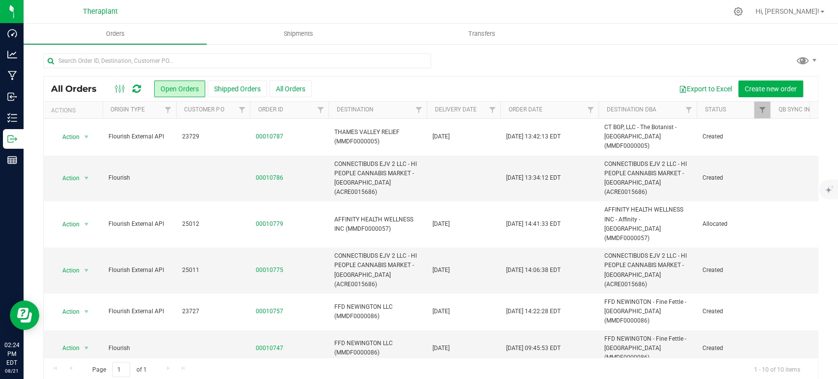
click at [138, 89] on icon at bounding box center [137, 89] width 8 height 10
click at [140, 87] on icon at bounding box center [137, 89] width 8 height 10
click at [217, 85] on button "Shipped Orders" at bounding box center [237, 89] width 59 height 17
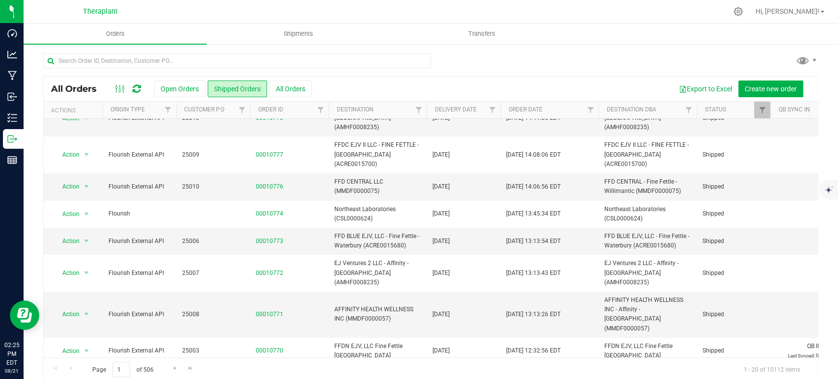
scroll to position [359, 0]
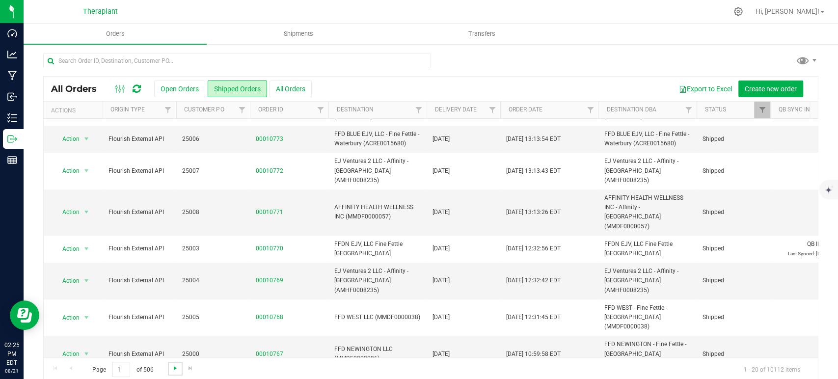
click at [172, 364] on span "Go to the next page" at bounding box center [175, 368] width 8 height 8
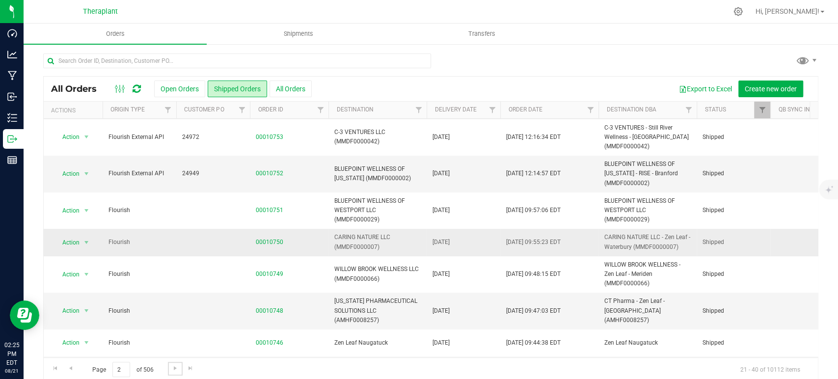
scroll to position [397, 0]
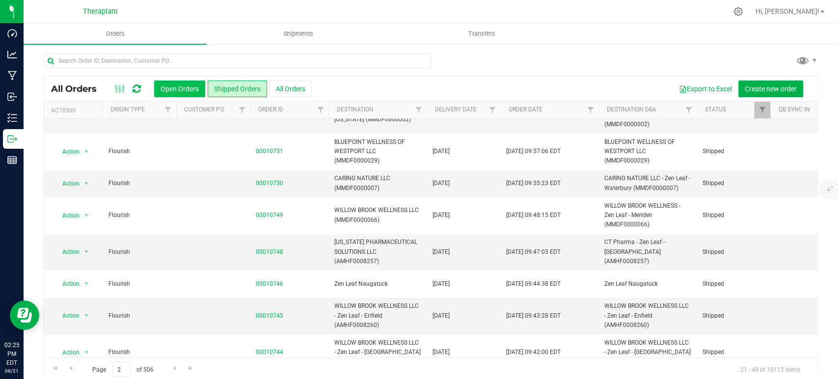
click at [173, 83] on button "Open Orders" at bounding box center [179, 89] width 51 height 17
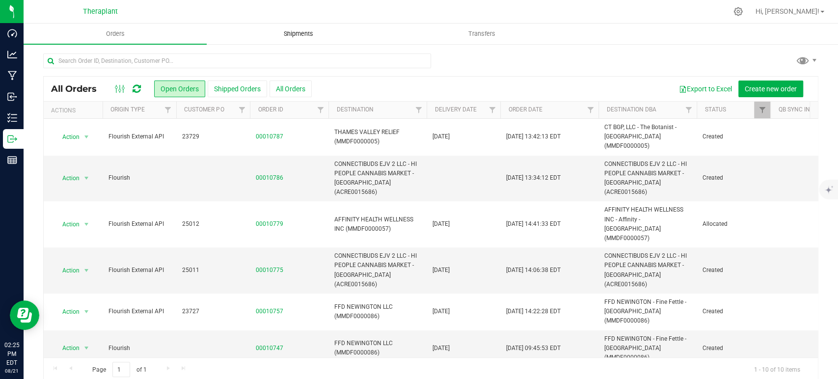
click at [303, 43] on uib-tab-heading "Shipments" at bounding box center [298, 34] width 182 height 20
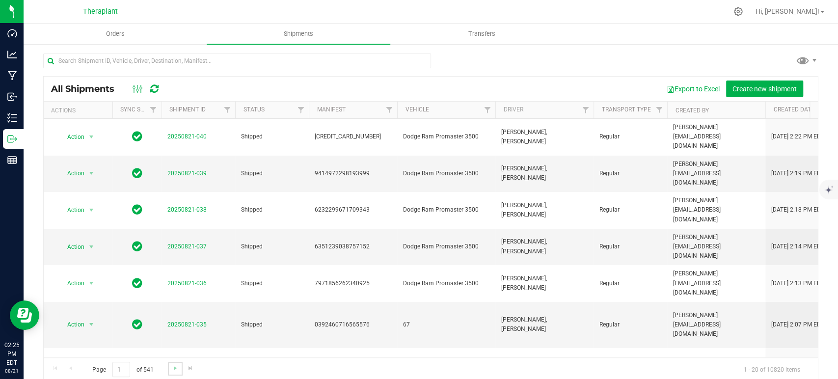
click at [169, 364] on link "Go to the next page" at bounding box center [175, 368] width 14 height 13
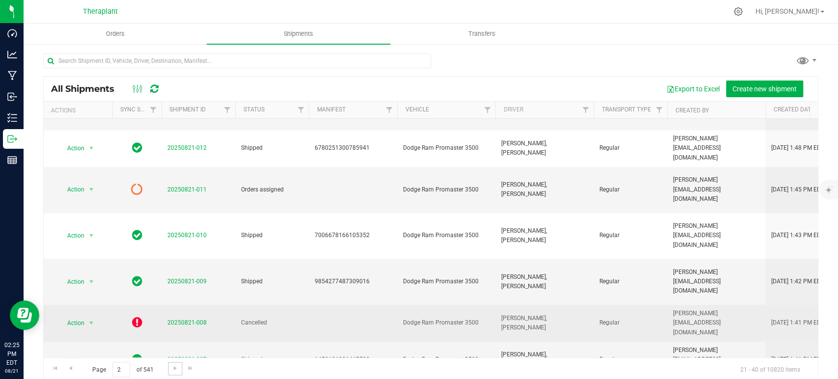
scroll to position [273, 0]
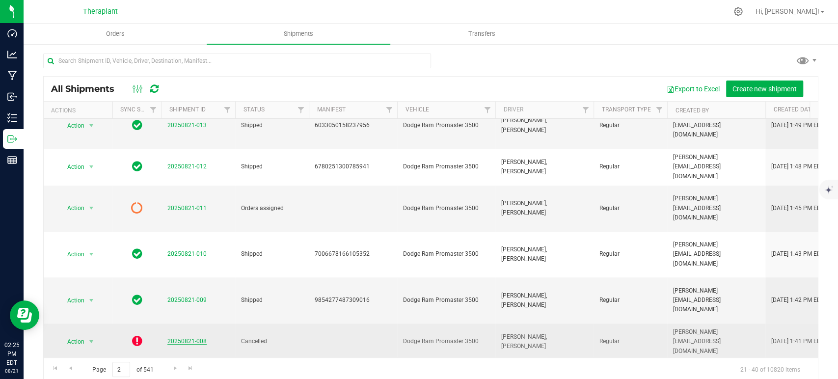
click at [184, 338] on link "20250821-008" at bounding box center [187, 341] width 39 height 7
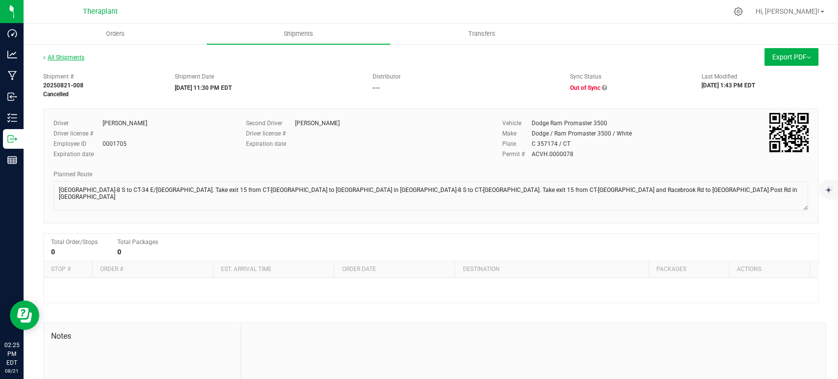
click at [67, 57] on link "All Shipments" at bounding box center [63, 57] width 41 height 7
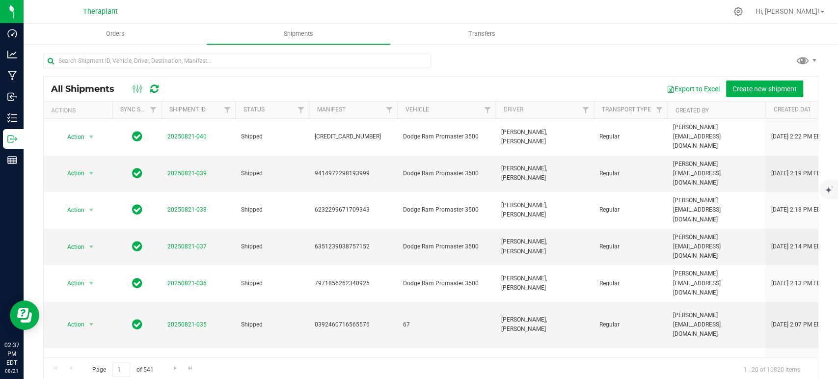
click at [153, 89] on icon at bounding box center [154, 89] width 8 height 10
click at [113, 36] on span "Orders" at bounding box center [115, 33] width 45 height 9
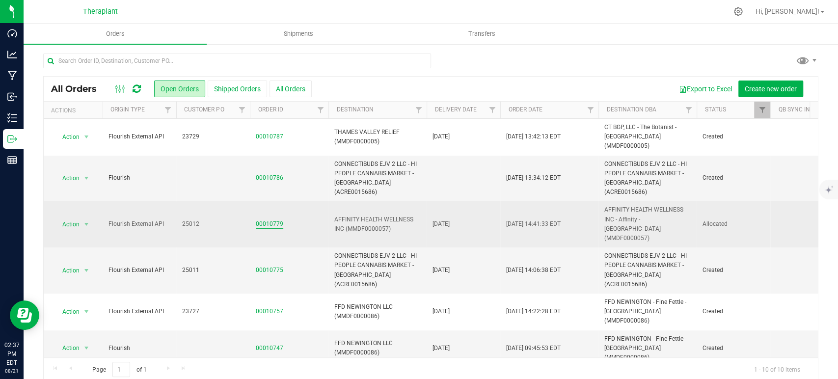
click at [263, 220] on link "00010779" at bounding box center [270, 224] width 28 height 9
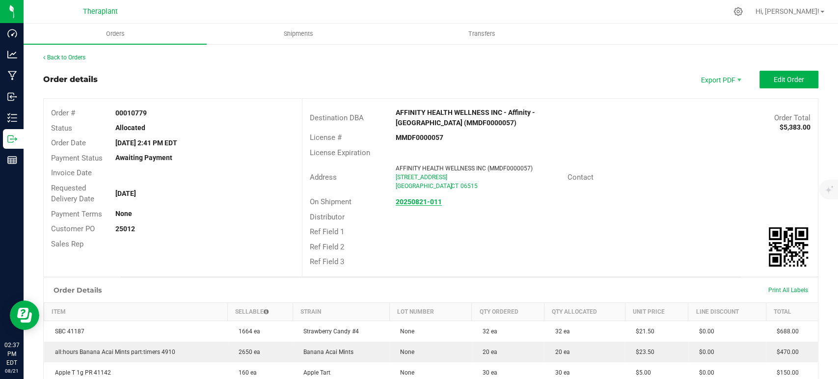
click at [409, 200] on strong "20250821-011" at bounding box center [419, 202] width 46 height 8
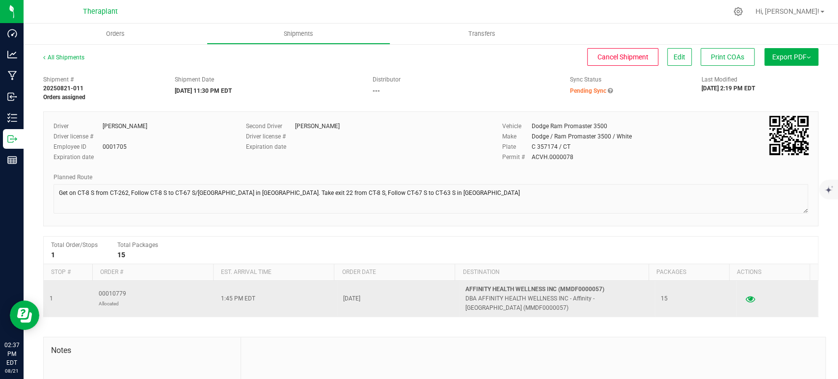
click at [743, 301] on button "button" at bounding box center [751, 299] width 18 height 16
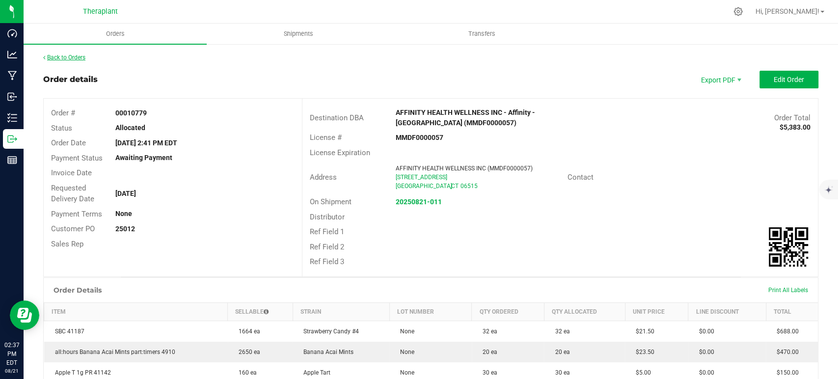
click at [63, 54] on link "Back to Orders" at bounding box center [64, 57] width 42 height 7
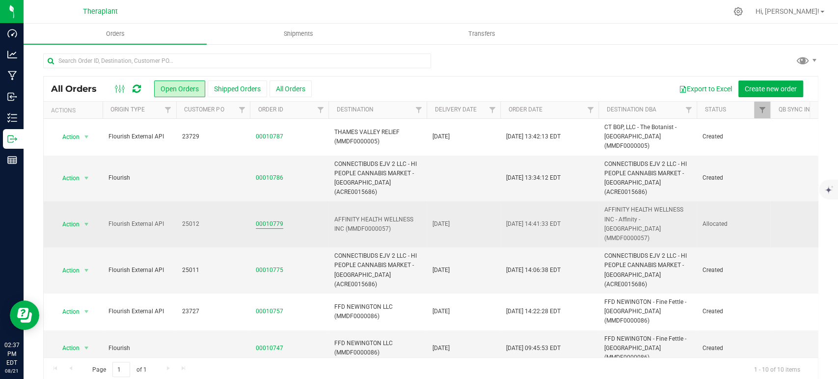
click at [260, 220] on link "00010779" at bounding box center [270, 224] width 28 height 9
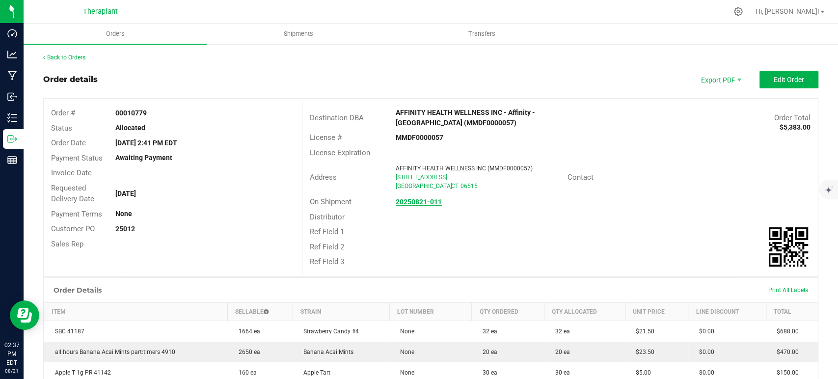
click at [417, 203] on strong "20250821-011" at bounding box center [419, 202] width 46 height 8
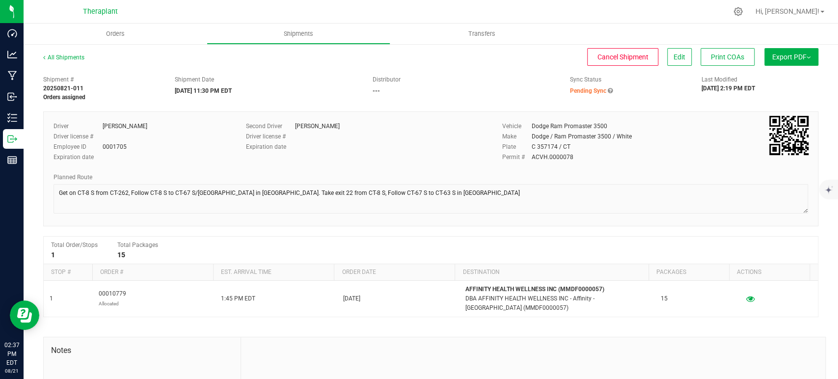
click at [571, 94] on span "Pending Sync" at bounding box center [588, 90] width 36 height 7
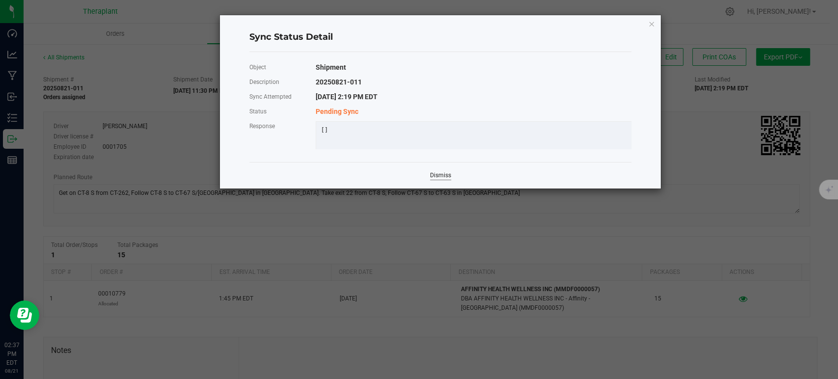
click at [434, 180] on link "Dismiss" at bounding box center [440, 175] width 21 height 8
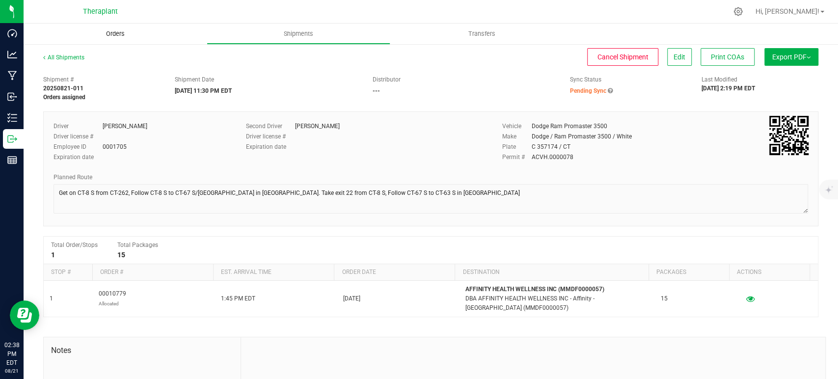
click at [110, 32] on span "Orders" at bounding box center [115, 33] width 45 height 9
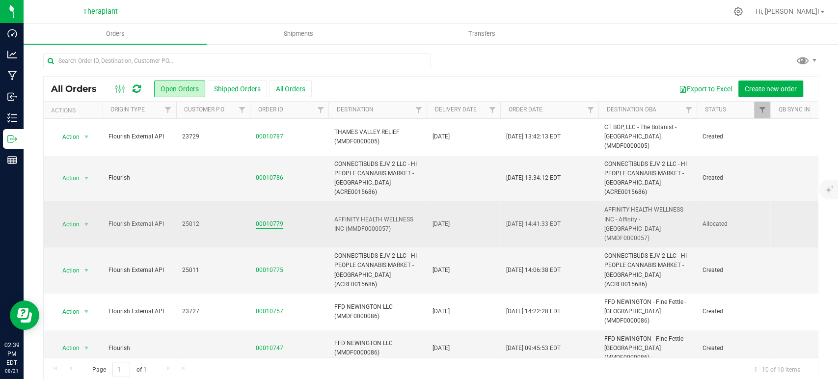
click at [265, 220] on link "00010779" at bounding box center [270, 224] width 28 height 9
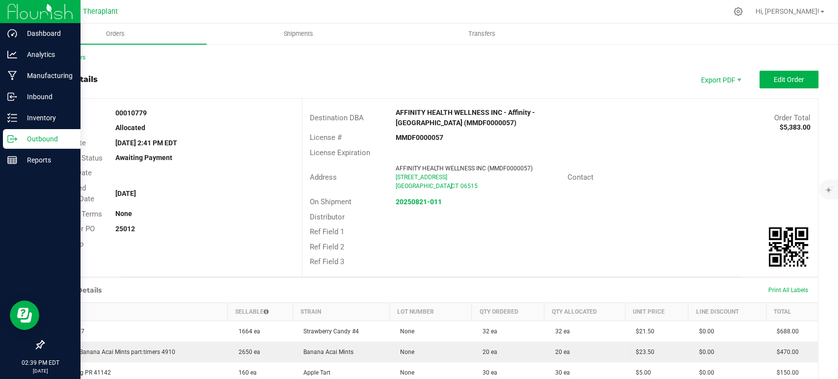
click at [21, 137] on p "Outbound" at bounding box center [46, 139] width 59 height 12
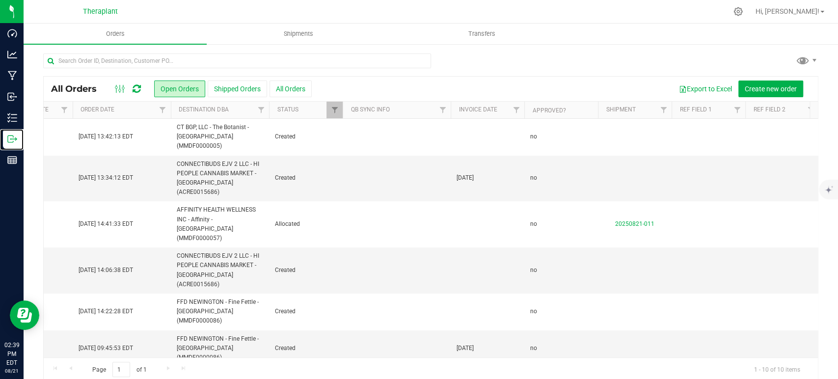
scroll to position [0, 151]
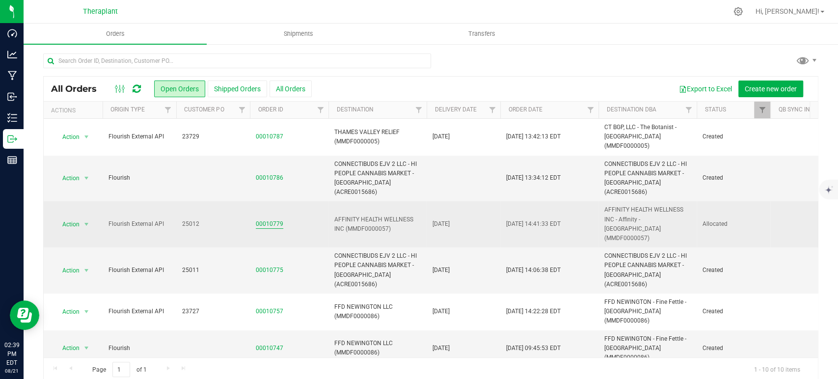
click at [268, 220] on link "00010779" at bounding box center [270, 224] width 28 height 9
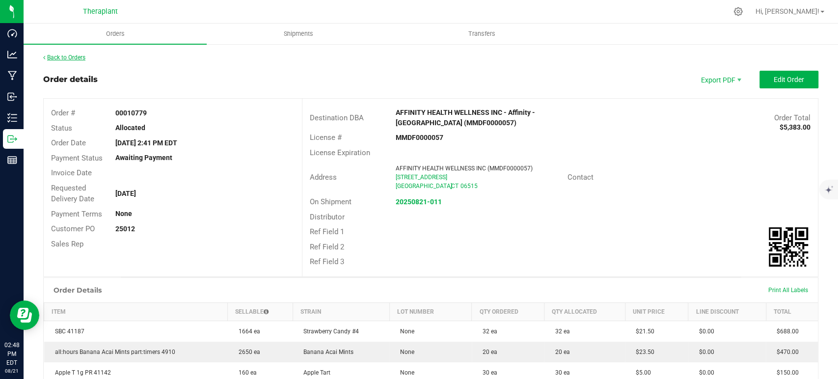
click at [73, 58] on link "Back to Orders" at bounding box center [64, 57] width 42 height 7
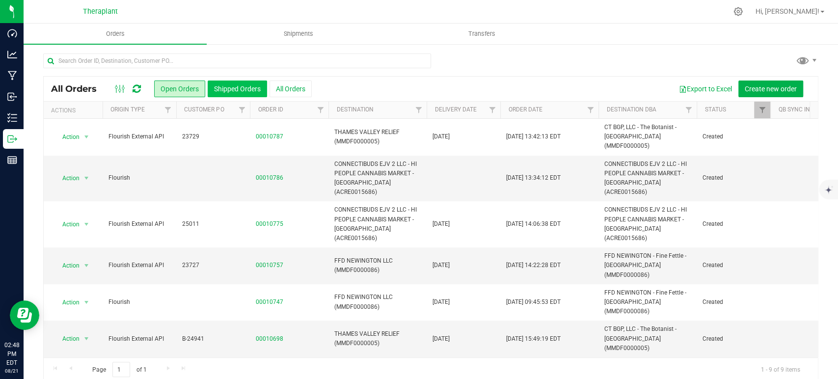
click at [229, 89] on button "Shipped Orders" at bounding box center [237, 89] width 59 height 17
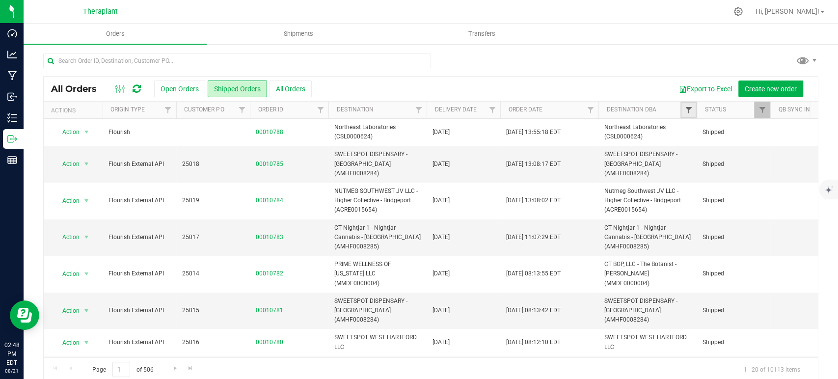
click at [692, 110] on span "Filter" at bounding box center [689, 110] width 8 height 8
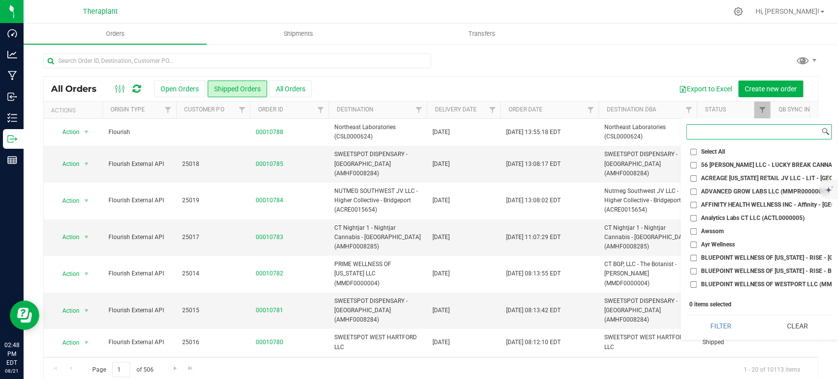
click at [711, 137] on input at bounding box center [753, 132] width 133 height 14
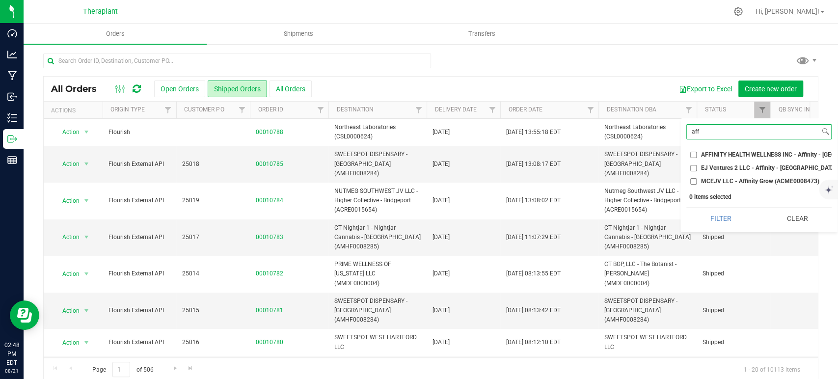
type input "aff"
click at [701, 154] on span "AFFINITY HEALTH WELLNESS INC - Affinity - [GEOGRAPHIC_DATA] (MMDF0000057)" at bounding box center [813, 155] width 225 height 6
click at [697, 154] on input "AFFINITY HEALTH WELLNESS INC - Affinity - [GEOGRAPHIC_DATA] (MMDF0000057)" at bounding box center [694, 155] width 6 height 6
checkbox input "true"
click at [725, 227] on button "Filter" at bounding box center [721, 219] width 69 height 22
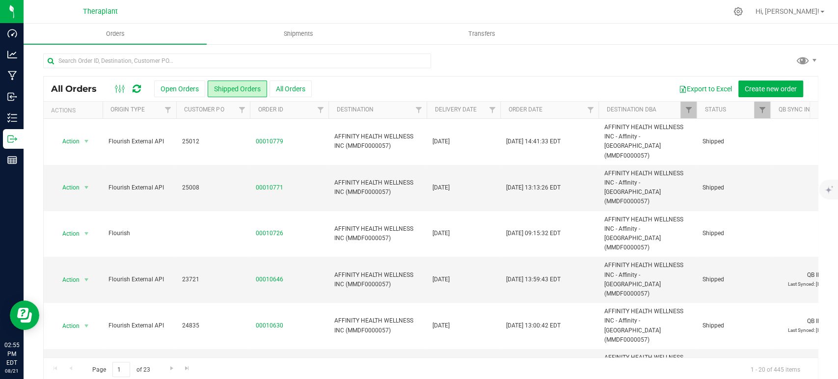
click at [141, 90] on div at bounding box center [128, 89] width 33 height 12
click at [139, 89] on icon at bounding box center [137, 89] width 8 height 10
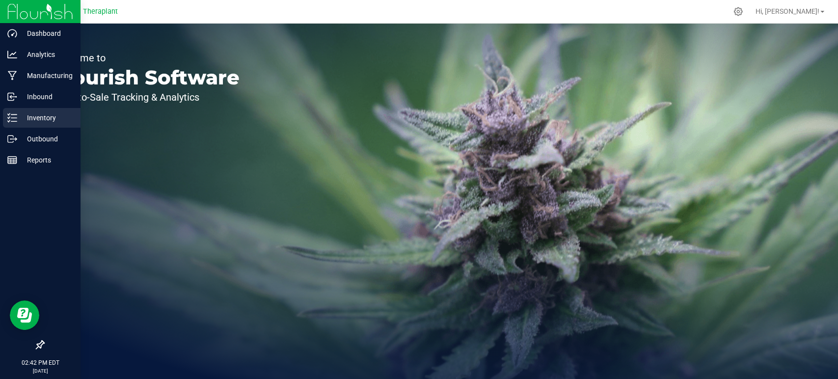
click at [36, 118] on p "Inventory" at bounding box center [46, 118] width 59 height 12
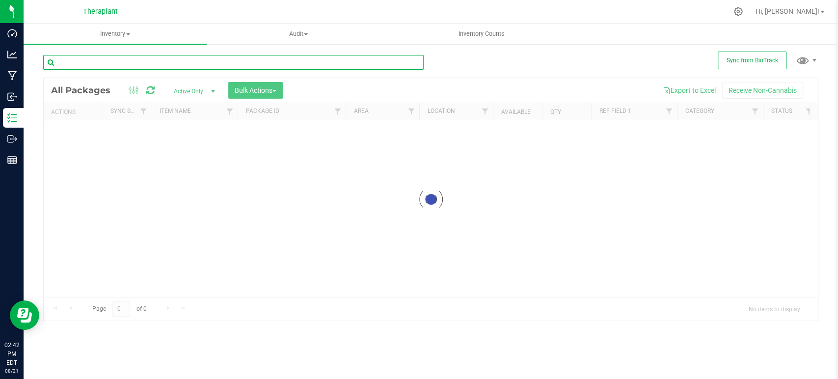
click at [181, 65] on input "text" at bounding box center [233, 62] width 381 height 15
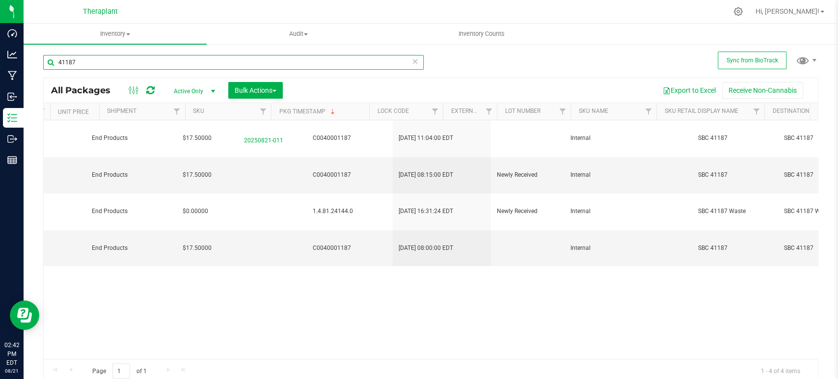
scroll to position [0, 1810]
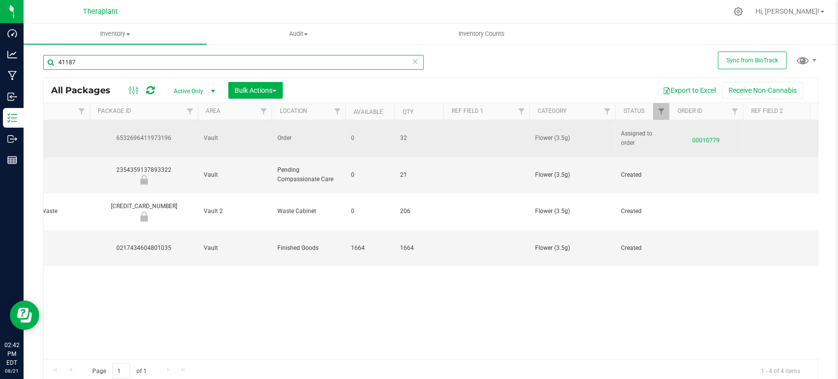
type input "41187"
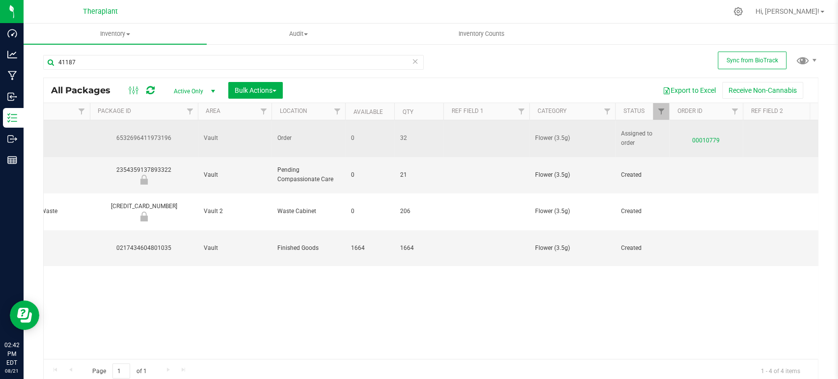
click at [698, 138] on span "00010779" at bounding box center [706, 138] width 62 height 14
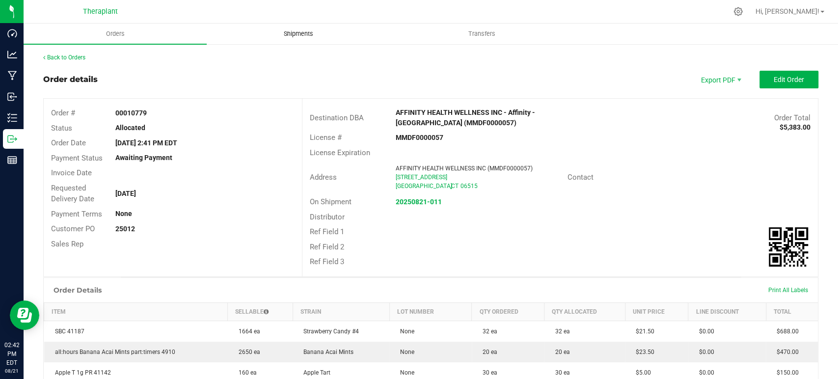
click at [302, 30] on span "Shipments" at bounding box center [299, 33] width 56 height 9
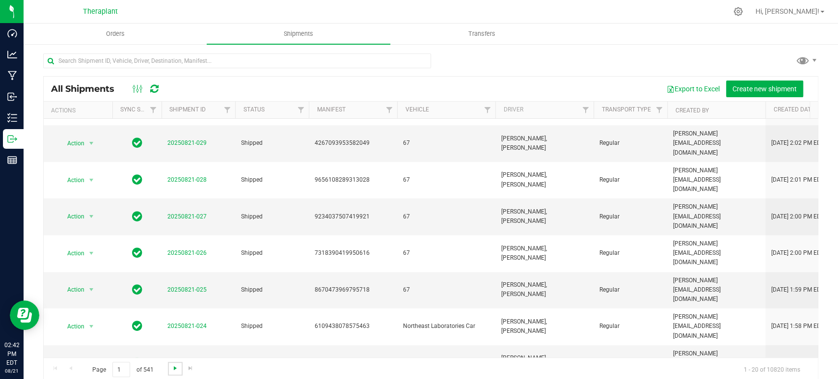
click at [177, 369] on span "Go to the next page" at bounding box center [175, 368] width 8 height 8
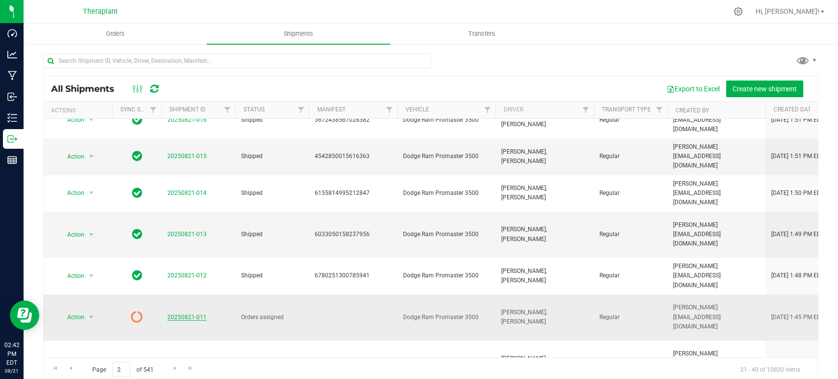
click at [171, 314] on link "20250821-011" at bounding box center [187, 317] width 39 height 7
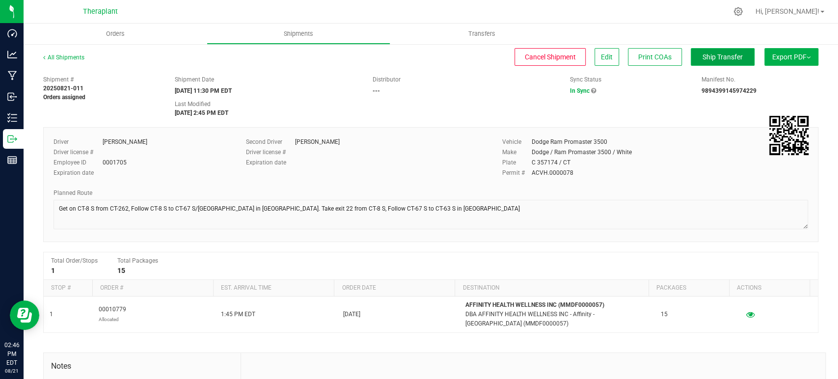
click at [712, 54] on span "Ship Transfer" at bounding box center [723, 57] width 40 height 8
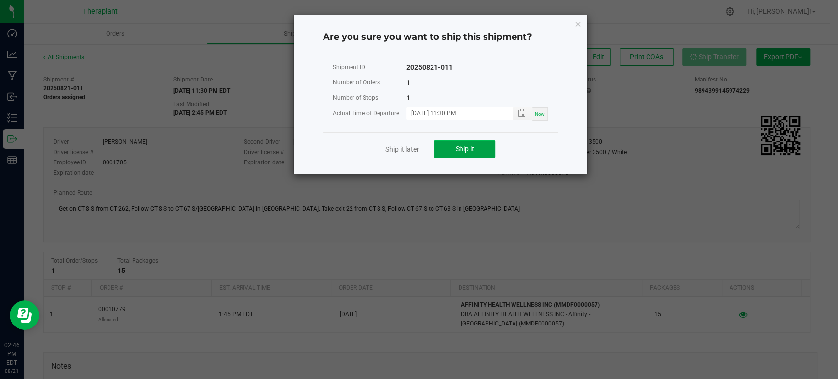
click at [457, 145] on span "Ship it" at bounding box center [465, 149] width 19 height 8
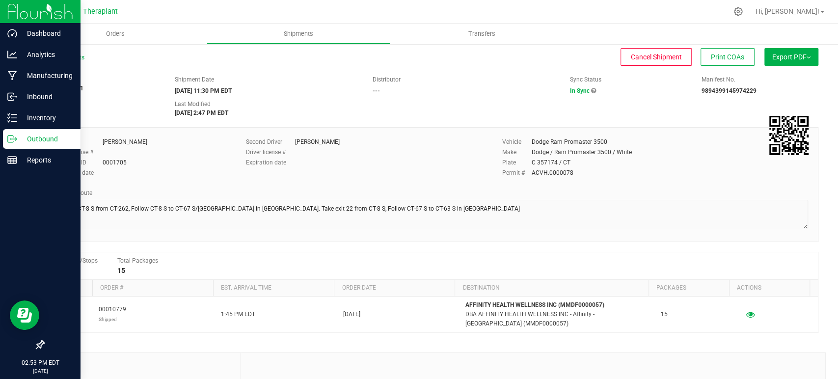
click at [43, 140] on p "Outbound" at bounding box center [46, 139] width 59 height 12
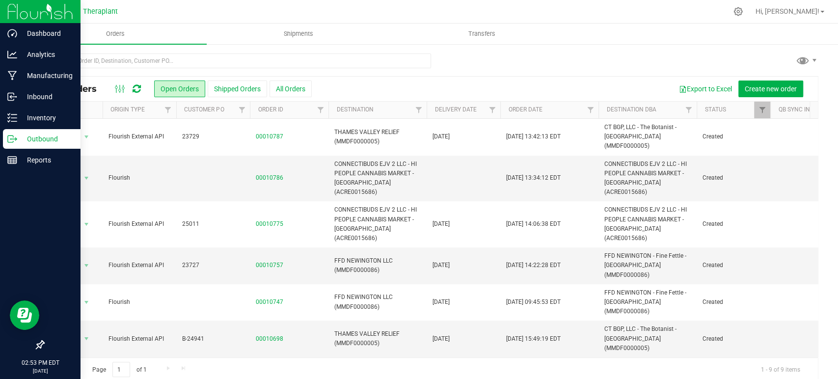
click at [136, 86] on icon at bounding box center [137, 89] width 8 height 10
click at [650, 47] on div "All Orders Open Orders Shipped Orders All Orders Export to Excel Create new ord…" at bounding box center [431, 217] width 815 height 348
click at [139, 89] on icon at bounding box center [137, 89] width 8 height 10
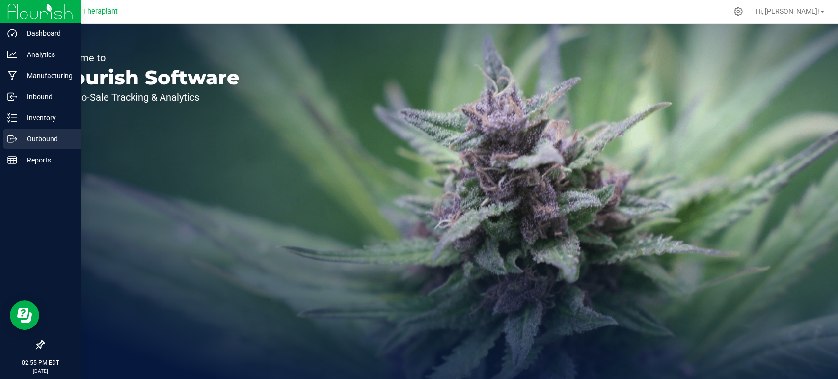
click at [35, 136] on p "Outbound" at bounding box center [46, 139] width 59 height 12
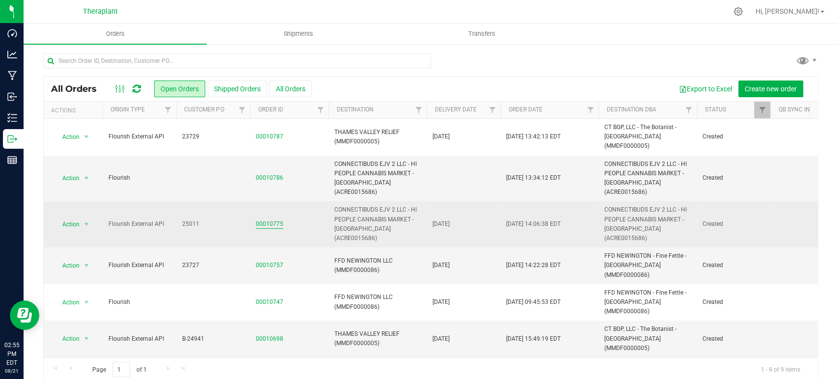
click at [267, 220] on link "00010775" at bounding box center [270, 224] width 28 height 9
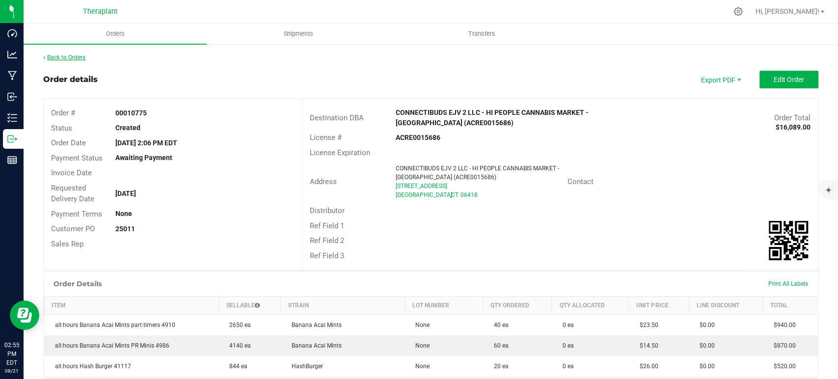
click at [74, 54] on link "Back to Orders" at bounding box center [64, 57] width 42 height 7
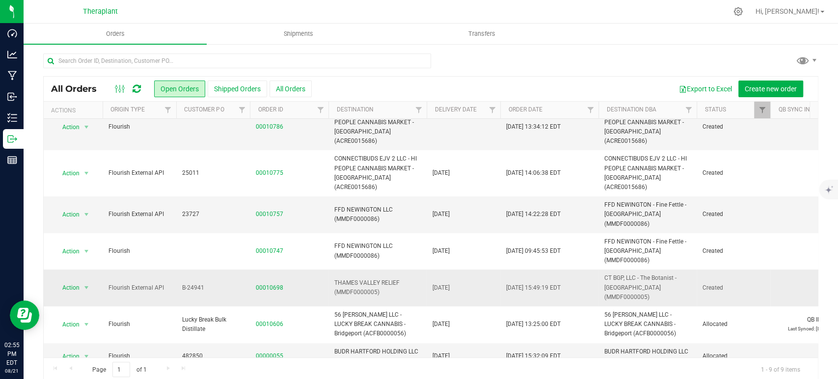
scroll to position [12, 0]
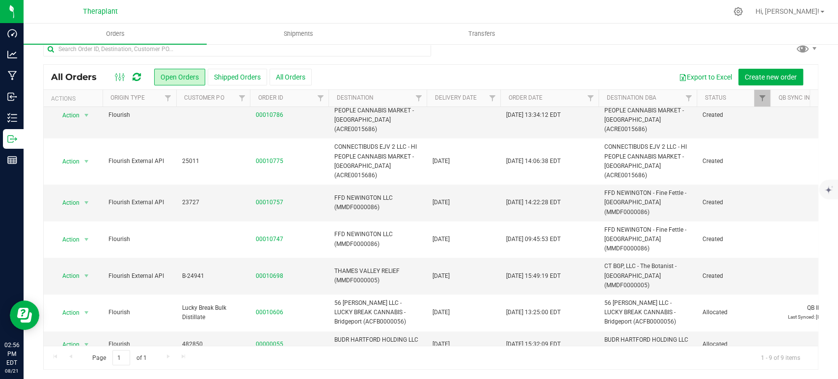
click at [137, 82] on icon at bounding box center [137, 77] width 8 height 10
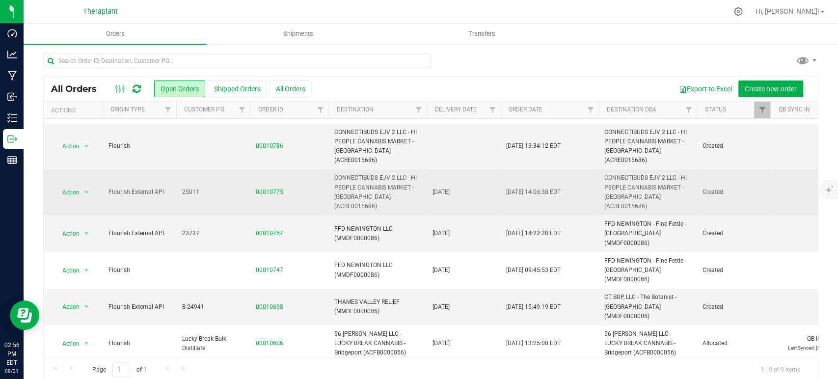
scroll to position [0, 0]
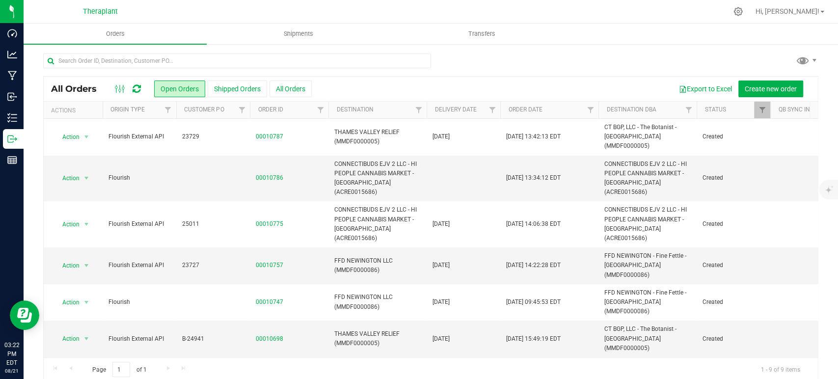
click at [140, 90] on icon at bounding box center [137, 89] width 8 height 10
click at [141, 85] on div at bounding box center [128, 89] width 33 height 12
click at [140, 86] on icon at bounding box center [137, 89] width 8 height 10
click at [232, 87] on button "Shipped Orders" at bounding box center [237, 89] width 59 height 17
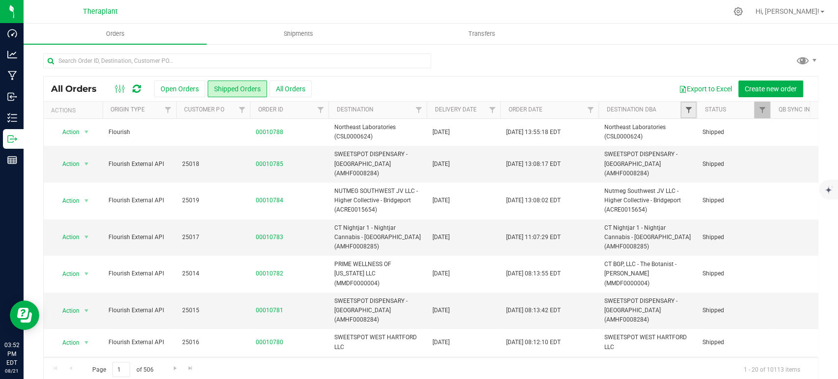
click at [688, 112] on span "Filter" at bounding box center [689, 110] width 8 height 8
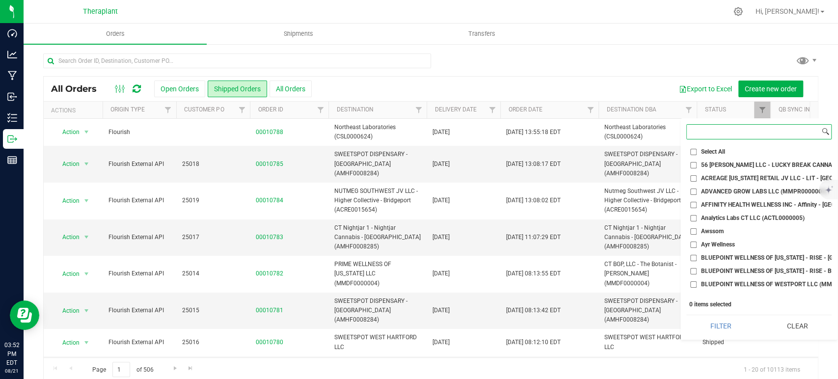
drag, startPoint x: 707, startPoint y: 135, endPoint x: 707, endPoint y: 129, distance: 6.4
click at [707, 135] on input at bounding box center [753, 132] width 133 height 14
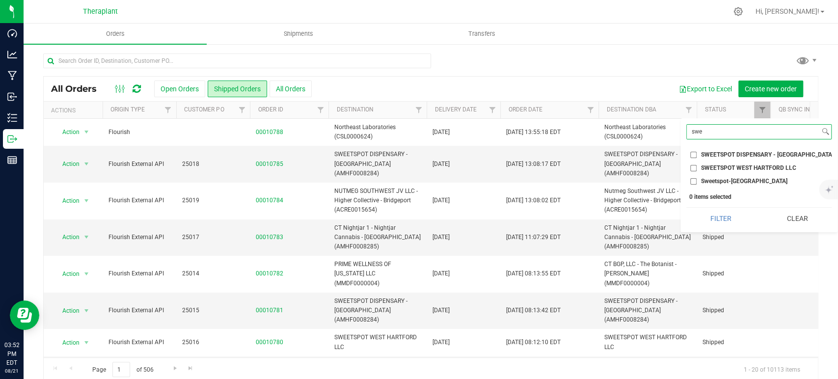
type input "swe"
click at [707, 153] on span "SWEETSPOT DISPENSARY - STAMFORD (AMHF0008284)" at bounding box center [790, 155] width 179 height 6
click at [697, 153] on input "SWEETSPOT DISPENSARY - STAMFORD (AMHF0008284)" at bounding box center [694, 155] width 6 height 6
checkbox input "true"
click at [706, 180] on span "Sweetspot-Stamford" at bounding box center [744, 181] width 86 height 6
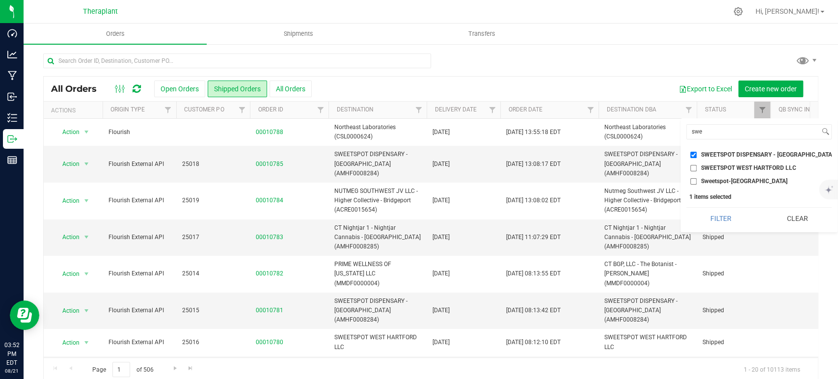
click at [697, 180] on input "Sweetspot-Stamford" at bounding box center [694, 181] width 6 height 6
checkbox input "true"
click at [718, 220] on button "Filter" at bounding box center [721, 219] width 69 height 22
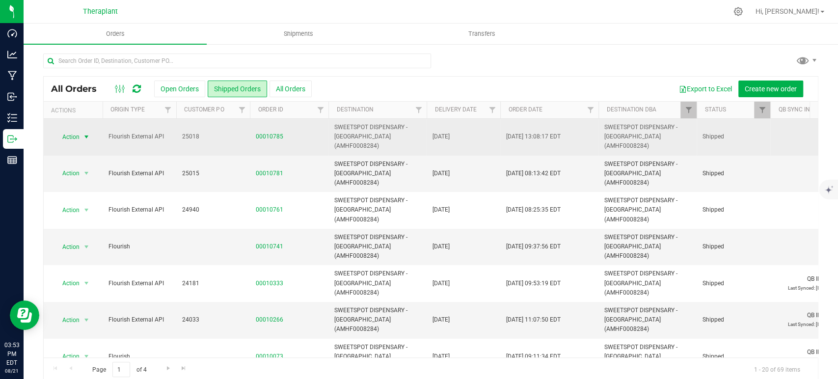
click at [84, 133] on span "select" at bounding box center [87, 137] width 8 height 8
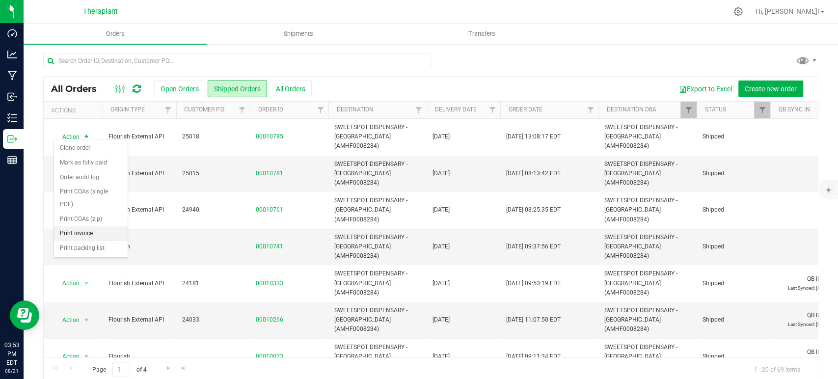
click at [94, 226] on li "Print invoice" at bounding box center [91, 233] width 74 height 15
click at [678, 106] on th "Destination DBA" at bounding box center [648, 110] width 98 height 17
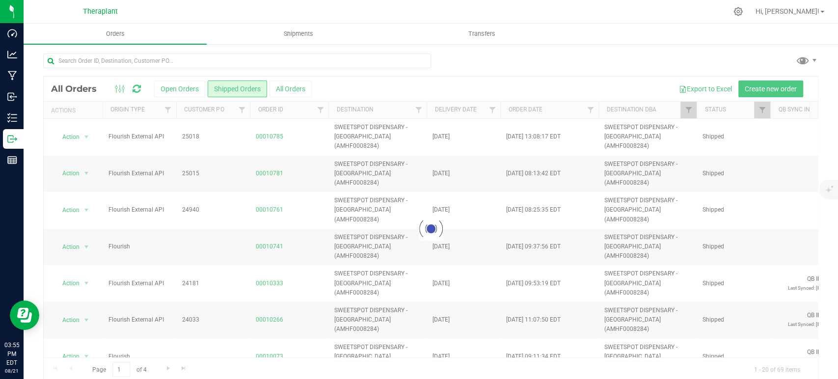
click at [683, 108] on div at bounding box center [431, 229] width 775 height 305
checkbox input "true"
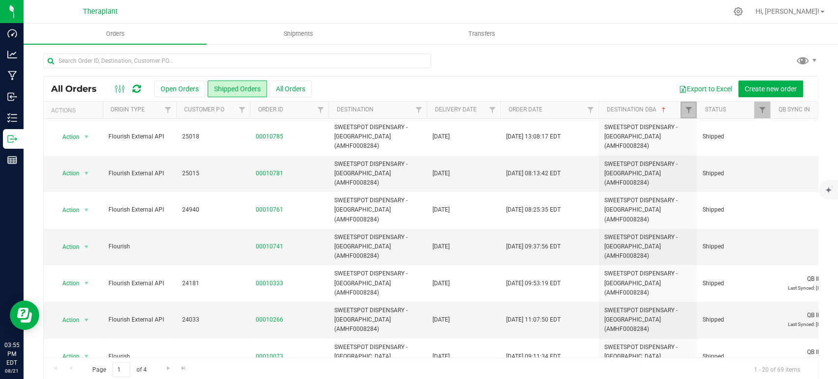
click at [684, 108] on link "Filter" at bounding box center [689, 110] width 16 height 17
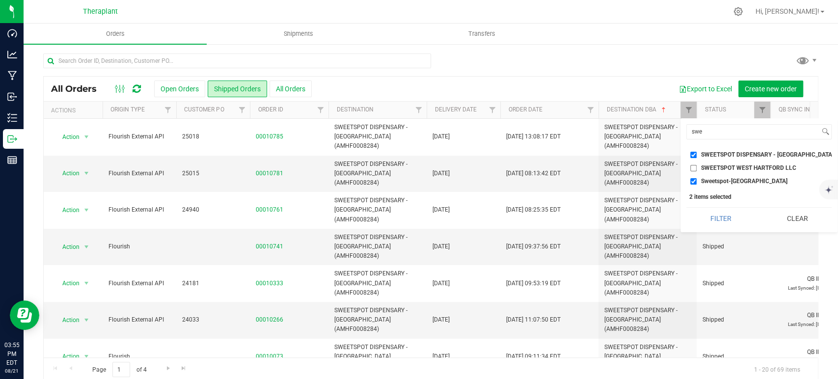
click at [693, 152] on input "SWEETSPOT DISPENSARY - STAMFORD (AMHF0008284)" at bounding box center [694, 155] width 6 height 6
checkbox input "false"
click at [691, 181] on input "Sweetspot-Stamford" at bounding box center [694, 181] width 6 height 6
checkbox input "false"
click at [709, 137] on input "swe" at bounding box center [753, 132] width 133 height 14
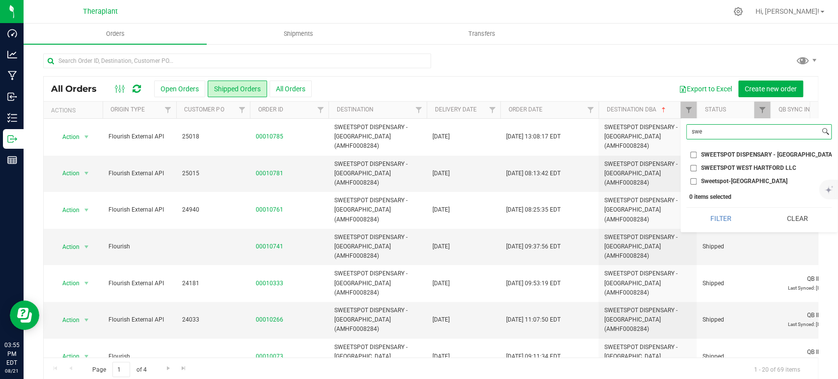
click at [709, 137] on input "swe" at bounding box center [753, 132] width 133 height 14
type input "bridgeport"
click at [722, 180] on span "Nutmeg Southwest JV LLC - Higher Collective - Bridgeport (ACRE0015654)" at bounding box center [800, 181] width 199 height 6
click at [697, 180] on input "Nutmeg Southwest JV LLC - Higher Collective - Bridgeport (ACRE0015654)" at bounding box center [694, 181] width 6 height 6
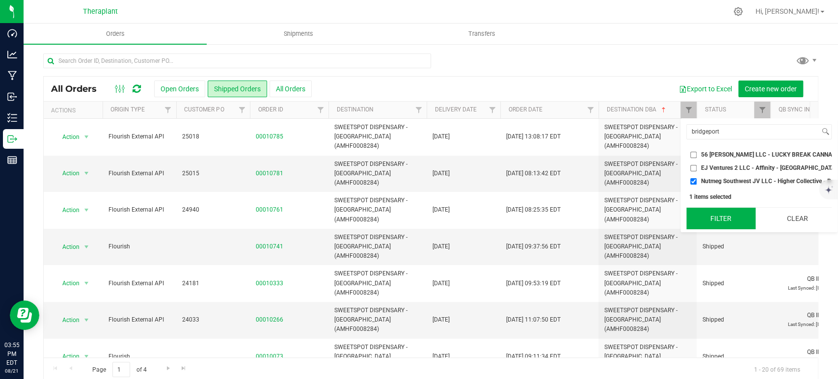
click at [724, 218] on button "Filter" at bounding box center [721, 219] width 69 height 22
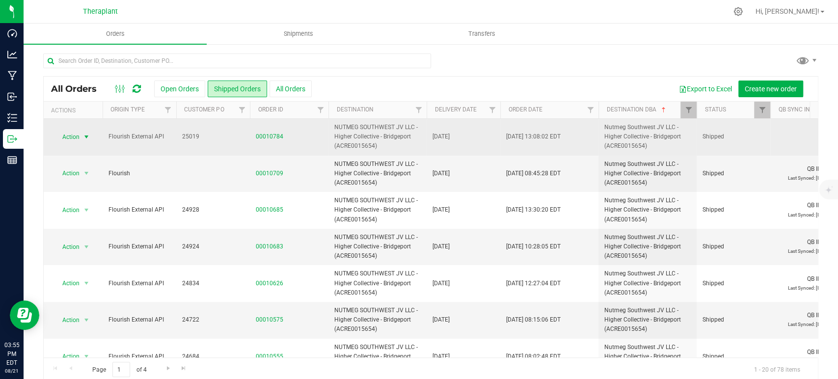
click at [81, 135] on span "select" at bounding box center [87, 137] width 12 height 14
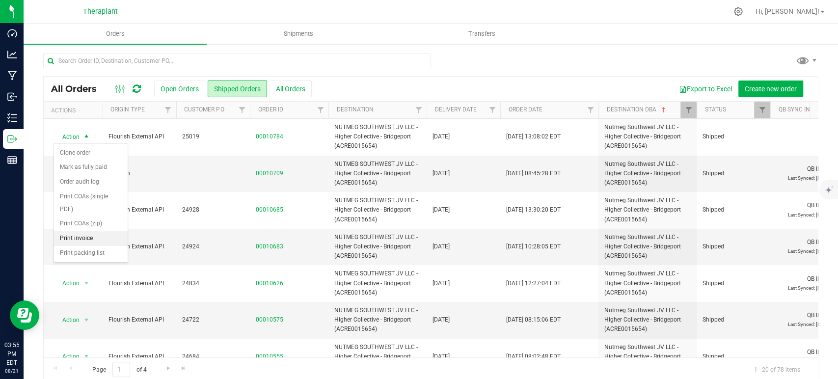
click at [79, 231] on li "Print invoice" at bounding box center [91, 238] width 74 height 15
click at [688, 108] on span "Filter" at bounding box center [689, 110] width 8 height 8
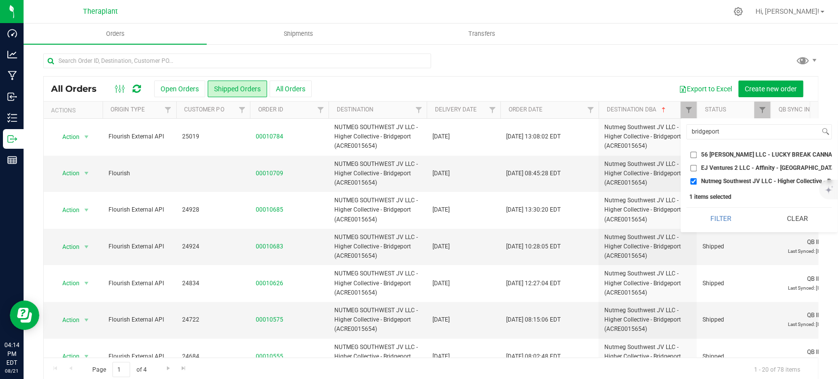
click at [691, 178] on input "Nutmeg Southwest JV LLC - Higher Collective - Bridgeport (ACRE0015654)" at bounding box center [694, 181] width 6 height 6
checkbox input "false"
click at [704, 133] on input "bridgeport" at bounding box center [753, 132] width 133 height 14
type input "nova"
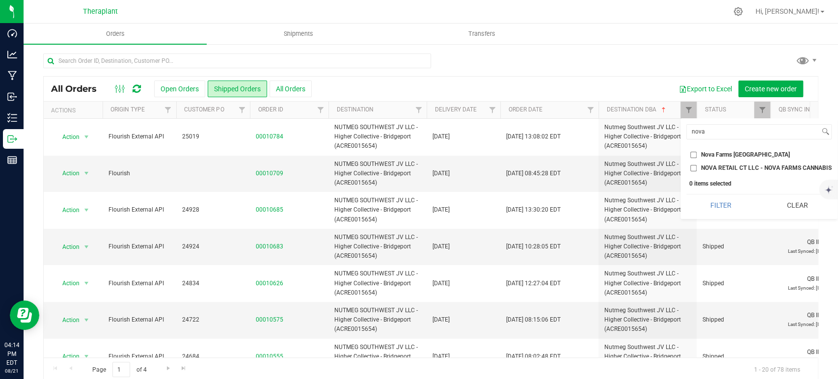
click at [715, 156] on span "Nova Farms New Britain" at bounding box center [745, 155] width 89 height 6
click at [697, 156] on input "Nova Farms New Britain" at bounding box center [694, 155] width 6 height 6
checkbox input "true"
click at [717, 167] on span "NOVA RETAIL CT LLC - NOVA FARMS CANNABIS DISPENSARY - New Britain (AMHF0008286)" at bounding box center [839, 168] width 276 height 6
click at [697, 167] on input "NOVA RETAIL CT LLC - NOVA FARMS CANNABIS DISPENSARY - New Britain (AMHF0008286)" at bounding box center [694, 168] width 6 height 6
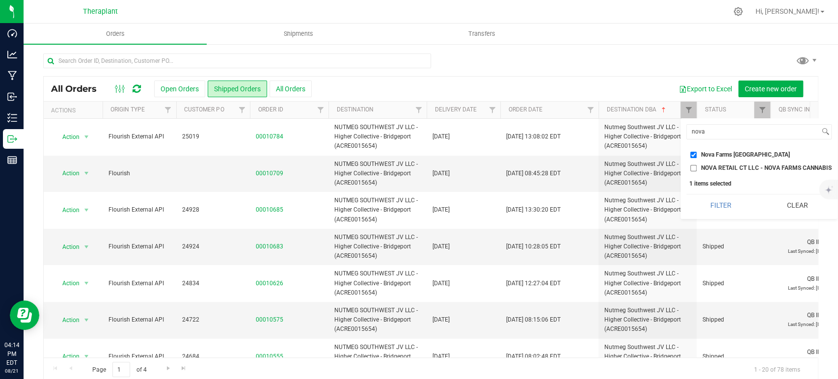
checkbox input "true"
click at [720, 207] on button "Filter" at bounding box center [721, 206] width 69 height 22
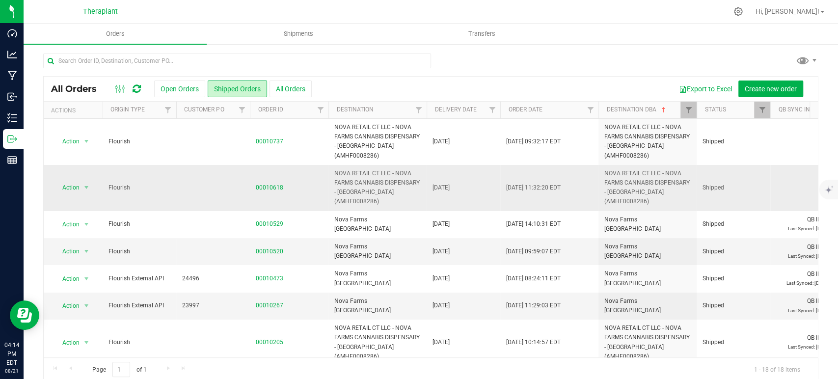
click at [74, 181] on span "Action" at bounding box center [67, 188] width 27 height 14
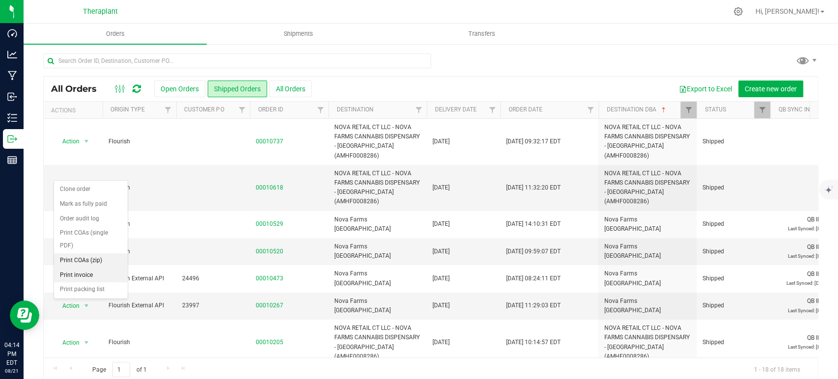
click at [87, 268] on li "Print invoice" at bounding box center [91, 275] width 74 height 15
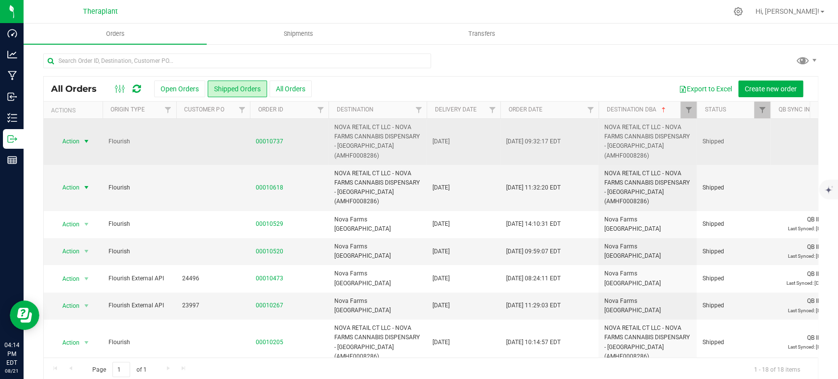
click at [75, 137] on span "Action" at bounding box center [67, 142] width 27 height 14
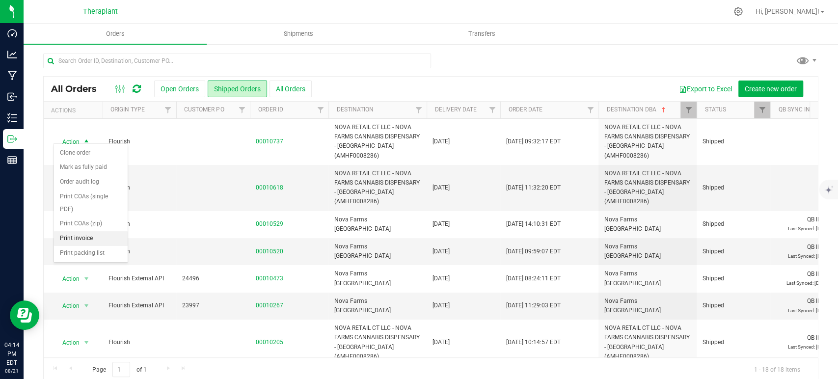
click at [100, 231] on li "Print invoice" at bounding box center [91, 238] width 74 height 15
click at [141, 85] on icon at bounding box center [137, 89] width 8 height 10
click at [135, 85] on icon at bounding box center [137, 89] width 8 height 10
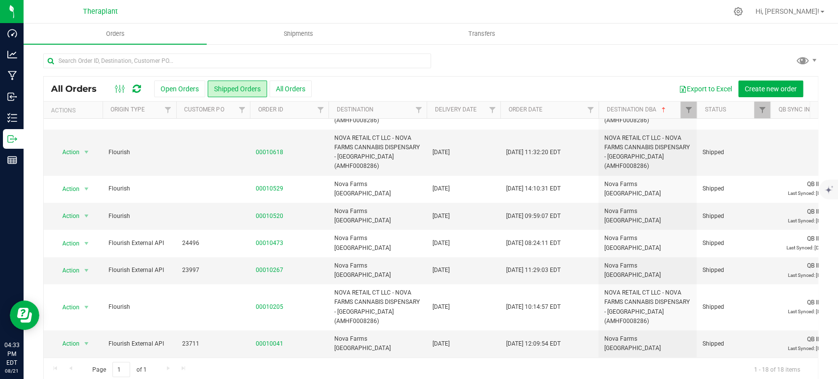
scroll to position [55, 0]
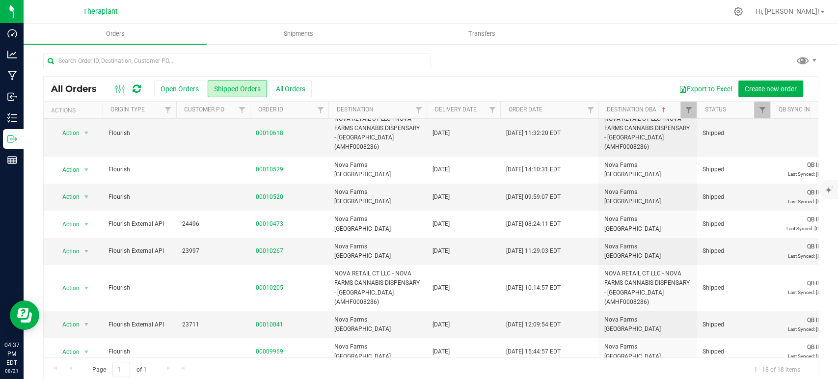
click at [141, 92] on icon at bounding box center [137, 89] width 8 height 10
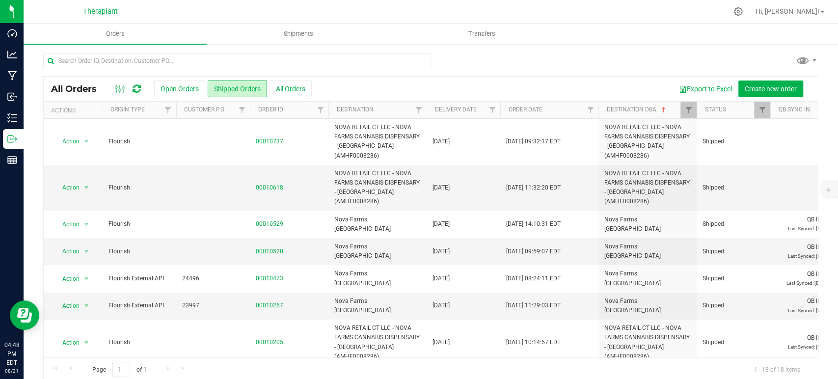
click at [135, 84] on icon at bounding box center [137, 89] width 8 height 10
click at [189, 90] on button "Open Orders" at bounding box center [179, 89] width 51 height 17
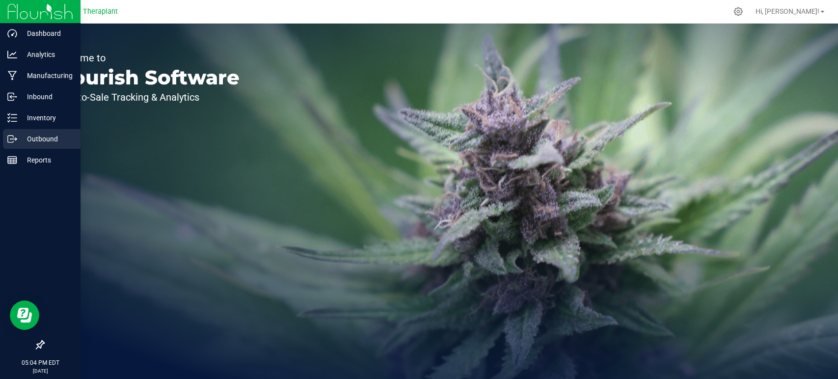
click at [29, 140] on p "Outbound" at bounding box center [46, 139] width 59 height 12
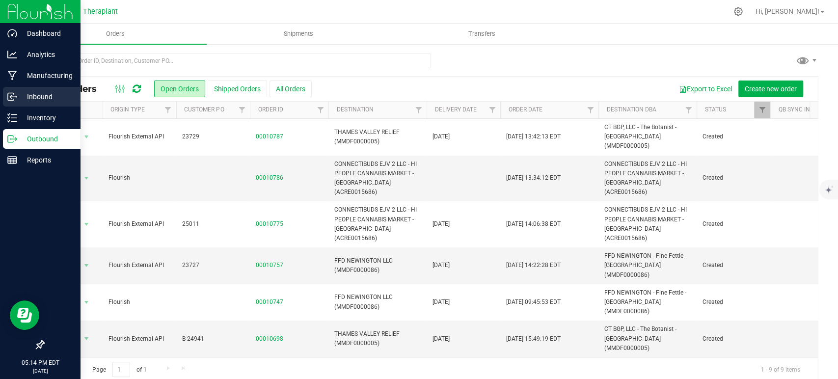
click at [31, 97] on p "Inbound" at bounding box center [46, 97] width 59 height 12
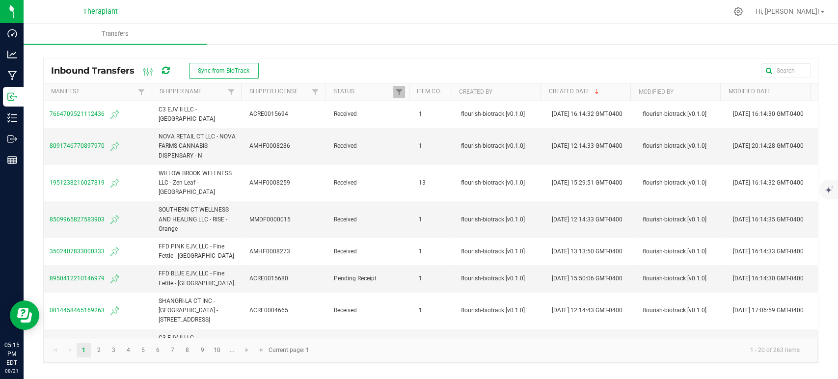
click at [168, 72] on icon at bounding box center [165, 70] width 7 height 9
click at [238, 74] on span "Sync from BioTrack" at bounding box center [224, 70] width 52 height 7
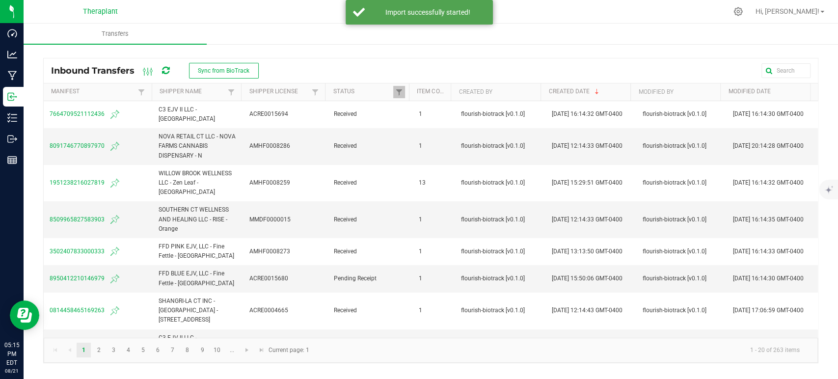
click at [170, 68] on div "Inbound Transfers Sync from BioTrack" at bounding box center [158, 70] width 215 height 17
click at [169, 69] on icon at bounding box center [165, 70] width 7 height 9
click at [169, 69] on icon at bounding box center [165, 70] width 11 height 11
click at [169, 69] on icon at bounding box center [165, 70] width 7 height 9
click at [169, 69] on icon at bounding box center [165, 71] width 8 height 10
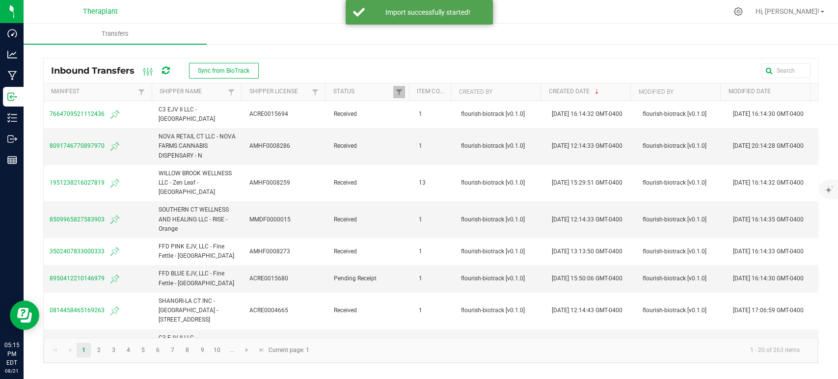
click at [169, 69] on icon at bounding box center [165, 71] width 11 height 10
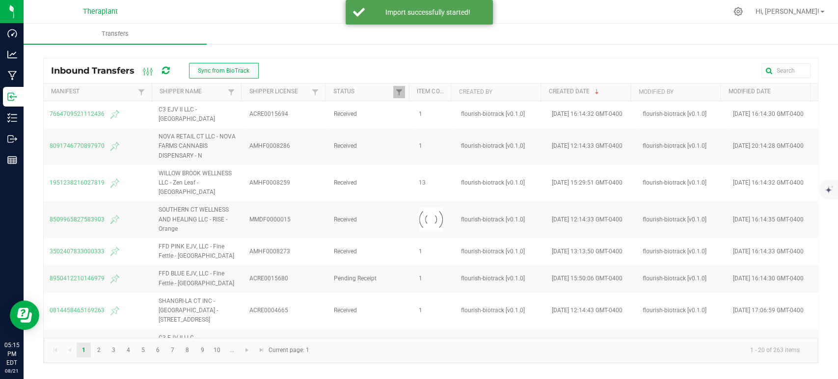
click at [169, 69] on icon at bounding box center [165, 70] width 11 height 10
click at [169, 69] on icon at bounding box center [165, 70] width 7 height 9
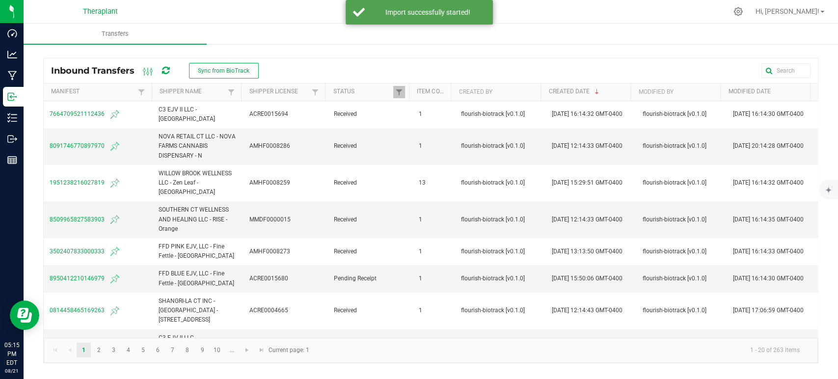
click at [169, 69] on icon at bounding box center [165, 70] width 11 height 11
click at [169, 69] on icon at bounding box center [165, 70] width 7 height 9
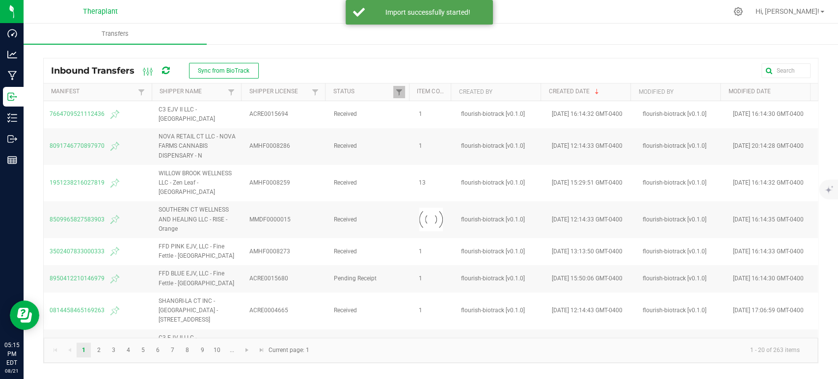
click at [169, 69] on icon at bounding box center [165, 70] width 7 height 9
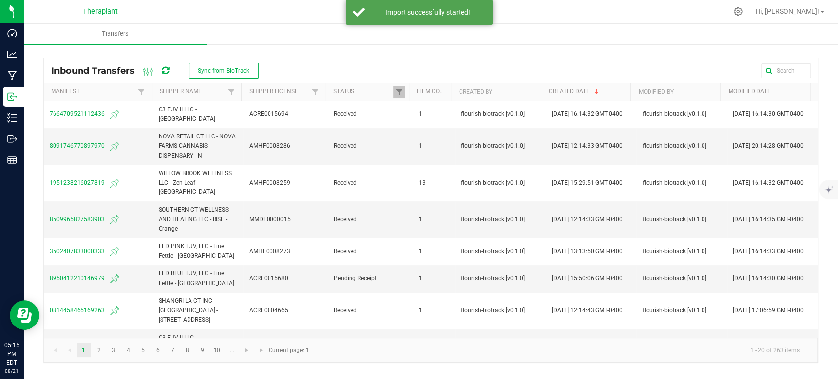
click at [169, 69] on icon at bounding box center [165, 71] width 8 height 10
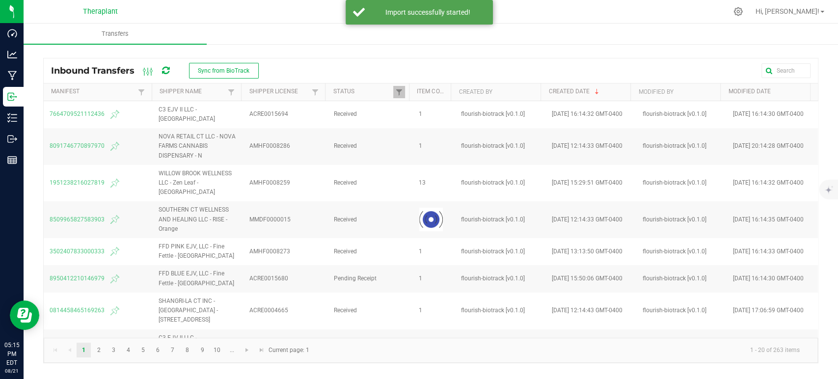
click at [169, 69] on icon at bounding box center [165, 70] width 7 height 9
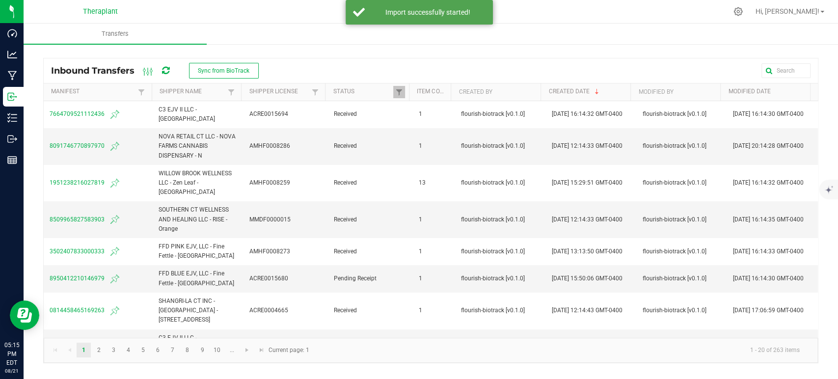
click at [169, 69] on icon at bounding box center [165, 70] width 7 height 9
